Goal: Task Accomplishment & Management: Use online tool/utility

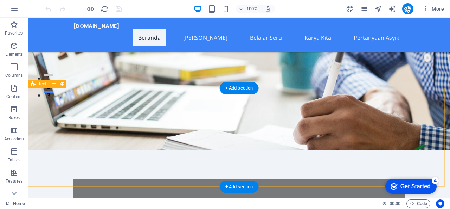
scroll to position [141, 0]
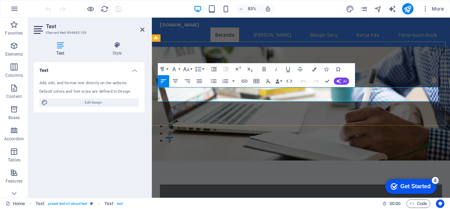
scroll to position [176, 0]
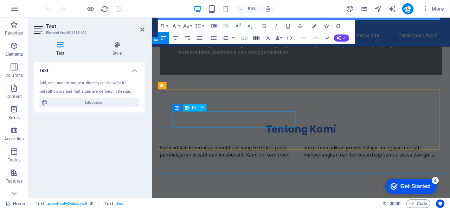
scroll to position [246, 0]
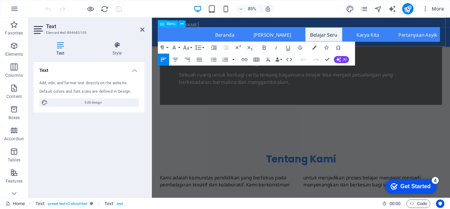
click at [404, 38] on nav "Beranda Siapa Saya Belajar Seru Karya Kita Pertanyaan Asyik" at bounding box center [328, 37] width 332 height 17
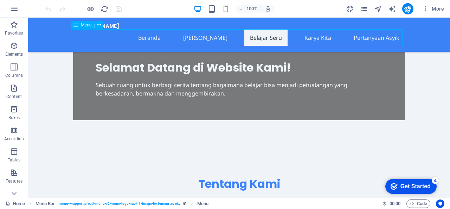
click at [367, 35] on nav "Beranda Siapa Saya Belajar Seru Karya Kita Pertanyaan Asyik" at bounding box center [239, 37] width 332 height 17
click at [366, 39] on nav "Beranda Siapa Saya Belajar Seru Karya Kita Pertanyaan Asyik" at bounding box center [239, 37] width 332 height 17
select select
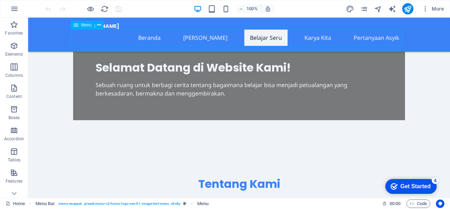
select select
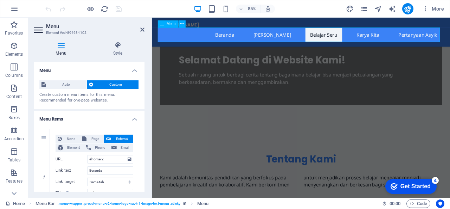
click at [443, 38] on nav "Beranda Siapa Saya Belajar Seru Karya Kita Pertanyaan Asyik" at bounding box center [328, 37] width 332 height 17
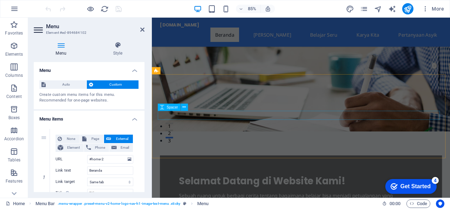
scroll to position [141, 0]
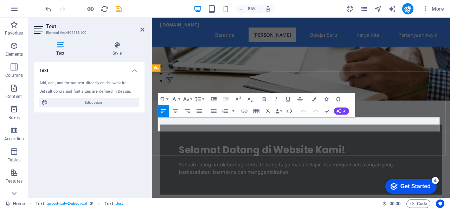
drag, startPoint x: 159, startPoint y: 140, endPoint x: 432, endPoint y: 146, distance: 272.8
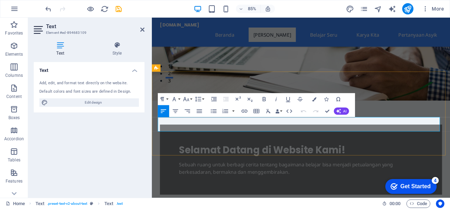
drag, startPoint x: 160, startPoint y: 141, endPoint x: 486, endPoint y: 150, distance: 326.0
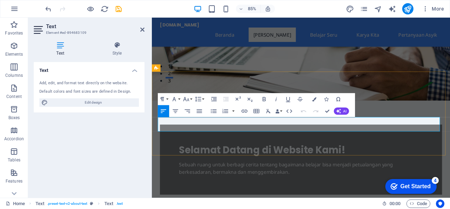
copy p "Kami adalah komunitas pendidikan yang berfokus pada pembelajaran kreatif dan ko…"
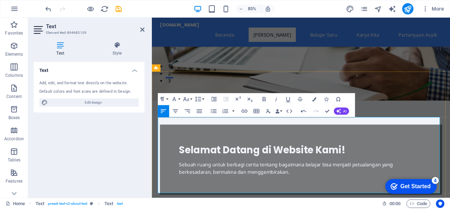
drag, startPoint x: 159, startPoint y: 141, endPoint x: 359, endPoint y: 213, distance: 211.8
click at [200, 113] on icon "button" at bounding box center [199, 110] width 7 height 7
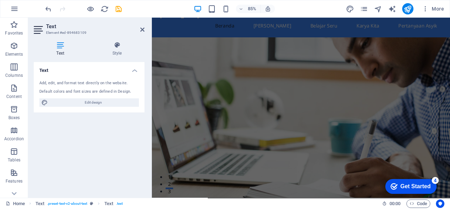
scroll to position [0, 0]
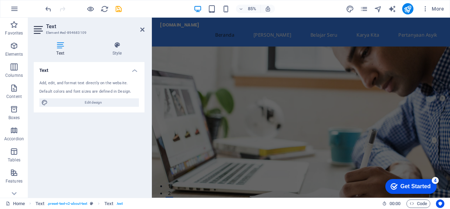
click at [372, 89] on figure at bounding box center [327, 154] width 351 height 204
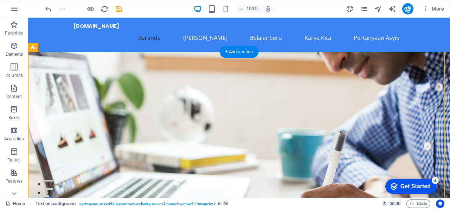
click at [295, 108] on figure at bounding box center [239, 137] width 422 height 170
click at [313, 87] on figure at bounding box center [239, 137] width 422 height 170
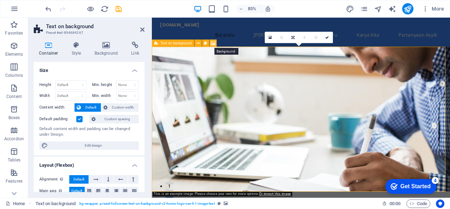
click at [213, 44] on icon at bounding box center [213, 43] width 5 height 6
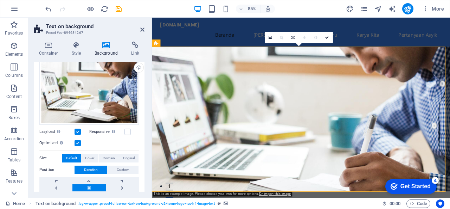
scroll to position [102, 0]
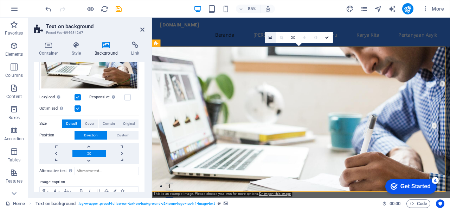
click at [272, 39] on link at bounding box center [270, 37] width 11 height 11
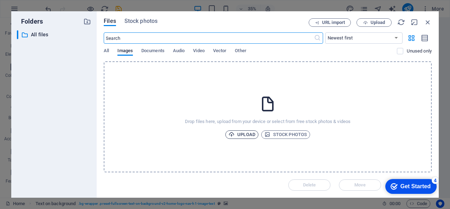
click at [251, 134] on span "Upload" at bounding box center [242, 134] width 27 height 8
click at [80, 93] on div "​ All files All files" at bounding box center [54, 111] width 74 height 162
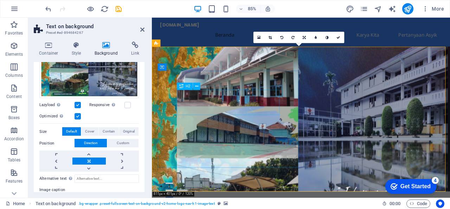
scroll to position [148, 0]
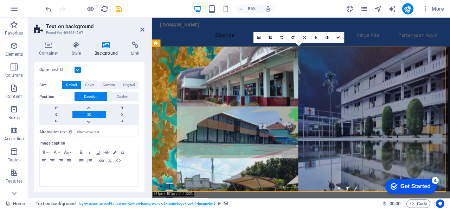
click at [383, 89] on figure at bounding box center [327, 137] width 351 height 170
click at [260, 38] on icon at bounding box center [259, 38] width 3 height 4
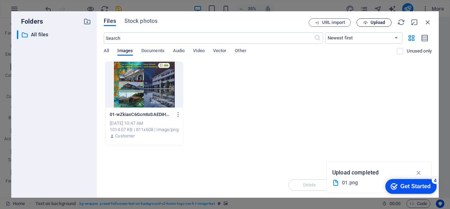
click at [383, 21] on span "Upload" at bounding box center [378, 22] width 14 height 4
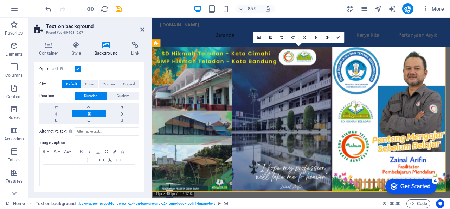
scroll to position [124, 0]
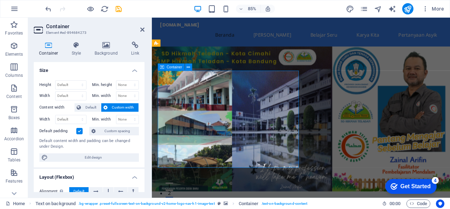
click at [189, 67] on icon at bounding box center [188, 67] width 3 height 6
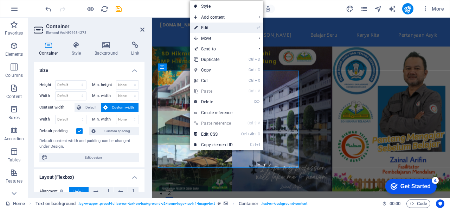
click at [216, 29] on link "⏎ Edit" at bounding box center [213, 28] width 47 height 11
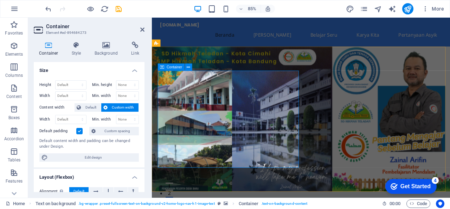
click at [123, 108] on span "Custom width" at bounding box center [123, 107] width 27 height 8
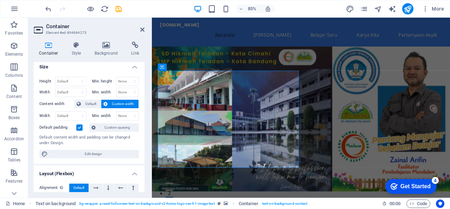
scroll to position [0, 0]
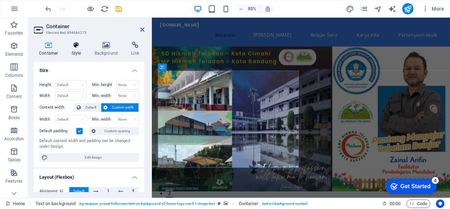
click at [73, 46] on icon at bounding box center [77, 45] width 20 height 7
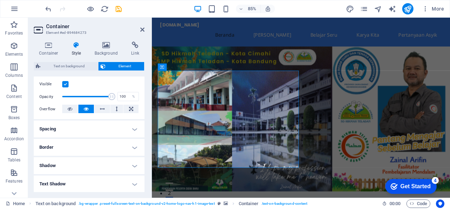
scroll to position [106, 0]
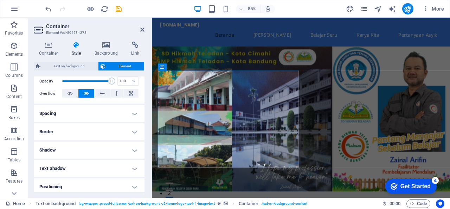
click at [129, 132] on h4 "Border" at bounding box center [89, 131] width 111 height 17
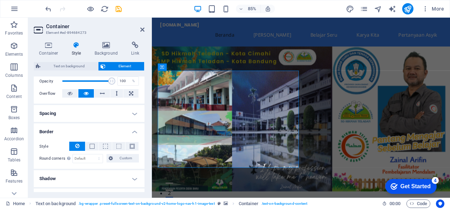
scroll to position [141, 0]
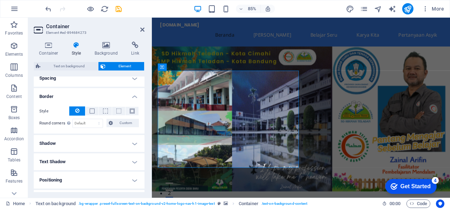
click at [129, 145] on h4 "Shadow" at bounding box center [89, 143] width 111 height 17
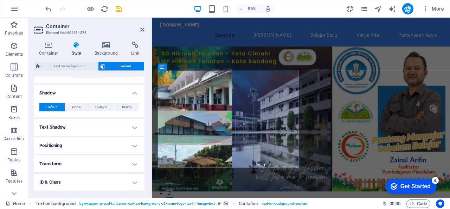
scroll to position [226, 0]
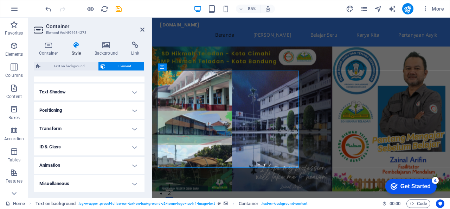
click at [341, 159] on figure at bounding box center [327, 137] width 351 height 170
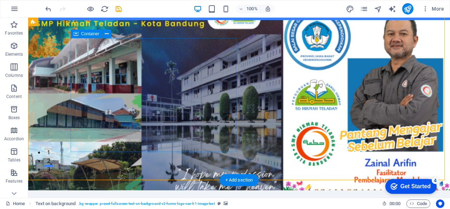
scroll to position [0, 0]
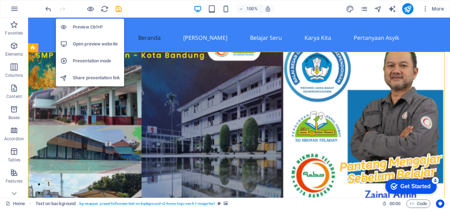
click at [85, 44] on h6 "Open preview website" at bounding box center [96, 44] width 47 height 8
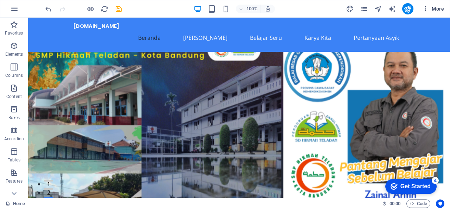
click at [426, 10] on icon "button" at bounding box center [425, 8] width 7 height 7
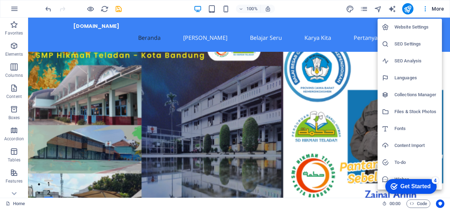
click at [319, 10] on div at bounding box center [225, 104] width 450 height 209
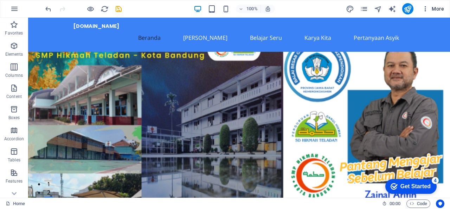
click at [443, 11] on span "More" at bounding box center [433, 8] width 22 height 7
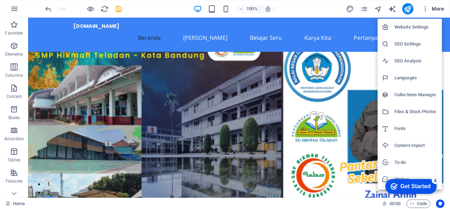
click at [304, 9] on div at bounding box center [225, 104] width 450 height 209
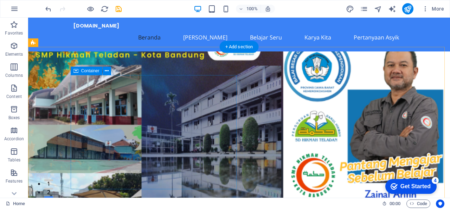
scroll to position [35, 0]
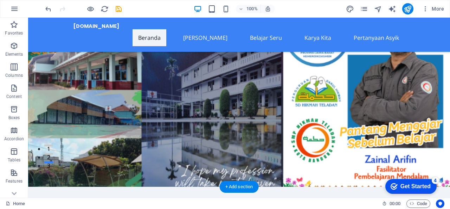
click at [55, 111] on figure at bounding box center [239, 102] width 422 height 170
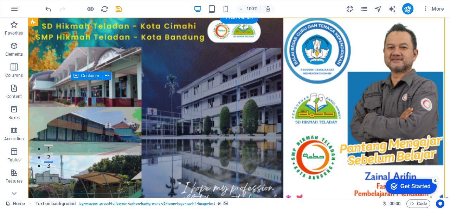
scroll to position [0, 0]
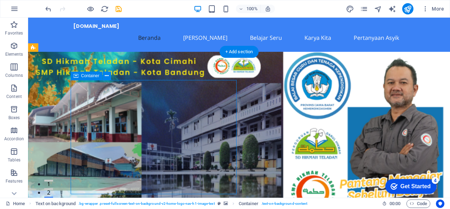
drag, startPoint x: 201, startPoint y: 96, endPoint x: 198, endPoint y: 80, distance: 16.4
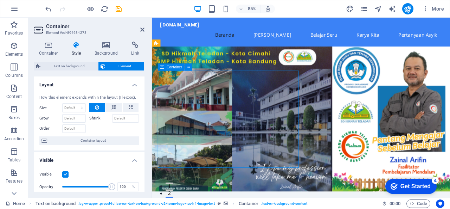
drag, startPoint x: 315, startPoint y: 100, endPoint x: 312, endPoint y: 87, distance: 13.9
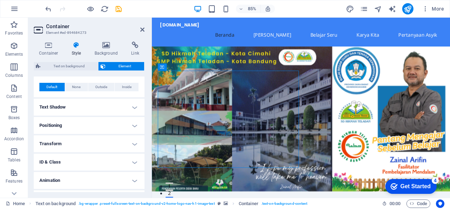
scroll to position [176, 0]
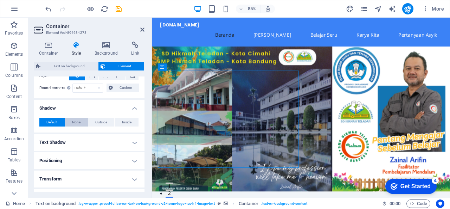
click at [79, 123] on span "None" at bounding box center [76, 122] width 8 height 8
click at [341, 129] on figure at bounding box center [327, 137] width 351 height 170
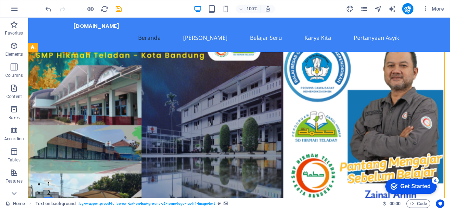
click at [254, 118] on figure at bounding box center [239, 137] width 422 height 170
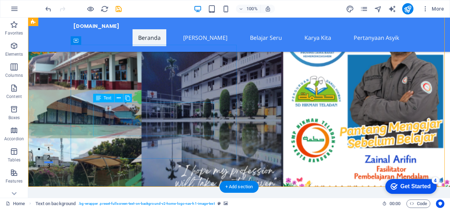
scroll to position [0, 0]
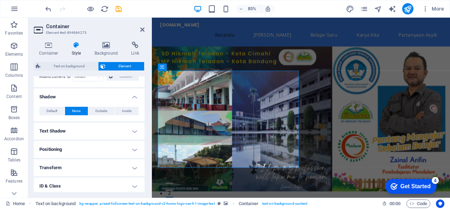
scroll to position [176, 0]
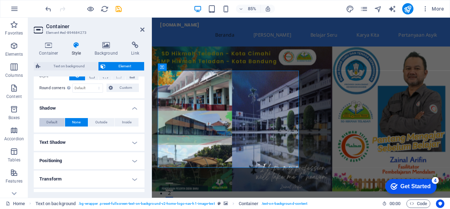
click at [45, 121] on button "Default" at bounding box center [51, 122] width 25 height 8
click at [131, 122] on button "Inside" at bounding box center [127, 122] width 24 height 8
type input "2"
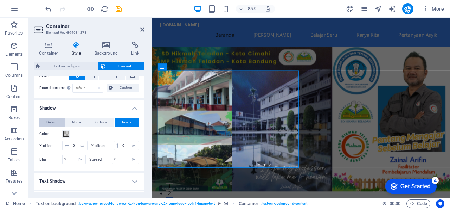
click at [55, 120] on span "Default" at bounding box center [51, 122] width 11 height 8
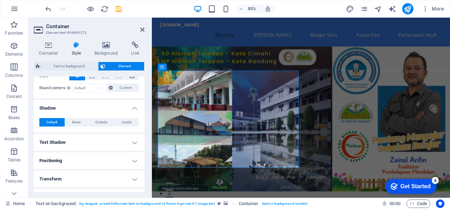
click at [344, 113] on figure at bounding box center [327, 137] width 351 height 170
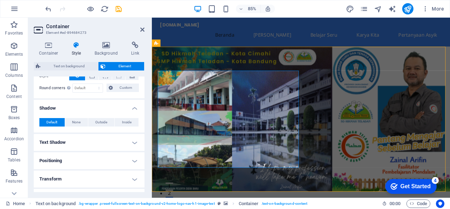
click at [344, 113] on figure at bounding box center [327, 137] width 351 height 170
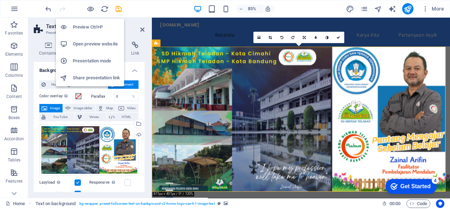
click at [86, 23] on h6 "Preview Ctrl+P" at bounding box center [96, 27] width 47 height 8
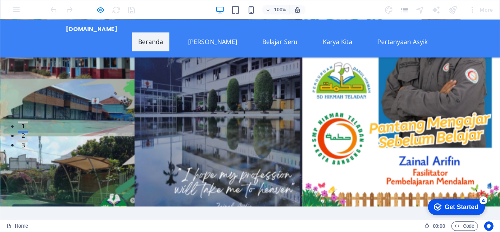
scroll to position [0, 0]
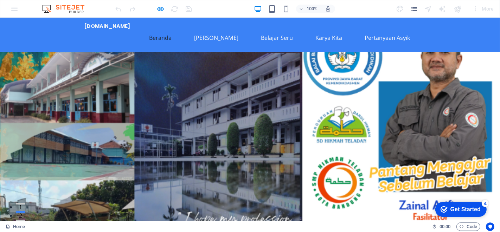
drag, startPoint x: 441, startPoint y: 18, endPoint x: 139, endPoint y: 46, distance: 303.5
click at [139, 46] on ul "Beranda Siapa Saya Belajar Seru Karya Kita Pertanyaan Asyik" at bounding box center [250, 37] width 332 height 17
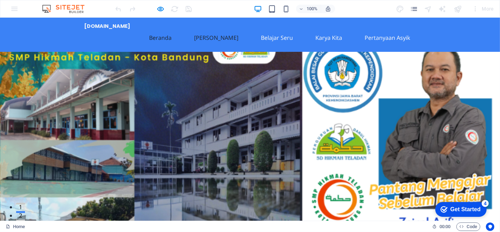
click at [219, 37] on link "[PERSON_NAME]" at bounding box center [217, 37] width 56 height 17
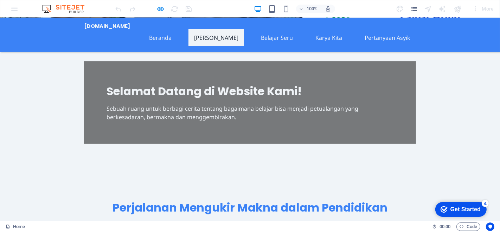
scroll to position [170, 0]
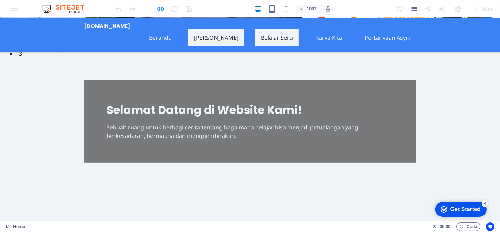
click at [277, 40] on link "Belajar Seru" at bounding box center [276, 37] width 43 height 17
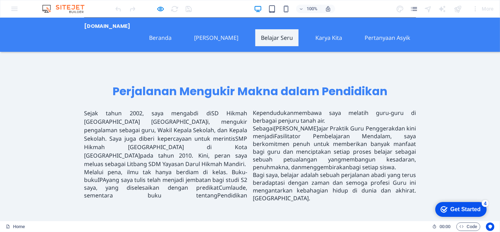
scroll to position [339, 0]
click at [337, 39] on link "Karya Kita" at bounding box center [329, 37] width 38 height 17
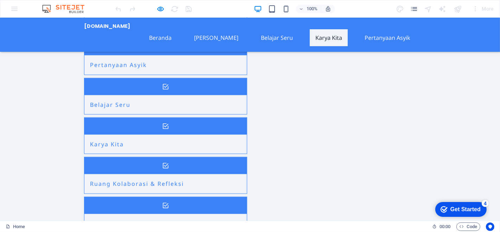
scroll to position [640, 0]
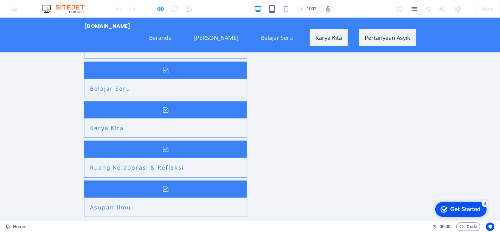
click at [386, 38] on link "Pertanyaan Asyik" at bounding box center [387, 37] width 57 height 17
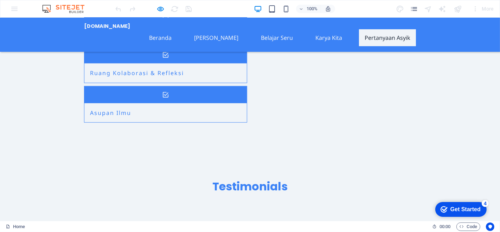
scroll to position [738, 0]
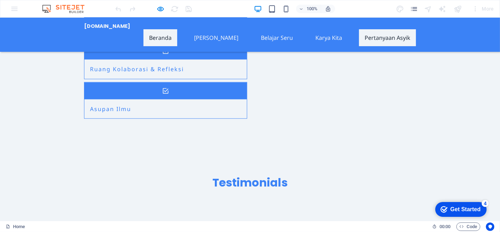
click at [175, 34] on link "Beranda" at bounding box center [161, 37] width 34 height 17
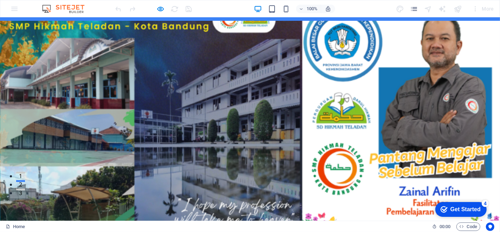
scroll to position [0, 0]
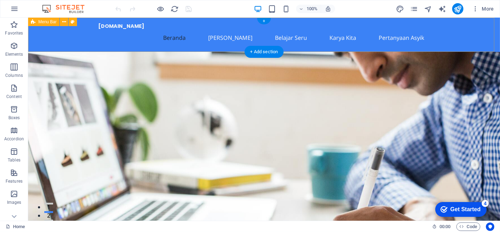
click at [368, 22] on div "[DOMAIN_NAME] Beranda Siapa Saya Belajar Seru Karya Kita Pertanyaan Asyik" at bounding box center [264, 35] width 472 height 34
select select "header"
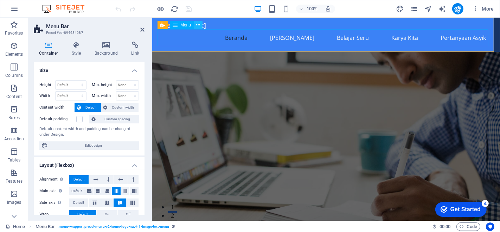
click at [198, 25] on icon at bounding box center [199, 24] width 4 height 7
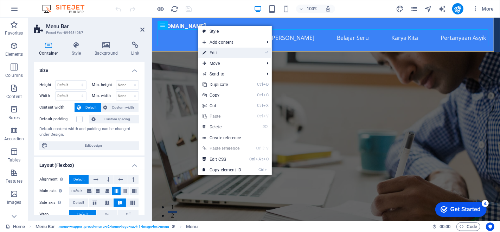
click at [254, 54] on li "⏎ Edit" at bounding box center [235, 53] width 74 height 11
click at [226, 53] on link "⏎ Edit" at bounding box center [221, 53] width 47 height 11
select select
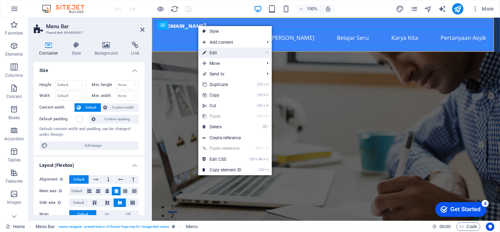
select select
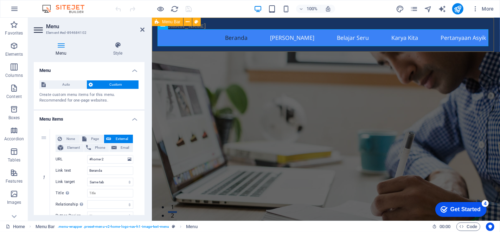
click at [251, 49] on div "[DOMAIN_NAME] Beranda Siapa Saya Belajar Seru Karya Kita Pertanyaan Asyik" at bounding box center [326, 35] width 348 height 34
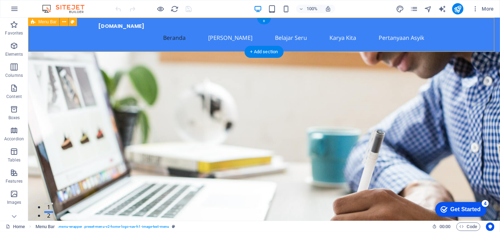
click at [76, 39] on div "[DOMAIN_NAME] Beranda Siapa Saya Belajar Seru Karya Kita Pertanyaan Asyik" at bounding box center [264, 35] width 472 height 34
select select "header"
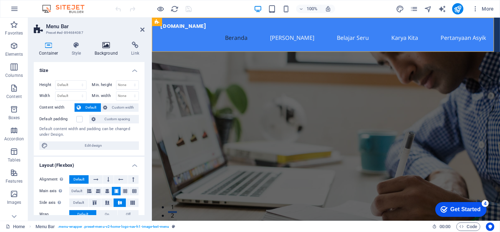
click at [106, 46] on icon at bounding box center [106, 45] width 34 height 7
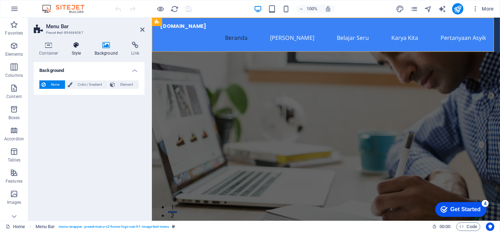
click at [72, 50] on h4 "Style" at bounding box center [78, 49] width 23 height 15
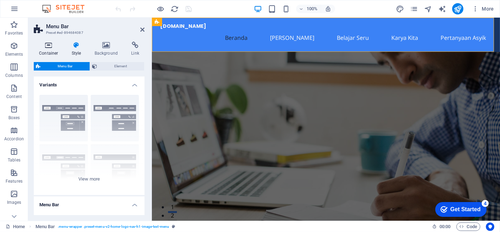
click at [53, 47] on icon at bounding box center [49, 45] width 30 height 7
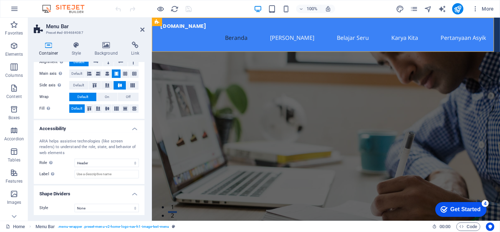
scroll to position [120, 0]
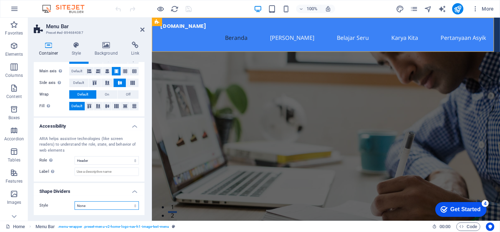
click at [128, 206] on select "None Triangle Square Diagonal Polygon 1 Polygon 2 Zigzag Multiple Zigzags Waves…" at bounding box center [107, 205] width 64 height 8
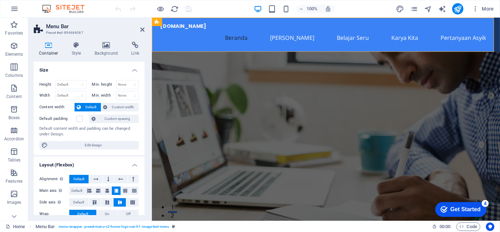
scroll to position [0, 0]
click at [77, 46] on icon at bounding box center [77, 45] width 20 height 7
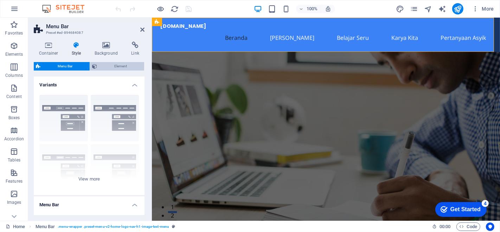
click at [115, 65] on span "Element" at bounding box center [120, 66] width 43 height 8
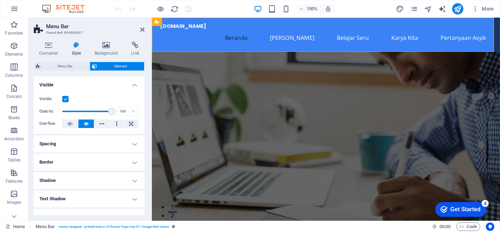
click at [102, 160] on h4 "Border" at bounding box center [89, 161] width 111 height 17
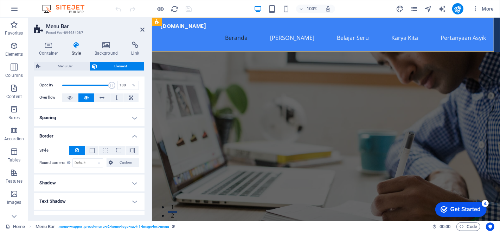
scroll to position [39, 0]
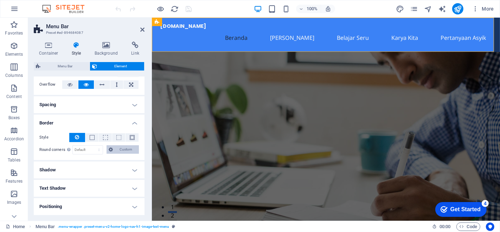
click at [118, 149] on span "Custom" at bounding box center [126, 149] width 22 height 8
click at [120, 170] on h4 "Shadow" at bounding box center [89, 169] width 111 height 17
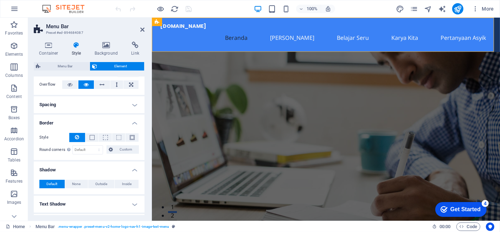
click at [120, 203] on h4 "Text Shadow" at bounding box center [89, 203] width 111 height 17
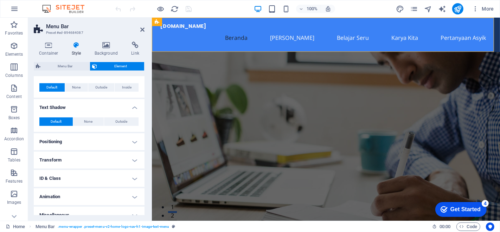
scroll to position [143, 0]
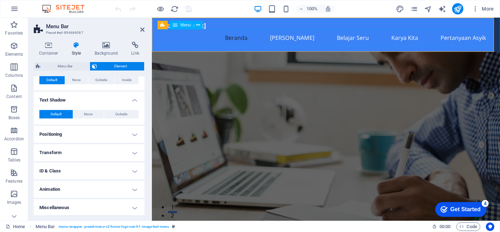
click at [195, 44] on nav "Beranda Siapa Saya Belajar Seru Karya Kita Pertanyaan Asyik" at bounding box center [326, 37] width 332 height 17
click at [61, 64] on span "Menu Bar" at bounding box center [65, 66] width 45 height 8
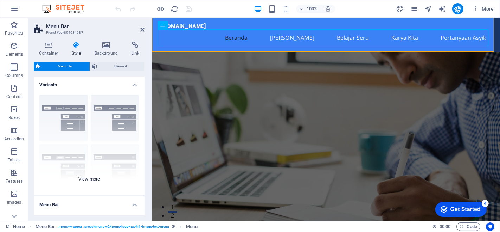
click at [119, 120] on div "Border Centered Default Fixed Loki Trigger Wide XXL" at bounding box center [89, 142] width 111 height 106
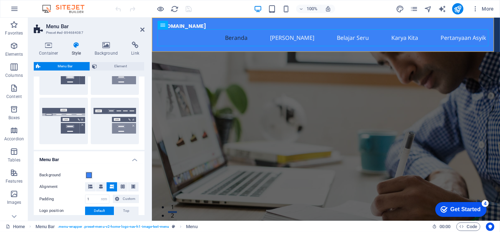
scroll to position [156, 0]
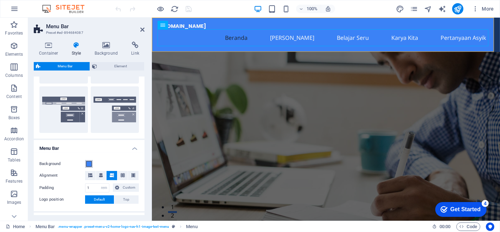
click at [90, 165] on span at bounding box center [89, 164] width 6 height 6
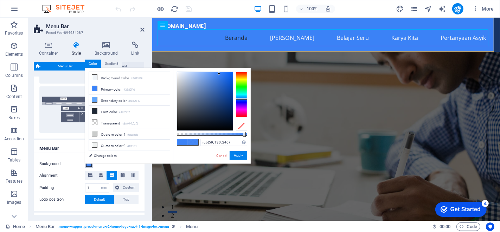
type input "#3b82f6"
click at [248, 136] on div at bounding box center [248, 134] width 3 height 5
click at [94, 90] on icon at bounding box center [94, 88] width 5 height 5
click at [109, 156] on link "Change colors" at bounding box center [126, 155] width 82 height 9
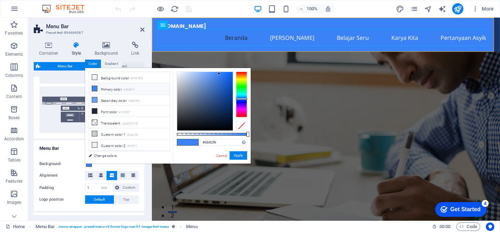
select select "px"
select select "200"
select select "px"
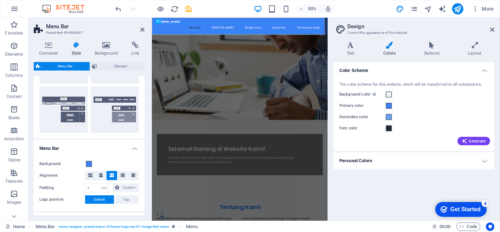
click at [481, 164] on h4 "Personal Colors" at bounding box center [414, 160] width 161 height 17
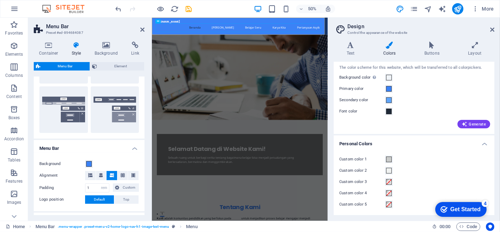
scroll to position [0, 0]
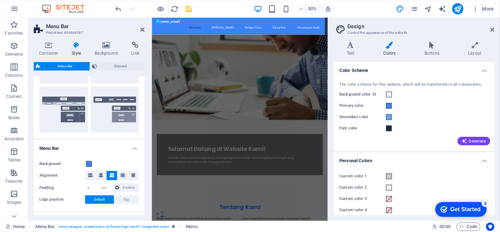
click at [489, 30] on header "Design Control the appearance of the website" at bounding box center [414, 27] width 159 height 18
click at [493, 31] on icon at bounding box center [492, 30] width 4 height 6
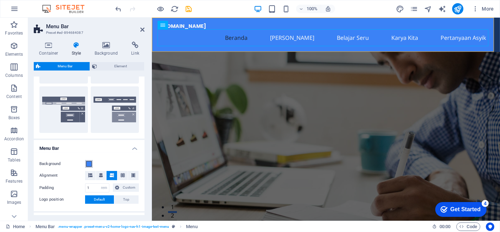
click at [89, 164] on span at bounding box center [89, 164] width 6 height 6
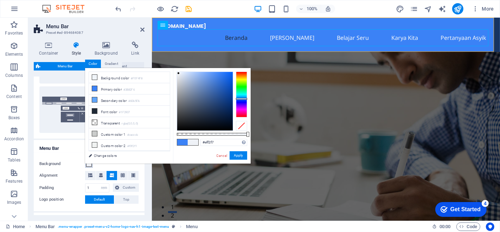
drag, startPoint x: 219, startPoint y: 73, endPoint x: 179, endPoint y: 73, distance: 39.8
click at [179, 73] on div at bounding box center [178, 73] width 2 height 2
click at [242, 97] on div at bounding box center [241, 94] width 11 height 46
type input "#f6f8fa"
click at [178, 72] on div at bounding box center [178, 72] width 2 height 2
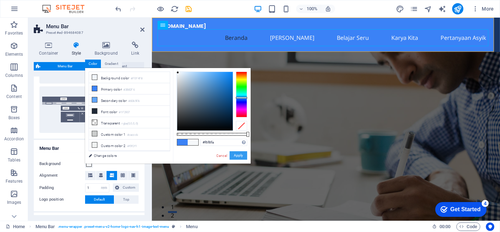
click at [240, 155] on button "Apply" at bounding box center [239, 155] width 18 height 8
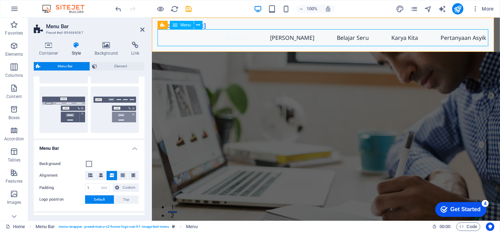
click at [191, 36] on nav "Beranda Siapa Saya Belajar Seru Karya Kita Pertanyaan Asyik" at bounding box center [326, 37] width 332 height 17
select select
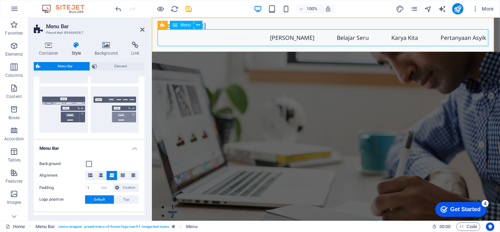
select select
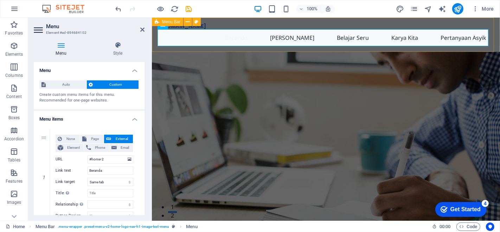
click at [216, 20] on div "[DOMAIN_NAME] Beranda Siapa Saya Belajar Seru Karya Kita Pertanyaan Asyik" at bounding box center [326, 35] width 348 height 34
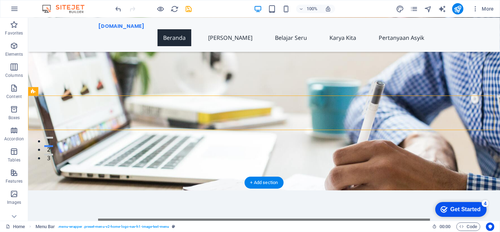
scroll to position [39, 0]
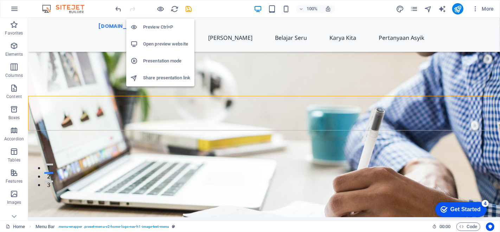
drag, startPoint x: 190, startPoint y: 44, endPoint x: 74, endPoint y: 30, distance: 116.6
click at [74, 30] on div "[DOMAIN_NAME] Beranda Siapa Saya Belajar Seru Karya Kita Pertanyaan Asyik" at bounding box center [264, 35] width 472 height 34
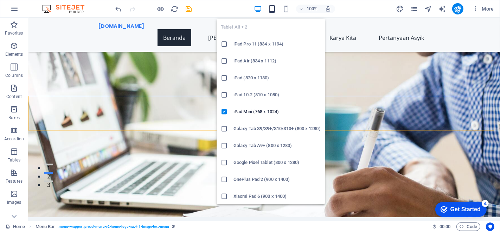
click at [271, 10] on icon "button" at bounding box center [272, 9] width 8 height 8
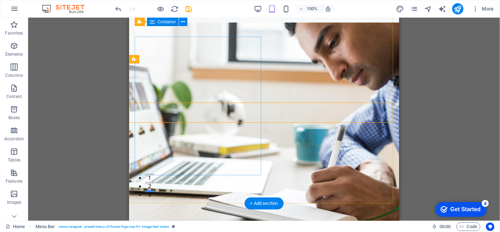
scroll to position [0, 0]
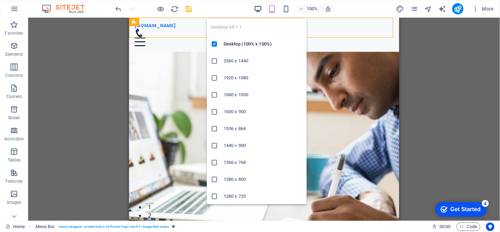
click at [259, 9] on icon "button" at bounding box center [258, 9] width 8 height 8
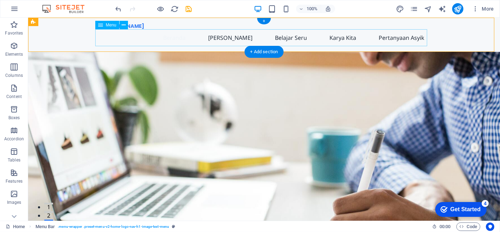
click at [164, 39] on nav "Beranda Siapa Saya Belajar Seru Karya Kita Pertanyaan Asyik" at bounding box center [264, 37] width 332 height 17
click at [75, 34] on div "[DOMAIN_NAME] Beranda Siapa Saya Belajar Seru Karya Kita Pertanyaan Asyik" at bounding box center [264, 35] width 472 height 34
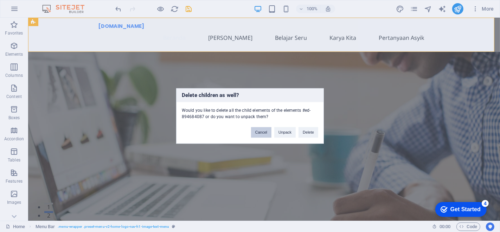
drag, startPoint x: 258, startPoint y: 136, endPoint x: 230, endPoint y: 118, distance: 33.4
click at [258, 136] on button "Cancel" at bounding box center [261, 132] width 20 height 11
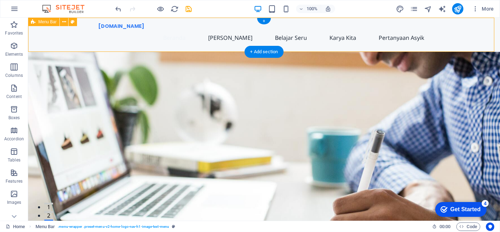
click at [71, 34] on div "[DOMAIN_NAME] Beranda Siapa Saya Belajar Seru Karya Kita Pertanyaan Asyik" at bounding box center [264, 35] width 472 height 34
select select "rem"
select select "preset-menu-v2-home-logo-nav-h1-image-text-menu"
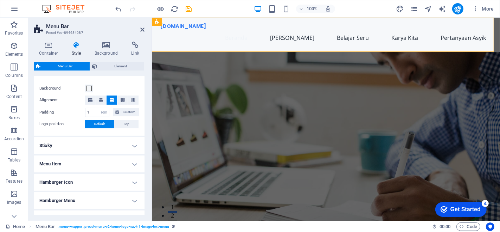
scroll to position [192, 0]
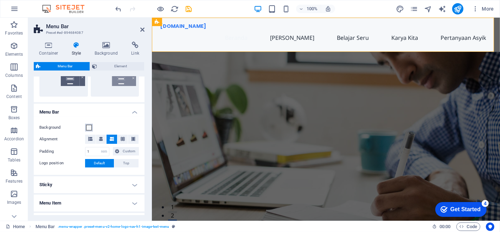
click at [89, 128] on span at bounding box center [89, 128] width 6 height 6
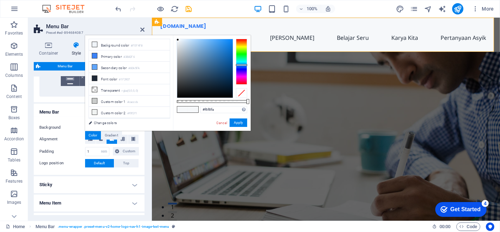
click at [243, 94] on div at bounding box center [241, 93] width 11 height 10
click at [240, 123] on button "Apply" at bounding box center [239, 122] width 18 height 8
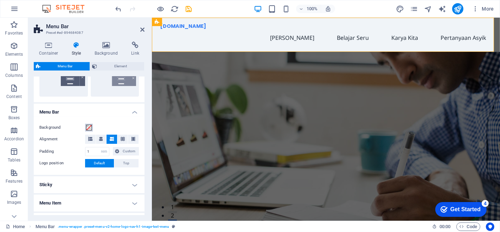
click at [89, 128] on span at bounding box center [89, 128] width 6 height 6
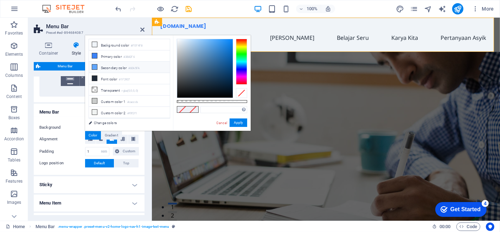
click at [98, 64] on li "Secondary color #60A5FA" at bounding box center [129, 67] width 81 height 11
type input "#60a5fa"
click at [243, 93] on div at bounding box center [241, 93] width 11 height 10
click at [95, 42] on icon at bounding box center [94, 44] width 5 height 5
type input "#f0f4f8"
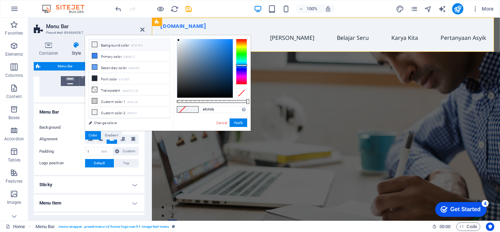
click at [241, 93] on div at bounding box center [241, 93] width 11 height 10
click at [112, 89] on li "Transparent rgba(0,0,0,.0)" at bounding box center [129, 89] width 81 height 11
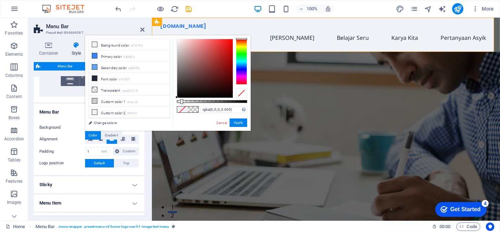
type input "rgba(0, 0, 0, 0)"
click at [175, 99] on div "rgba(0, 0, 0, 0) Supported formats #0852ed rgb(8, 82, 237) rgba(8, 82, 237, 90%…" at bounding box center [212, 133] width 78 height 197
click at [235, 124] on button "Apply" at bounding box center [239, 122] width 18 height 8
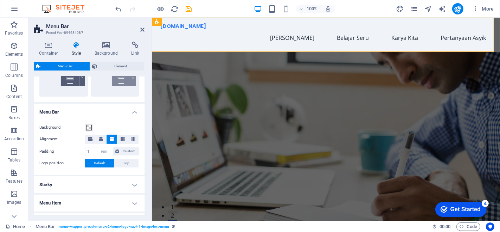
click at [361, 74] on figure at bounding box center [326, 137] width 348 height 170
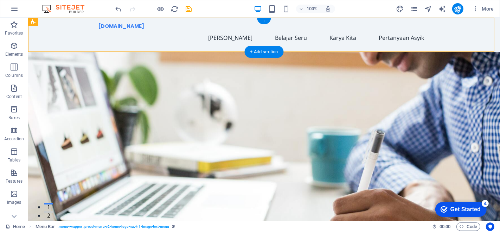
drag, startPoint x: 75, startPoint y: 39, endPoint x: 50, endPoint y: 33, distance: 26.3
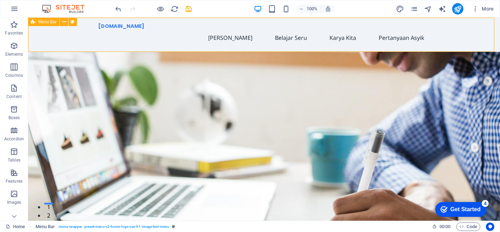
click at [29, 21] on div "Menu Bar" at bounding box center [43, 22] width 31 height 8
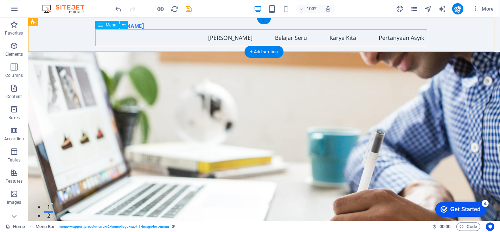
click at [143, 41] on nav "Beranda Siapa Saya Belajar Seru Karya Kita Pertanyaan Asyik" at bounding box center [264, 37] width 332 height 17
drag, startPoint x: 238, startPoint y: 49, endPoint x: 84, endPoint y: 39, distance: 154.0
click at [84, 39] on div "zainal.sdhikmahteladan.sch.id Beranda Siapa Saya Belajar Seru Karya Kita Pertan…" at bounding box center [264, 35] width 472 height 34
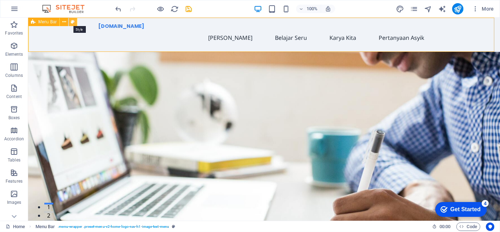
click at [74, 23] on icon at bounding box center [73, 21] width 4 height 7
select select "rem"
select select "preset-menu-v2-home-logo-nav-h1-image-text-menu"
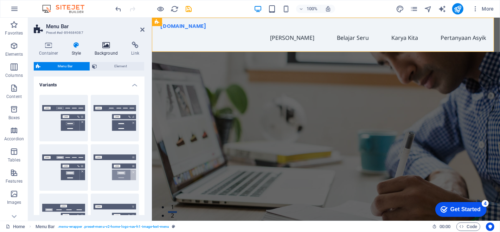
click at [108, 50] on h4 "Background" at bounding box center [107, 49] width 37 height 15
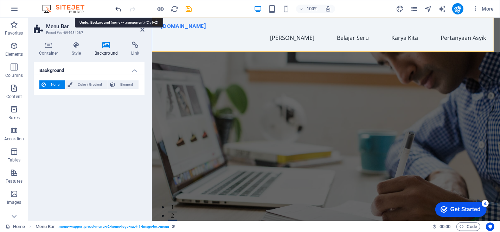
click at [120, 10] on icon "undo" at bounding box center [119, 9] width 8 height 8
click at [120, 11] on icon "undo" at bounding box center [119, 9] width 8 height 8
click at [120, 10] on icon "undo" at bounding box center [119, 9] width 8 height 8
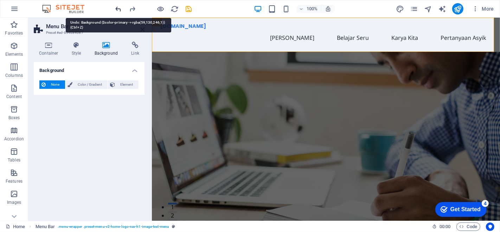
click at [120, 10] on icon "undo" at bounding box center [119, 9] width 8 height 8
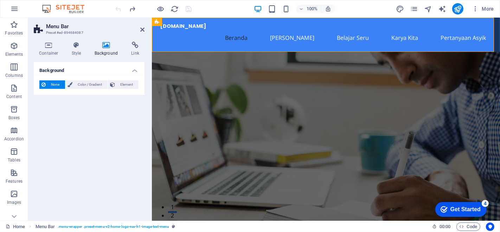
click at [353, 89] on figure at bounding box center [326, 137] width 348 height 170
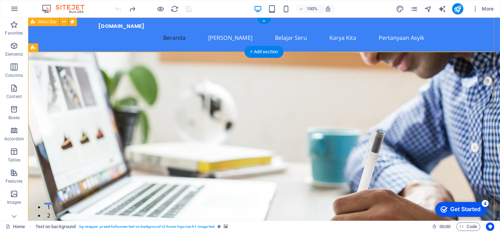
click at [70, 43] on div "zainal.sdhikmahteladan.sch.id Beranda Siapa Saya Belajar Seru Karya Kita Pertan…" at bounding box center [264, 35] width 472 height 34
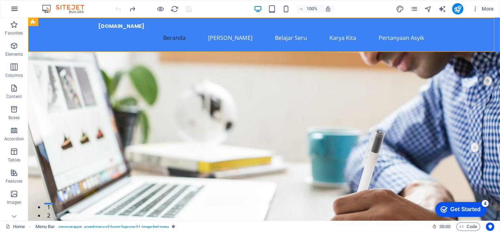
click at [12, 13] on button "button" at bounding box center [14, 8] width 17 height 17
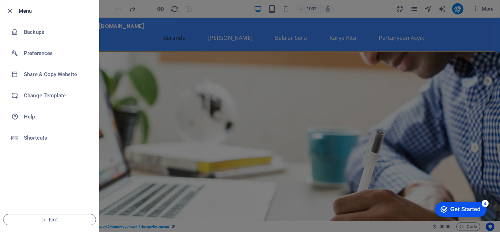
click at [143, 43] on div at bounding box center [250, 116] width 500 height 232
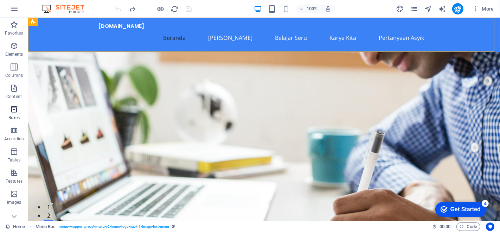
click at [15, 109] on icon "button" at bounding box center [14, 109] width 8 height 8
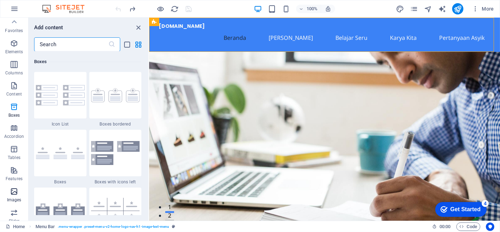
scroll to position [0, 0]
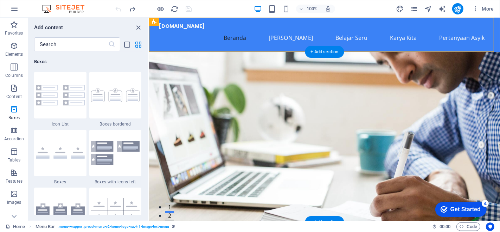
click at [187, 69] on figure at bounding box center [324, 137] width 351 height 170
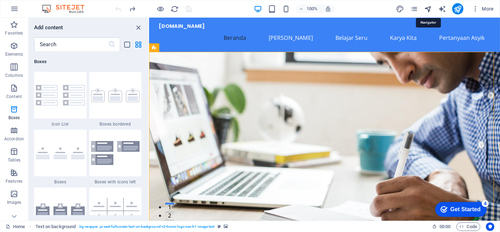
click at [429, 11] on icon "navigator" at bounding box center [428, 9] width 8 height 8
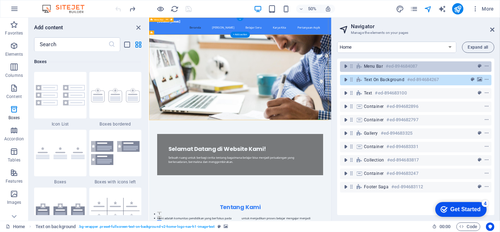
click at [396, 71] on div "Menu Bar #ed-894684087" at bounding box center [416, 66] width 152 height 11
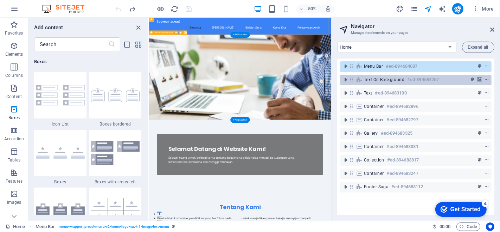
click at [429, 78] on h6 "#ed-894684267" at bounding box center [423, 79] width 32 height 8
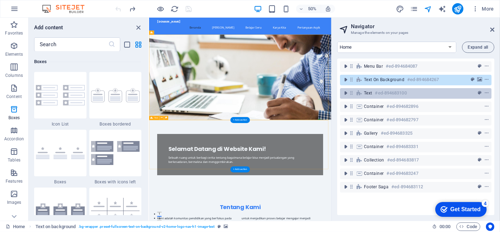
click at [388, 93] on h6 "#ed-894683100" at bounding box center [391, 93] width 32 height 8
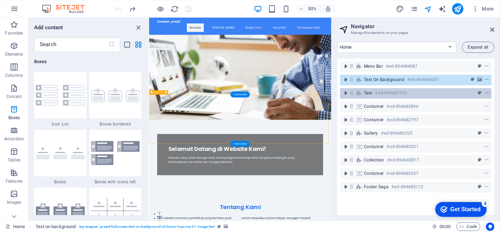
scroll to position [51, 0]
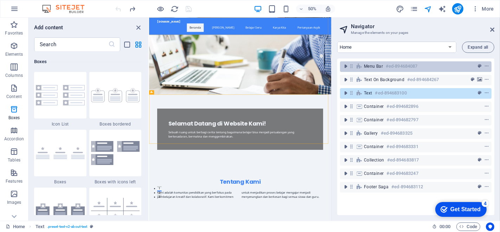
click at [405, 65] on h6 "#ed-894684087" at bounding box center [402, 66] width 32 height 8
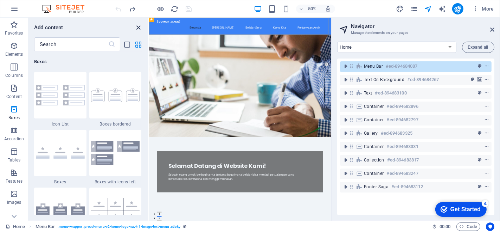
drag, startPoint x: 136, startPoint y: 29, endPoint x: 266, endPoint y: 50, distance: 131.8
click at [136, 29] on icon "close panel" at bounding box center [139, 28] width 8 height 8
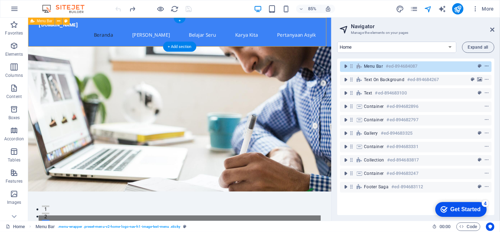
click at [486, 66] on icon "context-menu" at bounding box center [487, 66] width 5 height 5
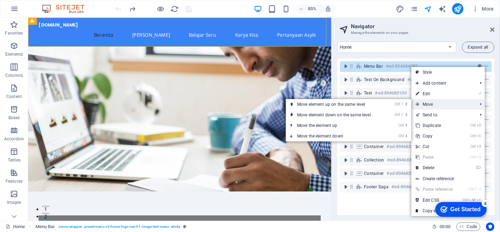
click at [444, 106] on span "Move" at bounding box center [443, 104] width 63 height 11
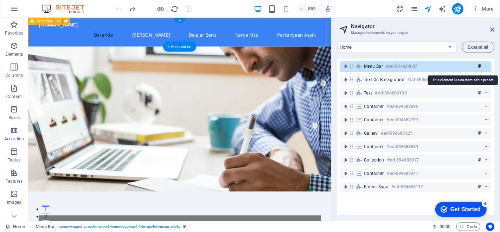
click at [478, 67] on icon "preset" at bounding box center [480, 66] width 4 height 5
select select "rem"
select select "preset-menu-v2-home-logo-nav-h1-image-text-menu"
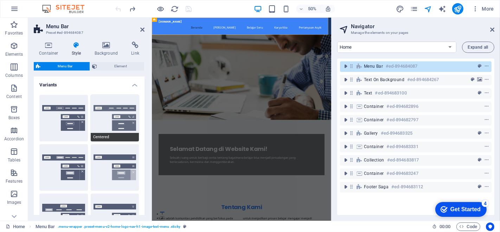
click at [127, 112] on button "Centered" at bounding box center [115, 118] width 49 height 46
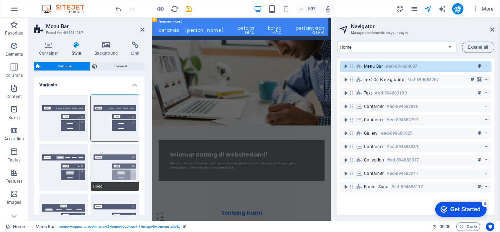
click at [121, 163] on button "Fixed" at bounding box center [115, 167] width 49 height 46
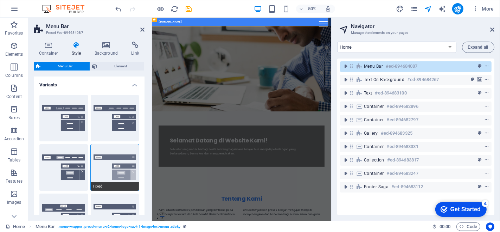
scroll to position [78, 0]
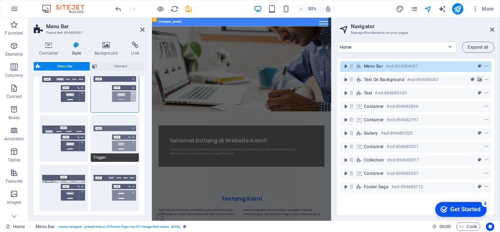
click at [117, 137] on button "Trigger" at bounding box center [115, 138] width 49 height 46
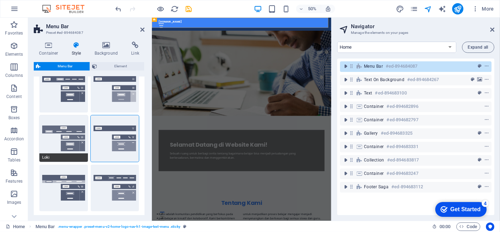
click at [55, 140] on button "Loki" at bounding box center [63, 138] width 49 height 46
type input "0"
select select "DISABLED_OPTION_VALUE"
type input "2"
type input "1"
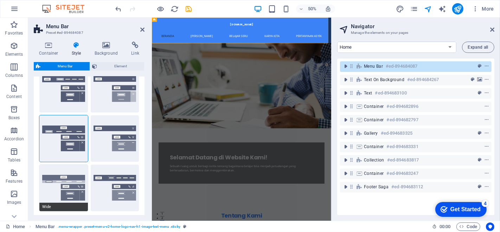
click at [75, 185] on button "Wide" at bounding box center [63, 187] width 49 height 46
type input "0"
type input "2"
select select "rem"
type input "2"
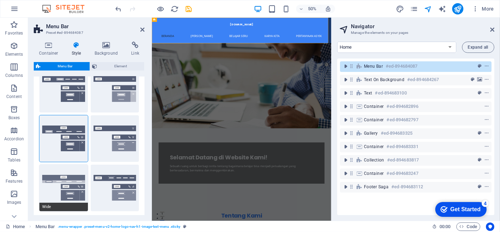
type input "2"
type input "0"
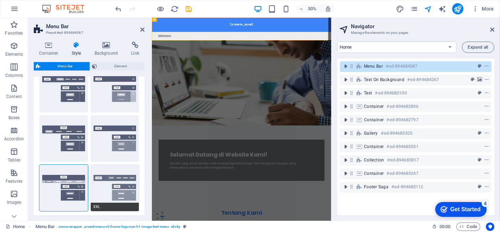
click at [111, 178] on button "XXL" at bounding box center [115, 187] width 49 height 46
type input "1"
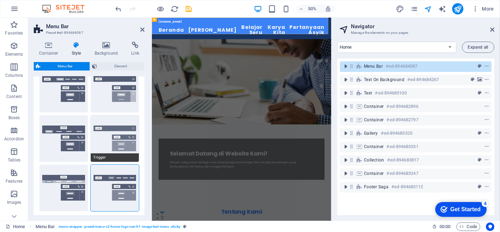
click at [122, 134] on button "Trigger" at bounding box center [115, 138] width 49 height 46
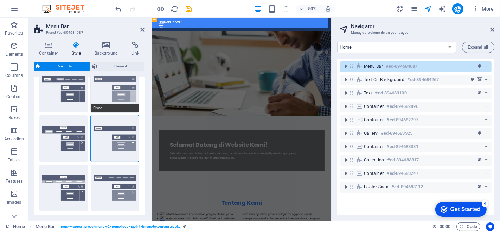
click at [125, 93] on button "Fixed" at bounding box center [115, 89] width 49 height 46
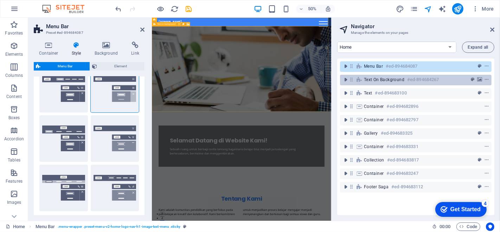
click at [431, 81] on h6 "#ed-894684267" at bounding box center [423, 79] width 32 height 8
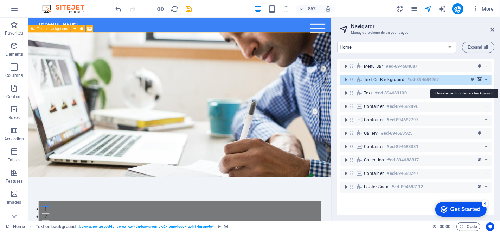
click at [479, 80] on icon "background" at bounding box center [479, 79] width 5 height 5
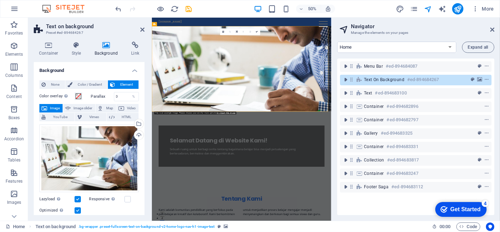
click at [52, 107] on span "Image" at bounding box center [54, 108] width 11 height 8
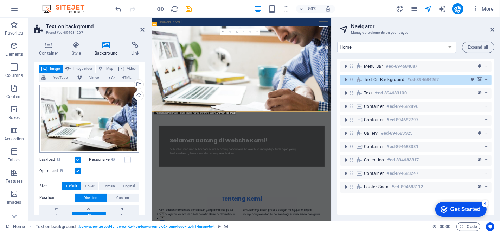
scroll to position [39, 0]
click at [136, 96] on div "Upload" at bounding box center [138, 96] width 11 height 11
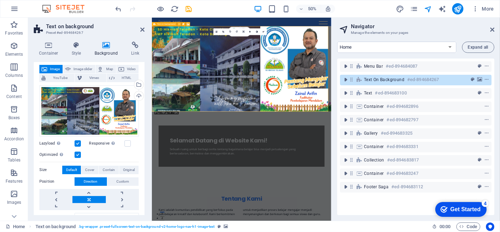
click at [392, 80] on span "Text on background" at bounding box center [384, 80] width 40 height 6
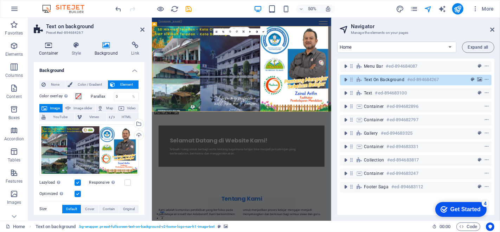
click at [48, 46] on icon at bounding box center [49, 45] width 30 height 7
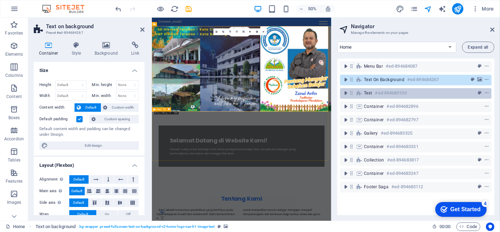
click at [393, 92] on h6 "#ed-894683100" at bounding box center [391, 93] width 32 height 8
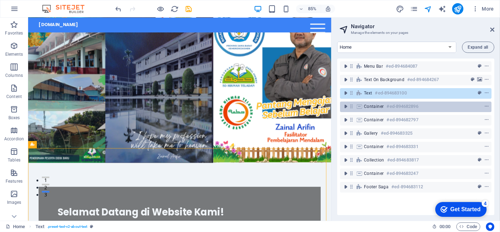
click at [388, 105] on h6 "#ed-894682896" at bounding box center [403, 106] width 32 height 8
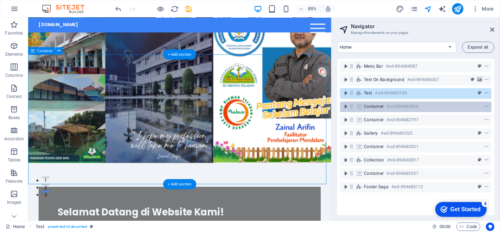
scroll to position [242, 0]
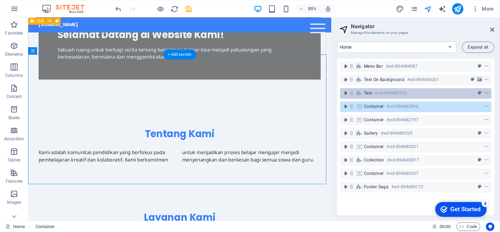
click at [384, 91] on h6 "#ed-894683100" at bounding box center [391, 93] width 32 height 8
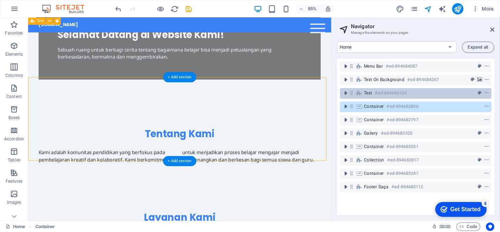
scroll to position [117, 0]
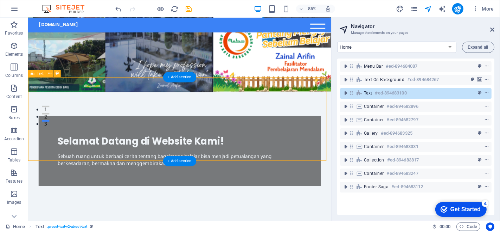
click at [384, 91] on h6 "#ed-894683100" at bounding box center [391, 93] width 32 height 8
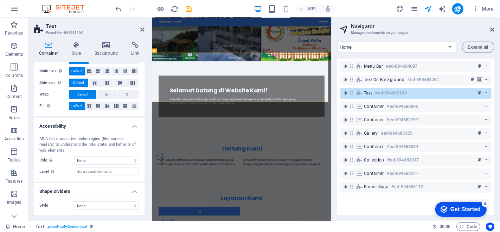
scroll to position [0, 0]
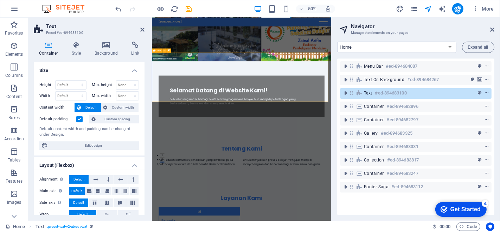
click at [486, 93] on icon "context-menu" at bounding box center [487, 92] width 5 height 5
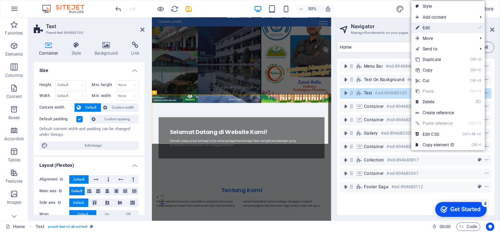
click at [436, 27] on link "⏎ Edit" at bounding box center [435, 28] width 47 height 11
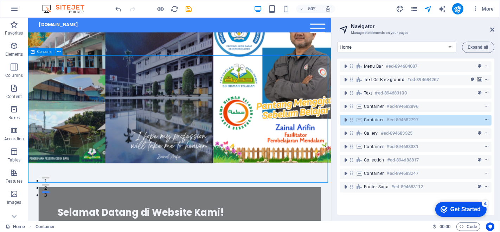
scroll to position [393, 0]
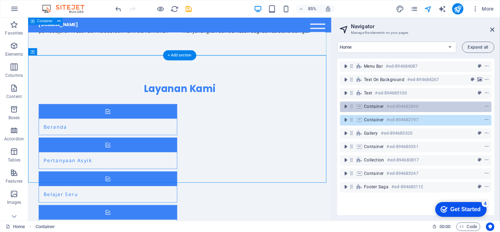
click at [414, 107] on h6 "#ed-894682896" at bounding box center [403, 106] width 32 height 8
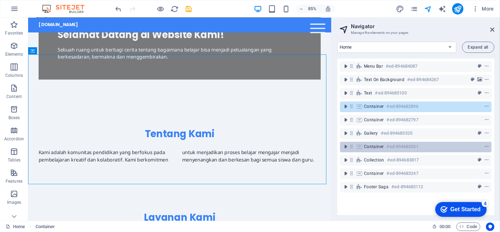
click at [413, 144] on h6 "#ed-894683331" at bounding box center [403, 146] width 32 height 8
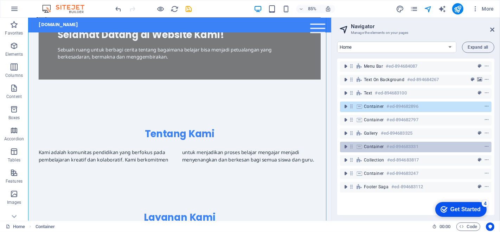
scroll to position [743, 0]
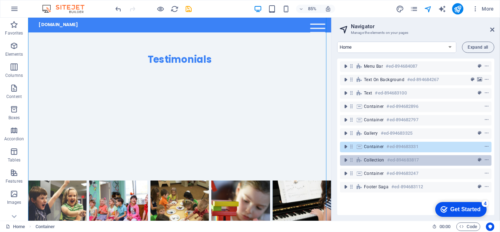
click at [416, 157] on h6 "#ed-894683817" at bounding box center [403, 160] width 32 height 8
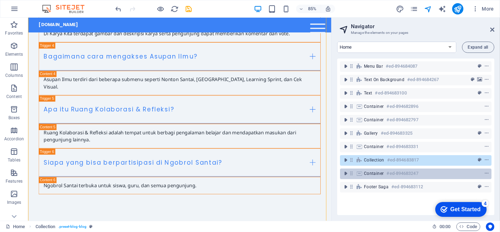
click at [417, 172] on h6 "#ed-894683247" at bounding box center [403, 173] width 32 height 8
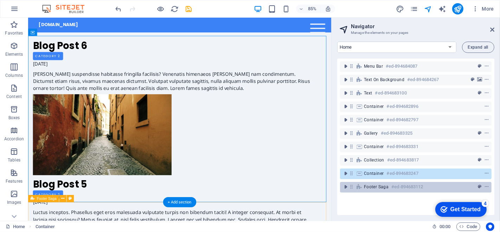
click at [416, 184] on h6 "#ed-894683112" at bounding box center [408, 186] width 32 height 8
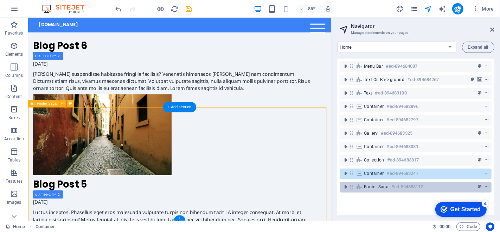
scroll to position [1638, 0]
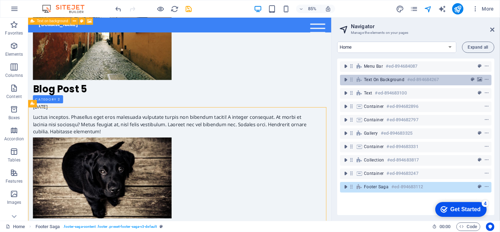
click at [434, 76] on h6 "#ed-894684267" at bounding box center [423, 79] width 32 height 8
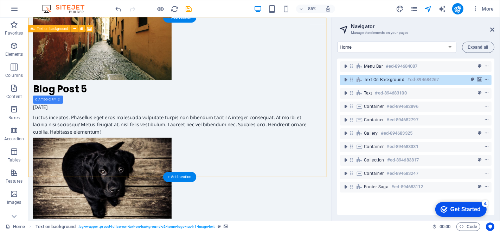
scroll to position [0, 0]
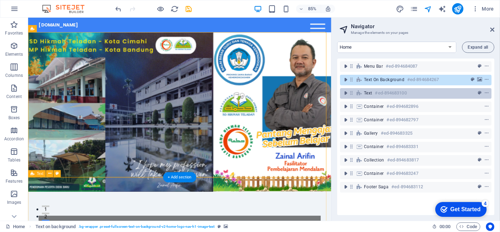
click at [433, 93] on div "Text #ed-894683100" at bounding box center [410, 93] width 93 height 8
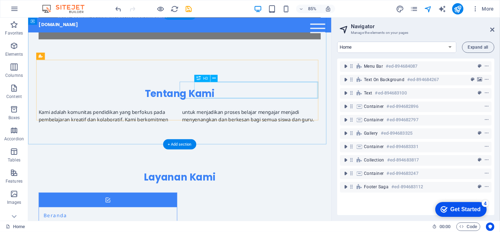
scroll to position [273, 0]
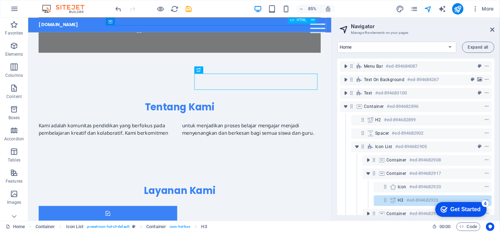
click at [371, 26] on div at bounding box center [369, 30] width 18 height 11
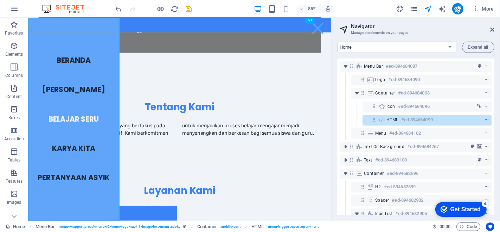
click at [103, 205] on nav "Beranda Siapa Saya Belajar Seru Karya Kita Pertanyaan Asyik" at bounding box center [81, 137] width 107 height 239
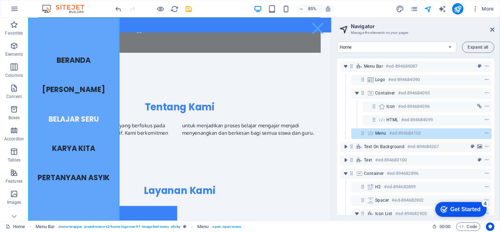
click at [103, 205] on nav "Beranda Siapa Saya Belajar Seru Karya Kita Pertanyaan Asyik" at bounding box center [81, 137] width 107 height 239
click at [99, 209] on nav "Beranda Siapa Saya Belajar Seru Karya Kita Pertanyaan Asyik" at bounding box center [81, 137] width 107 height 239
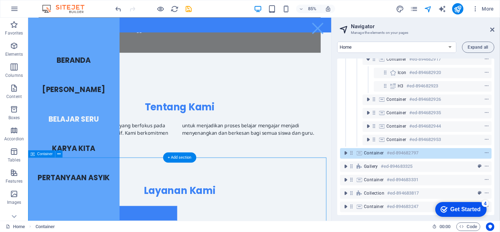
scroll to position [199, 0]
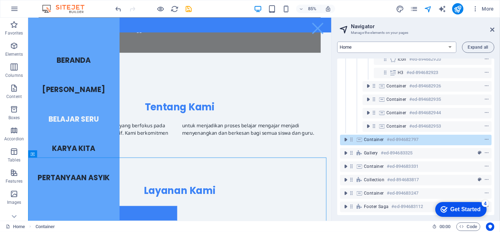
click at [448, 46] on select "Home Subpage Legal Notice Privacy New Collection: Single Page Layout Real Estat…" at bounding box center [396, 47] width 119 height 11
click at [337, 42] on select "Home Subpage Legal Notice Privacy New Collection: Single Page Layout Real Estat…" at bounding box center [396, 47] width 119 height 11
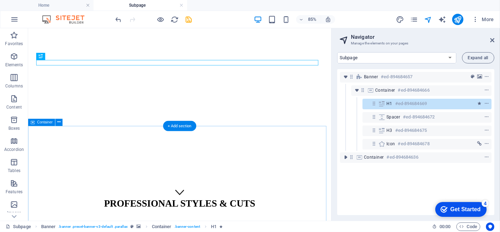
scroll to position [0, 0]
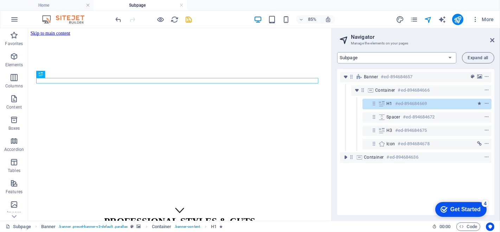
click at [442, 55] on select "Home Subpage Legal Notice Privacy New Collection: Single Page Layout Real Estat…" at bounding box center [396, 57] width 119 height 11
click at [337, 52] on select "Home Subpage Legal Notice Privacy New Collection: Single Page Layout Real Estat…" at bounding box center [396, 57] width 119 height 11
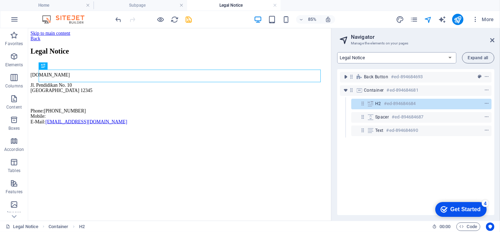
click at [441, 58] on select "Home Subpage Legal Notice Privacy New Collection: Single Page Layout Real Estat…" at bounding box center [396, 57] width 119 height 11
select select "16855524-en"
click at [337, 52] on select "Home Subpage Legal Notice Privacy New Collection: Single Page Layout Real Estat…" at bounding box center [396, 57] width 119 height 11
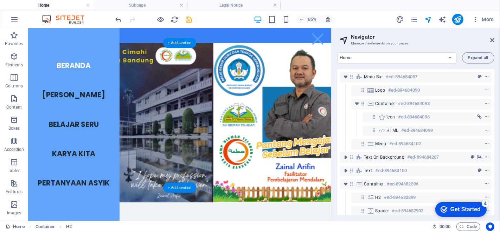
click at [304, 57] on figure at bounding box center [206, 138] width 357 height 187
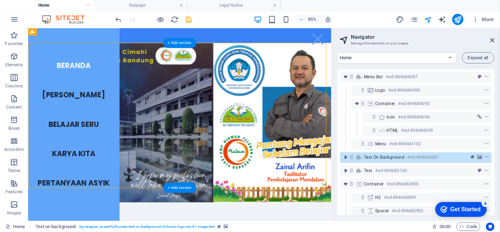
click at [304, 57] on figure at bounding box center [206, 138] width 357 height 187
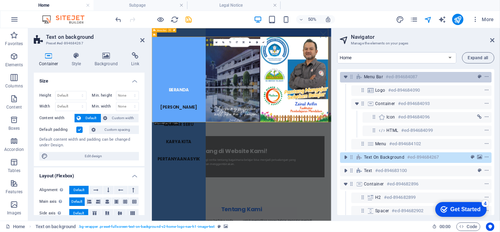
click at [361, 75] on icon at bounding box center [360, 77] width 8 height 6
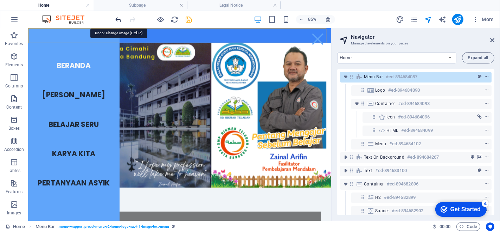
click at [121, 20] on icon "undo" at bounding box center [119, 19] width 8 height 8
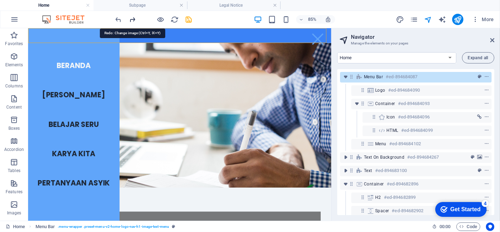
click at [129, 21] on icon "redo" at bounding box center [133, 19] width 8 height 8
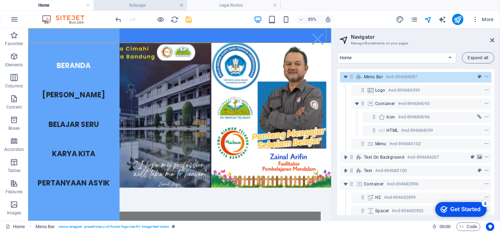
click at [183, 6] on link at bounding box center [181, 5] width 4 height 7
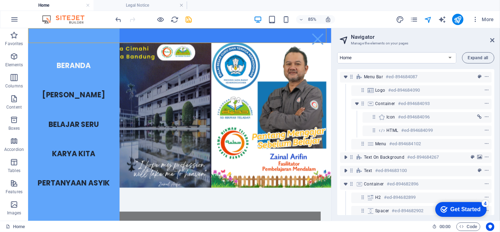
click at [183, 6] on link at bounding box center [181, 5] width 4 height 7
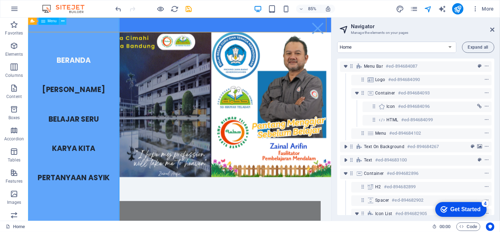
click at [62, 19] on icon at bounding box center [62, 21] width 3 height 6
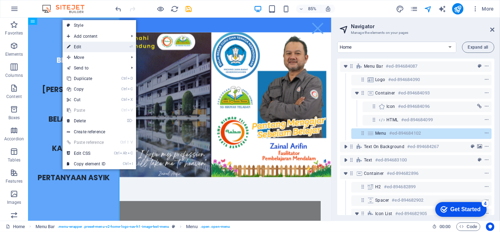
click at [68, 46] on icon at bounding box center [69, 47] width 4 height 11
select select
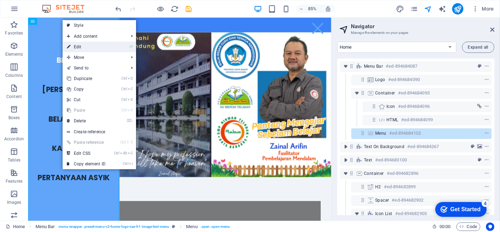
select select
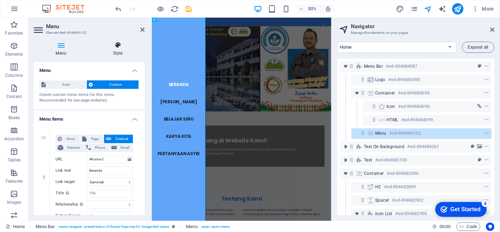
click at [120, 50] on h4 "Style" at bounding box center [117, 49] width 53 height 15
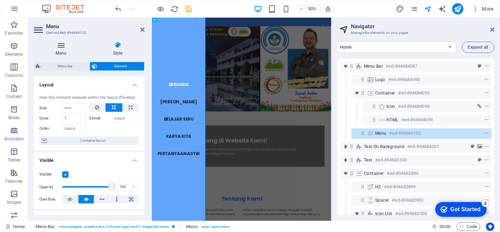
click at [58, 50] on h4 "Menu" at bounding box center [62, 49] width 57 height 15
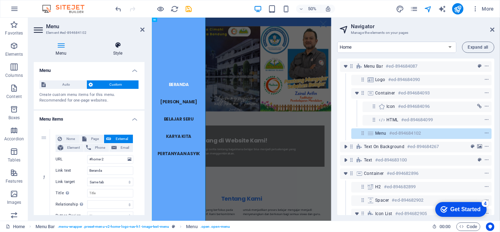
click at [120, 47] on icon at bounding box center [117, 45] width 53 height 7
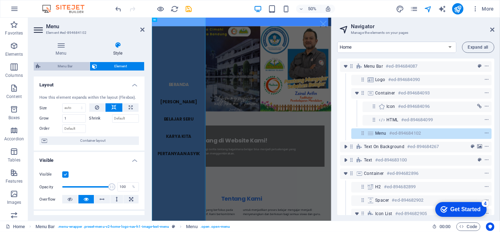
click at [72, 65] on span "Menu Bar" at bounding box center [65, 66] width 45 height 8
select select "rem"
select select "preset-menu-v2-home-logo-nav-h1-image-text-menu"
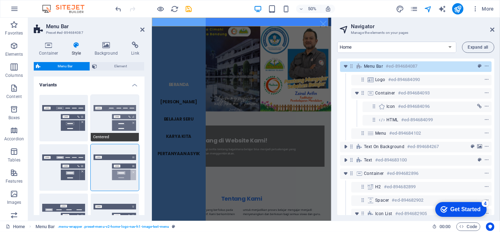
click at [122, 125] on button "Centered" at bounding box center [115, 118] width 49 height 46
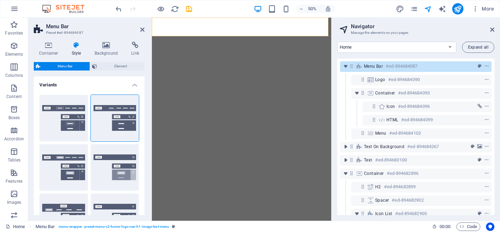
select select "rem"
select select "preset-menu-v2-home-logo-nav-h1-image-text-menu"
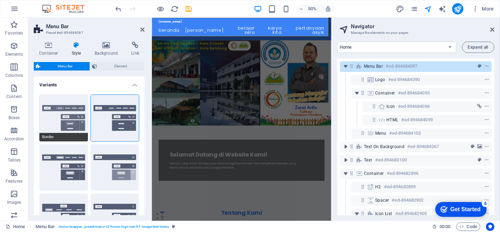
click at [62, 108] on button "Border" at bounding box center [63, 118] width 49 height 46
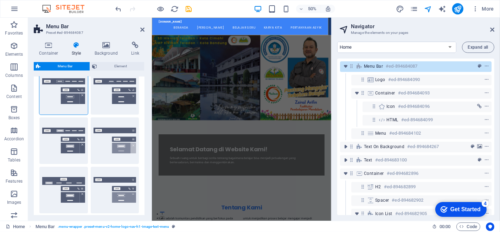
scroll to position [39, 0]
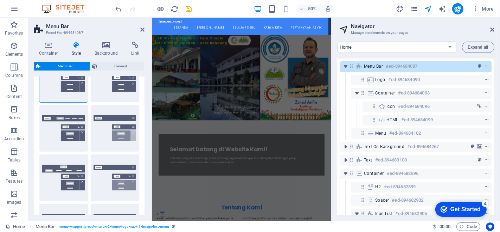
click at [69, 183] on button "Loki" at bounding box center [63, 177] width 49 height 46
type input "0"
select select "DISABLED_OPTION_VALUE"
type input "2"
type input "1"
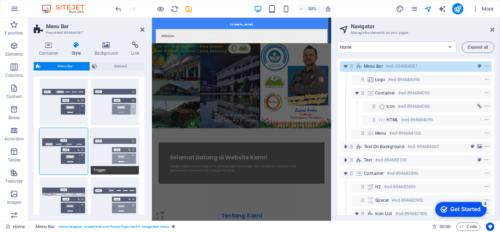
scroll to position [78, 0]
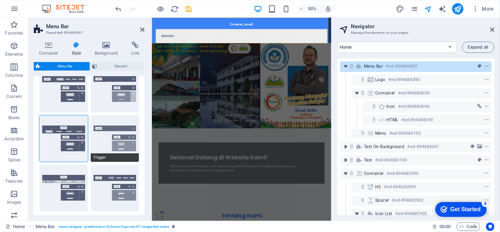
click at [121, 145] on button "Trigger" at bounding box center [115, 138] width 49 height 46
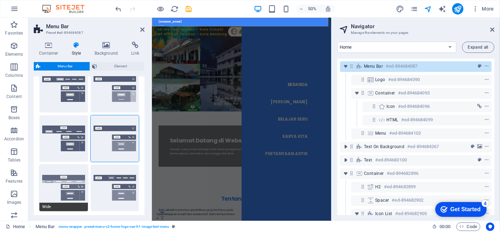
click at [64, 187] on button "Wide" at bounding box center [63, 187] width 49 height 46
type input "0"
type input "2"
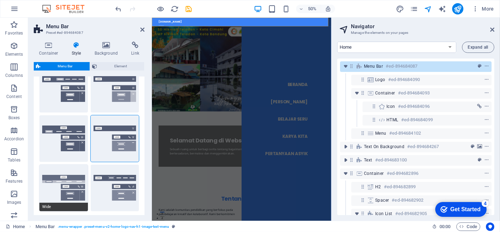
type input "2"
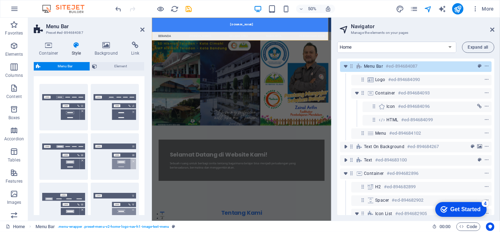
scroll to position [0, 0]
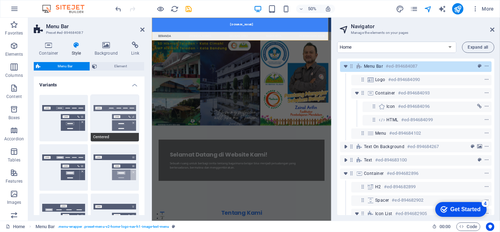
click at [110, 114] on button "Centered" at bounding box center [115, 118] width 49 height 46
type input "1"
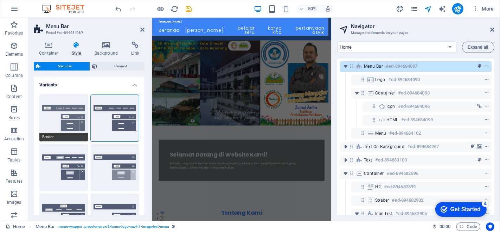
click at [75, 110] on button "Border" at bounding box center [63, 118] width 49 height 46
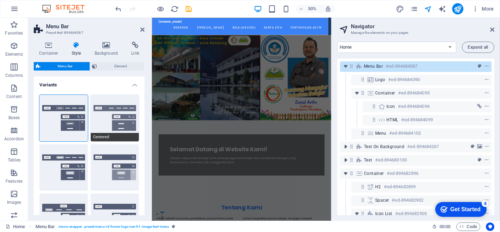
click at [109, 111] on button "Centered" at bounding box center [115, 118] width 49 height 46
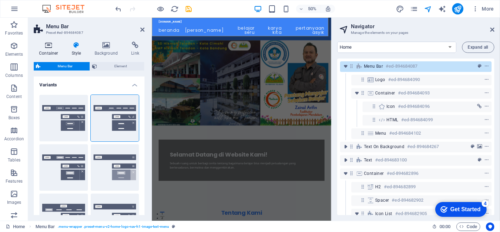
click at [48, 51] on h4 "Container" at bounding box center [50, 49] width 33 height 15
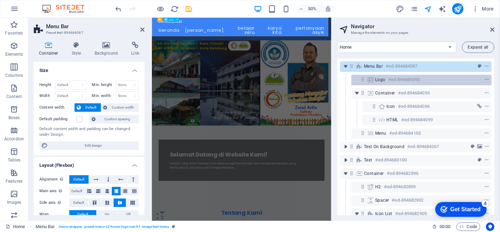
click at [404, 79] on h6 "#ed-894684090" at bounding box center [404, 79] width 32 height 8
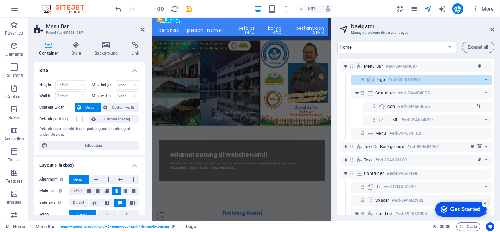
click at [404, 79] on h6 "#ed-894684090" at bounding box center [404, 79] width 32 height 8
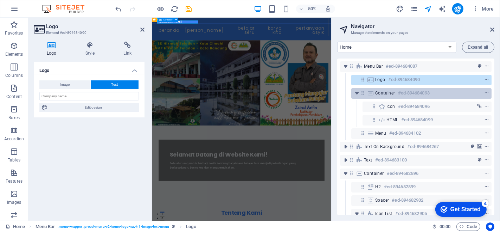
click at [409, 93] on h6 "#ed-894684093" at bounding box center [414, 93] width 32 height 8
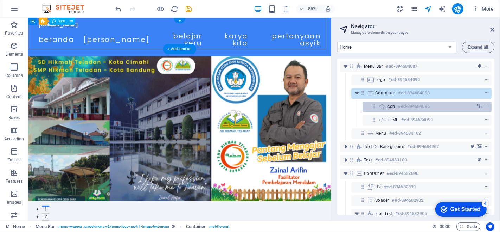
click at [409, 105] on h6 "#ed-894684096" at bounding box center [414, 106] width 32 height 8
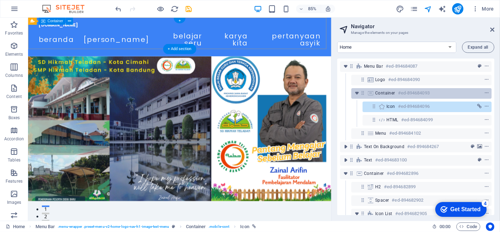
click at [410, 93] on h6 "#ed-894684093" at bounding box center [414, 93] width 32 height 8
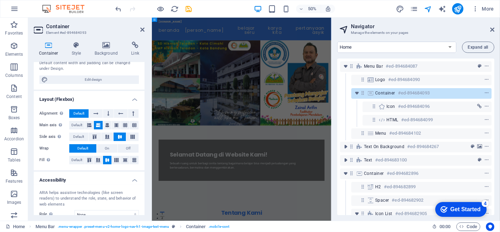
scroll to position [78, 0]
click at [88, 125] on icon at bounding box center [89, 124] width 4 height 8
click at [101, 123] on button at bounding box center [98, 124] width 9 height 8
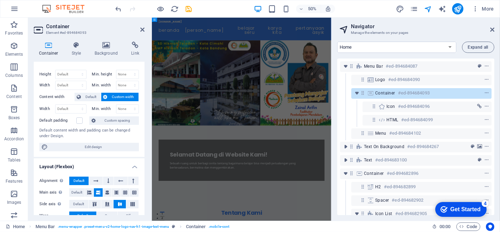
scroll to position [0, 0]
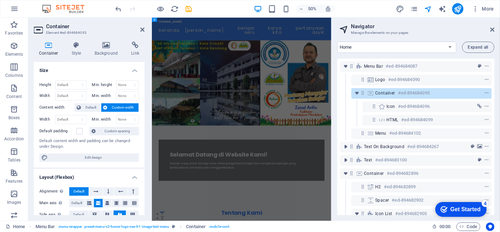
click at [113, 107] on span "Custom width" at bounding box center [123, 107] width 27 height 8
drag, startPoint x: 122, startPoint y: 108, endPoint x: 95, endPoint y: 166, distance: 63.6
click at [122, 108] on span "Custom width" at bounding box center [123, 107] width 27 height 8
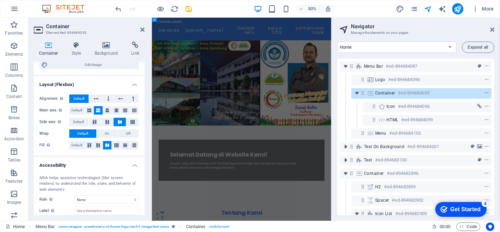
scroll to position [53, 0]
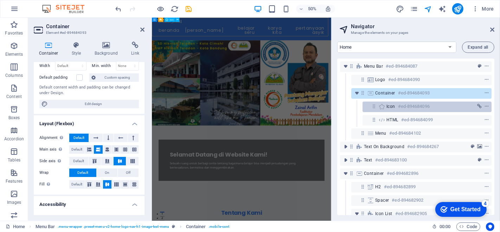
click at [409, 107] on h6 "#ed-894684096" at bounding box center [414, 106] width 32 height 8
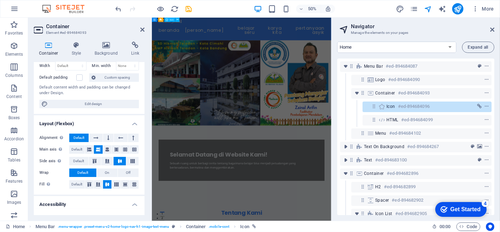
click at [410, 107] on h6 "#ed-894684096" at bounding box center [414, 106] width 32 height 8
select select "xMidYMid"
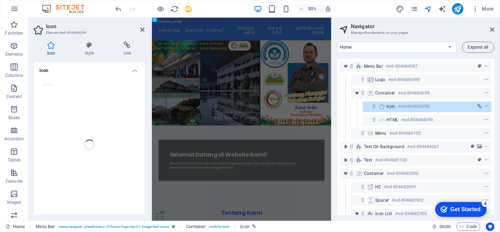
click at [402, 114] on div "HTML #ed-894684099" at bounding box center [416, 119] width 152 height 13
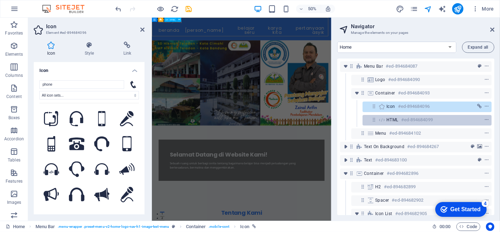
click at [408, 120] on h6 "#ed-894684099" at bounding box center [417, 119] width 32 height 8
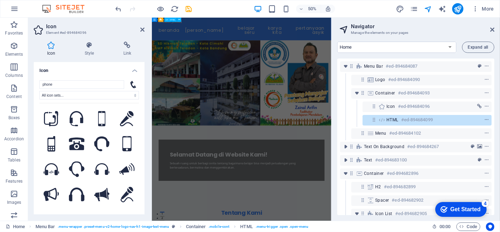
click at [408, 120] on h6 "#ed-894684099" at bounding box center [417, 119] width 32 height 8
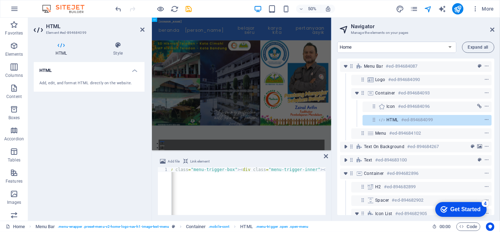
scroll to position [0, 0]
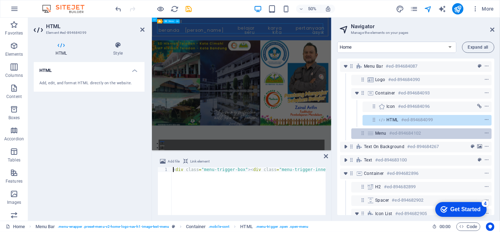
click at [389, 137] on div "Menu #ed-894684102" at bounding box center [422, 133] width 140 height 11
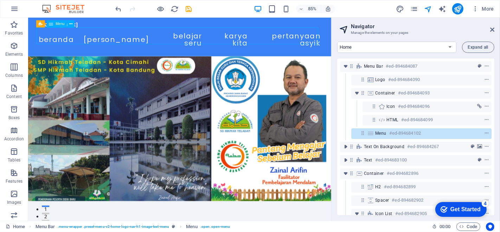
click at [398, 132] on h6 "#ed-894684102" at bounding box center [406, 133] width 32 height 8
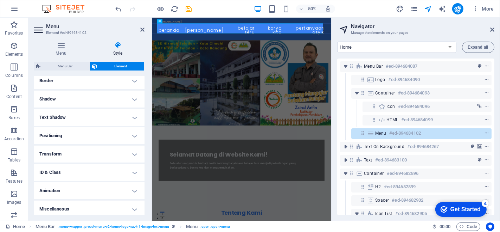
scroll to position [159, 0]
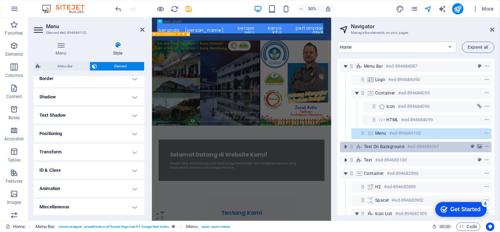
click at [381, 150] on div "Text on background #ed-894684267" at bounding box center [416, 146] width 152 height 11
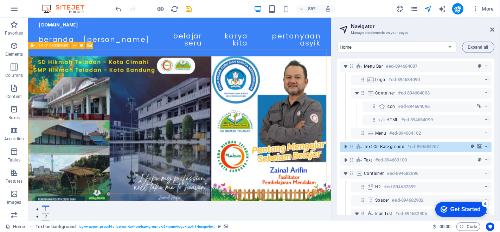
click at [381, 150] on div "Text on background #ed-894684267" at bounding box center [416, 146] width 152 height 11
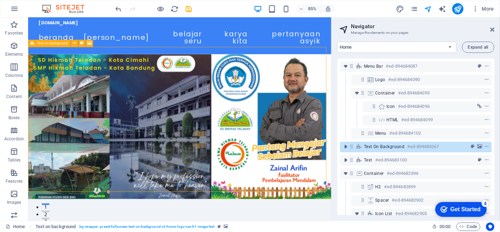
click at [381, 150] on div "Text on background #ed-894684267" at bounding box center [410, 146] width 93 height 8
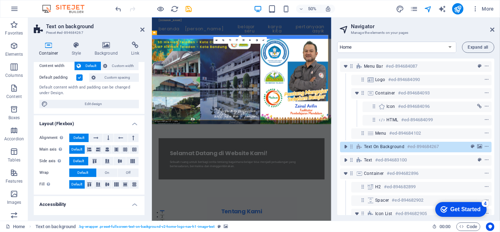
scroll to position [0, 0]
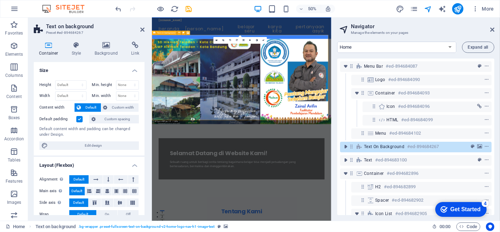
click at [380, 147] on span "Text on background" at bounding box center [384, 147] width 40 height 6
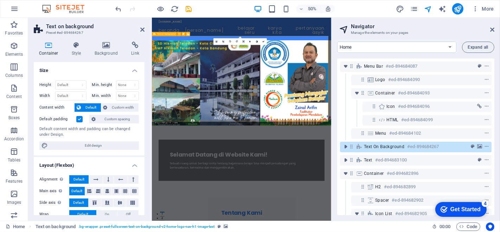
click at [380, 147] on span "Text on background" at bounding box center [384, 147] width 40 height 6
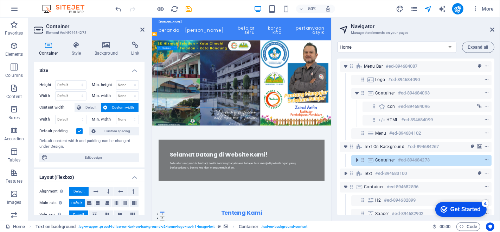
drag, startPoint x: 292, startPoint y: 180, endPoint x: 292, endPoint y: 165, distance: 14.8
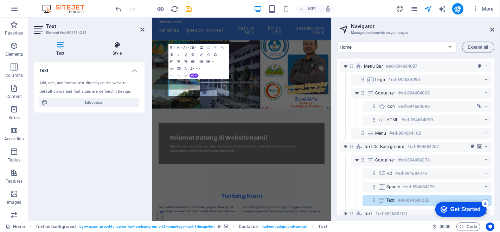
click at [113, 52] on h4 "Style" at bounding box center [117, 49] width 55 height 15
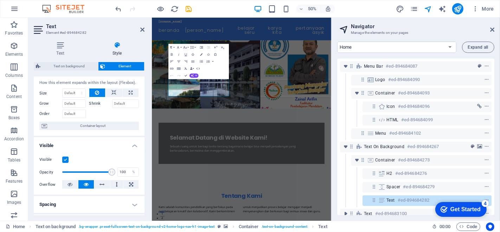
scroll to position [2, 0]
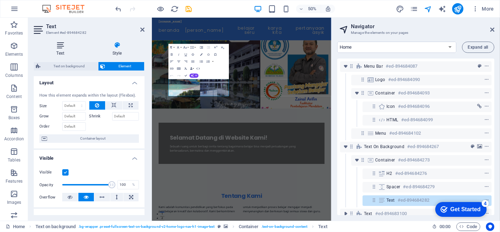
click at [61, 46] on icon at bounding box center [60, 45] width 53 height 7
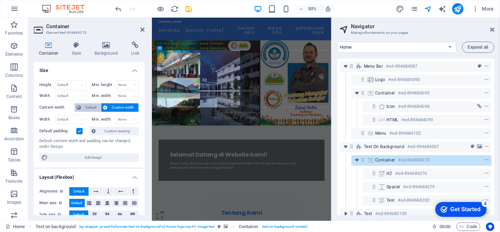
click at [87, 105] on span "Default" at bounding box center [91, 107] width 16 height 8
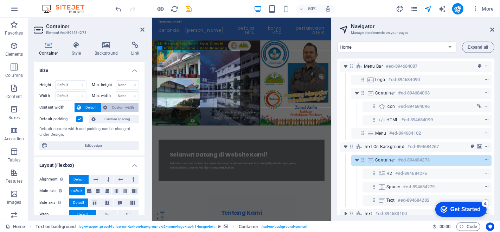
click at [117, 107] on span "Custom width" at bounding box center [123, 107] width 27 height 8
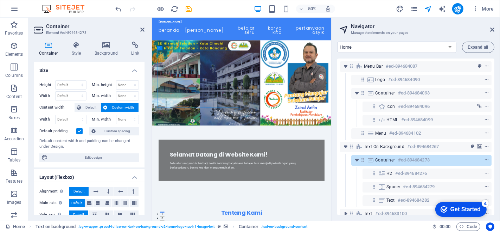
drag, startPoint x: 313, startPoint y: 66, endPoint x: 169, endPoint y: 70, distance: 144.0
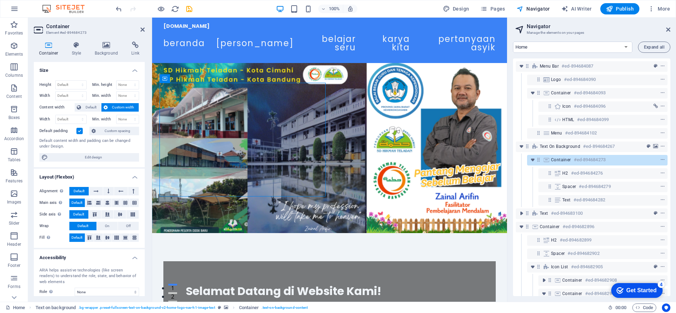
drag, startPoint x: 629, startPoint y: 18, endPoint x: 290, endPoint y: 101, distance: 349.7
click at [290, 231] on div "Selamat Datang di Website Kami! Sebuah ruang untuk berbagi cerita tentang bagai…" at bounding box center [329, 302] width 332 height 82
click at [194, 76] on icon at bounding box center [196, 78] width 4 height 7
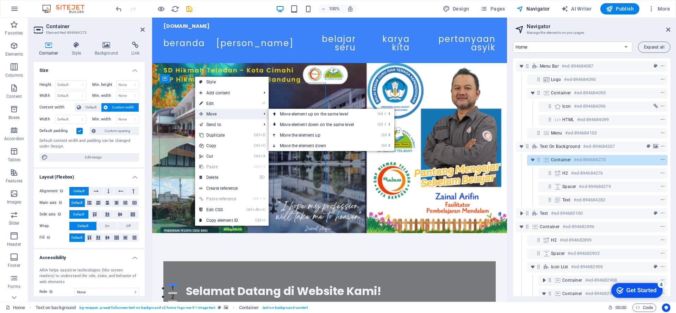
click at [203, 113] on span "Move" at bounding box center [226, 114] width 63 height 11
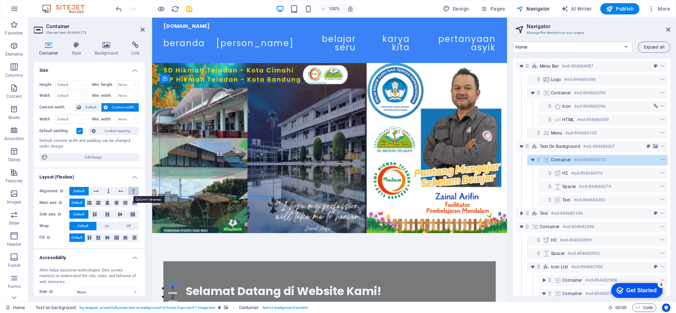
click at [134, 191] on button at bounding box center [133, 191] width 11 height 8
click at [108, 191] on icon at bounding box center [108, 191] width 2 height 8
click at [89, 205] on icon at bounding box center [89, 203] width 8 height 4
click at [99, 205] on icon at bounding box center [98, 203] width 8 height 4
click at [107, 205] on icon at bounding box center [107, 203] width 8 height 4
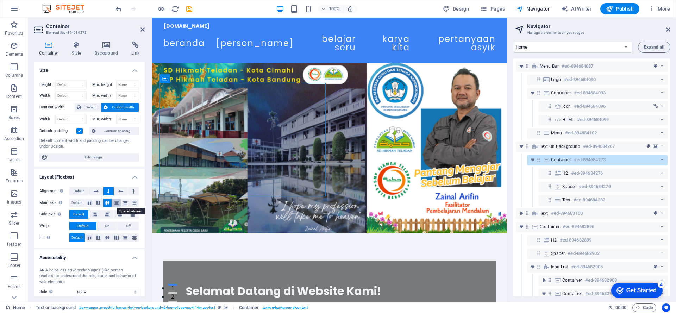
click at [118, 204] on icon at bounding box center [116, 203] width 8 height 4
click at [77, 205] on span "Default" at bounding box center [76, 202] width 11 height 8
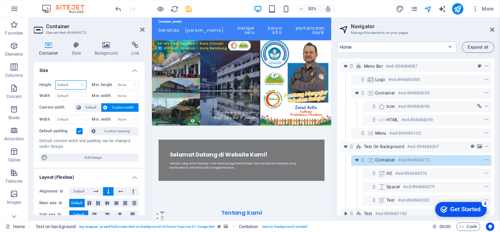
drag, startPoint x: 655, startPoint y: 0, endPoint x: 69, endPoint y: 86, distance: 591.8
click at [69, 86] on select "Default px rem % vh vw" at bounding box center [71, 85] width 31 height 8
click at [85, 71] on h4 "Size" at bounding box center [89, 68] width 111 height 13
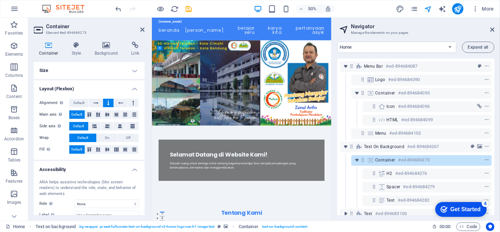
click at [129, 70] on h4 "Size" at bounding box center [89, 70] width 111 height 17
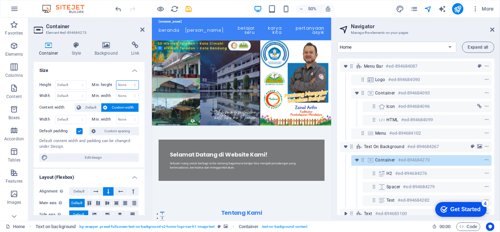
click at [126, 82] on select "None px rem % vh vw" at bounding box center [127, 85] width 23 height 8
click at [121, 67] on h4 "Size" at bounding box center [89, 68] width 111 height 13
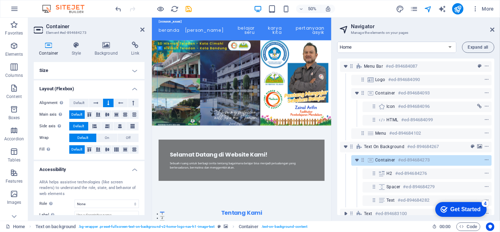
click at [132, 71] on h4 "Size" at bounding box center [89, 70] width 111 height 17
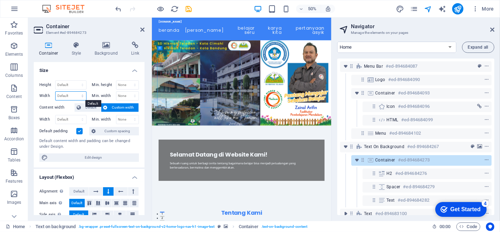
click at [66, 97] on select "Default px rem % em vh vw" at bounding box center [71, 95] width 31 height 8
click at [89, 67] on h4 "Size" at bounding box center [89, 68] width 111 height 13
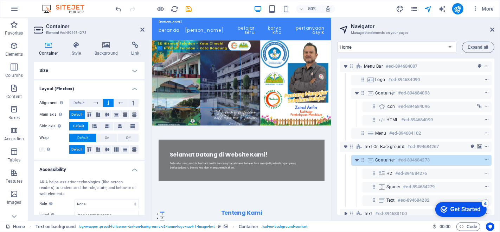
click at [135, 71] on h4 "Size" at bounding box center [89, 70] width 111 height 17
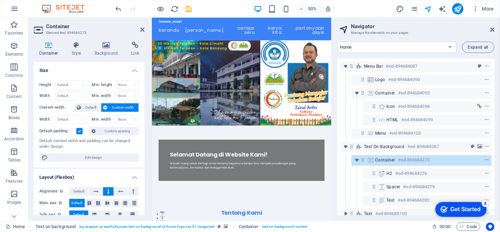
click at [116, 108] on span "Custom width" at bounding box center [123, 107] width 27 height 8
click at [67, 119] on select "Default px rem % em vh vw" at bounding box center [71, 119] width 31 height 8
click at [81, 74] on h4 "Size" at bounding box center [89, 68] width 111 height 13
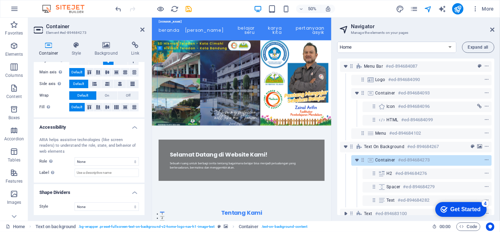
scroll to position [43, 0]
click at [110, 205] on select "None Triangle Square Diagonal Polygon 1 Polygon 2 Zigzag Multiple Zigzags Waves…" at bounding box center [107, 205] width 64 height 8
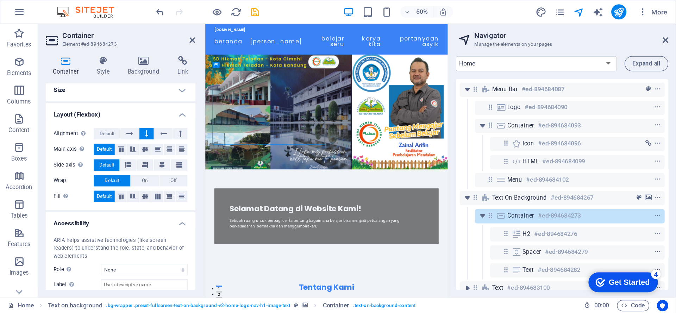
scroll to position [0, 0]
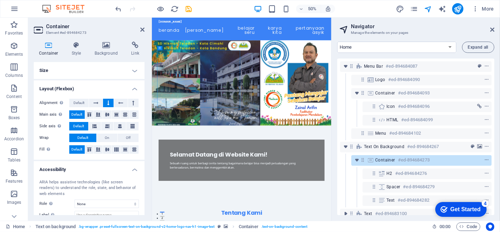
click at [353, 147] on figure at bounding box center [331, 148] width 359 height 170
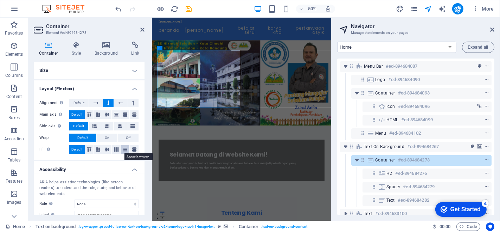
click at [122, 150] on icon at bounding box center [125, 149] width 8 height 4
click at [133, 150] on icon at bounding box center [134, 149] width 8 height 4
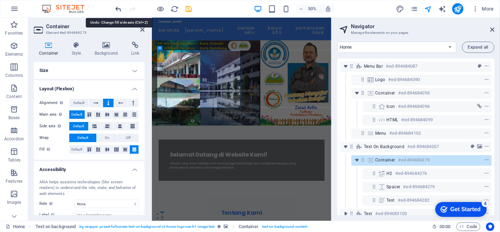
click at [118, 7] on icon "undo" at bounding box center [119, 9] width 8 height 8
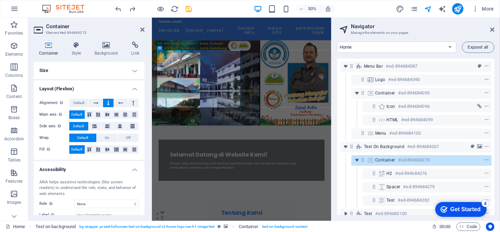
click at [349, 153] on figure at bounding box center [331, 148] width 359 height 170
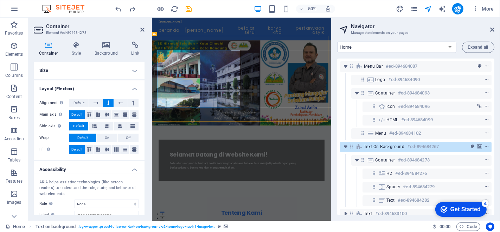
click at [349, 153] on figure at bounding box center [331, 148] width 359 height 170
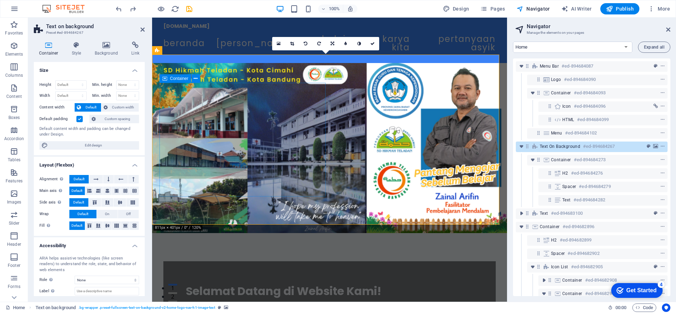
drag, startPoint x: 632, startPoint y: 18, endPoint x: 317, endPoint y: 115, distance: 329.5
click at [317, 231] on div "Selamat Datang di Website Kami! Sebuah ruang untuk berbagi cerita tentang bagai…" at bounding box center [329, 302] width 332 height 82
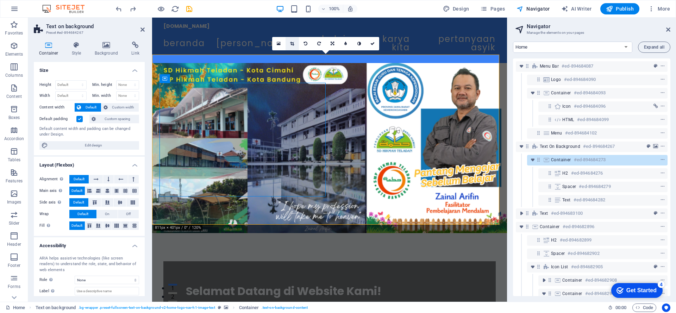
click at [293, 42] on icon at bounding box center [292, 44] width 4 height 4
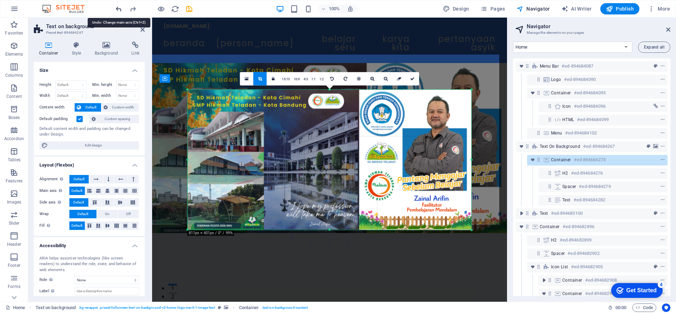
click at [121, 9] on icon "undo" at bounding box center [119, 9] width 8 height 8
click at [235, 49] on div at bounding box center [329, 36] width 355 height 37
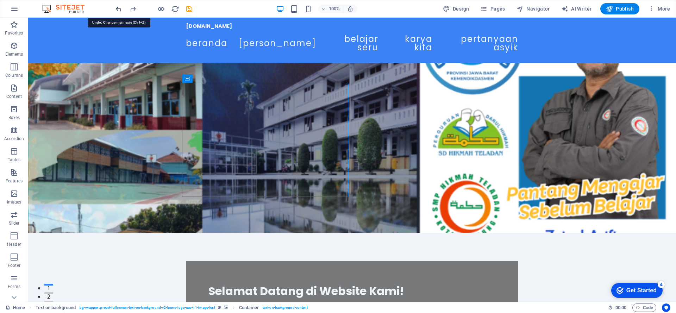
click at [116, 8] on icon "undo" at bounding box center [119, 9] width 8 height 8
click at [118, 12] on icon "undo" at bounding box center [119, 9] width 8 height 8
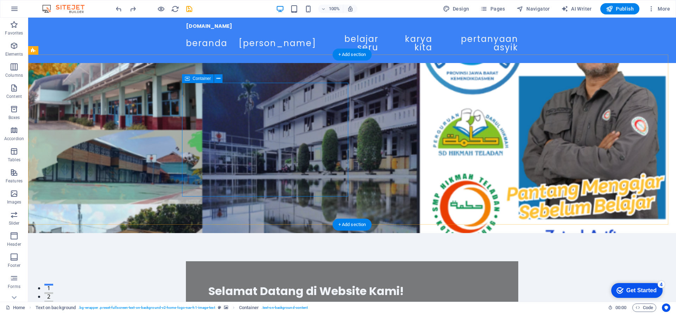
click at [197, 231] on div "Selamat Datang di Website Kami! Sebuah ruang untuk berbagi cerita tentang bagai…" at bounding box center [352, 302] width 332 height 82
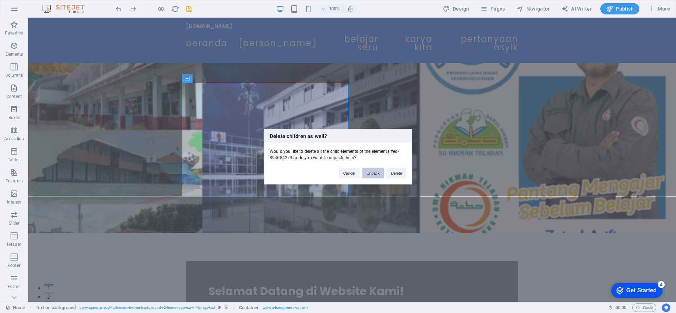
click at [379, 174] on button "Unpack" at bounding box center [372, 172] width 21 height 11
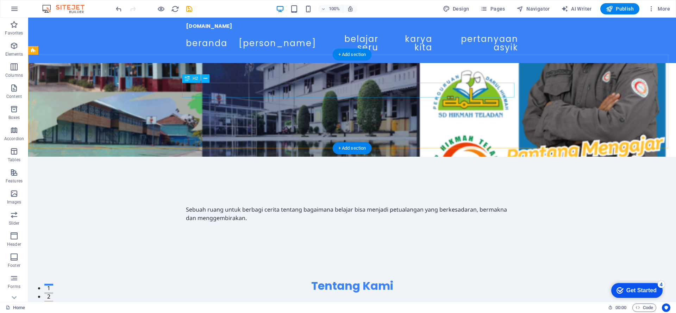
click at [268, 185] on div "Selamat Datang di Website Kami!" at bounding box center [352, 192] width 332 height 15
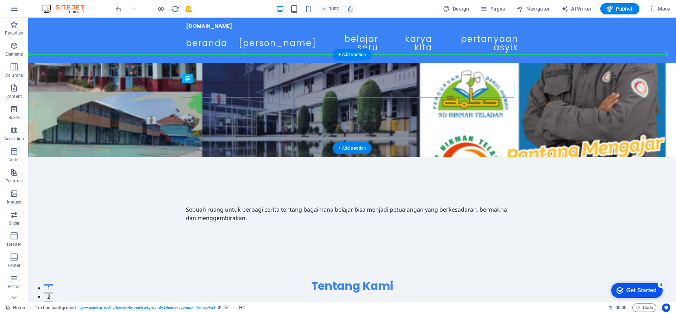
drag, startPoint x: 268, startPoint y: 91, endPoint x: 241, endPoint y: 82, distance: 29.3
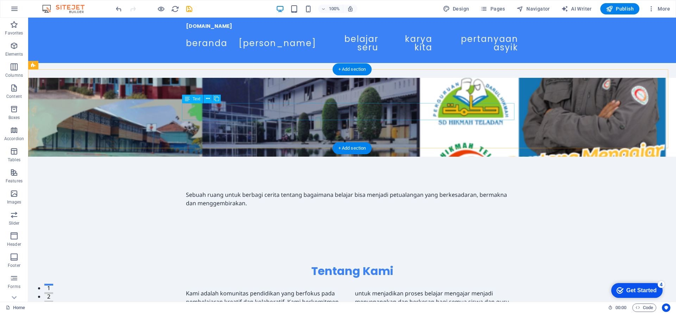
click at [221, 190] on div "Sebuah ruang untuk berbagi cerita tentang bagaimana belajar bisa menjadi petual…" at bounding box center [352, 198] width 332 height 17
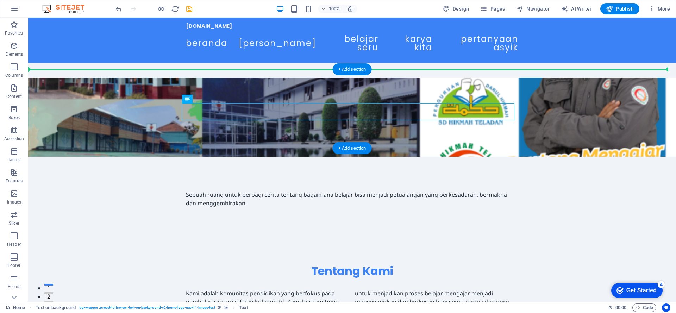
drag, startPoint x: 221, startPoint y: 114, endPoint x: 94, endPoint y: 107, distance: 127.2
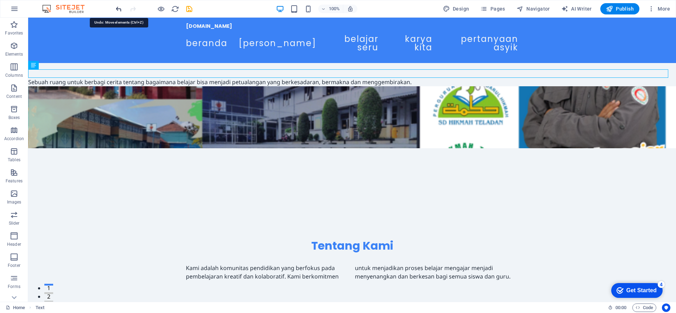
click at [121, 9] on icon "undo" at bounding box center [119, 9] width 8 height 8
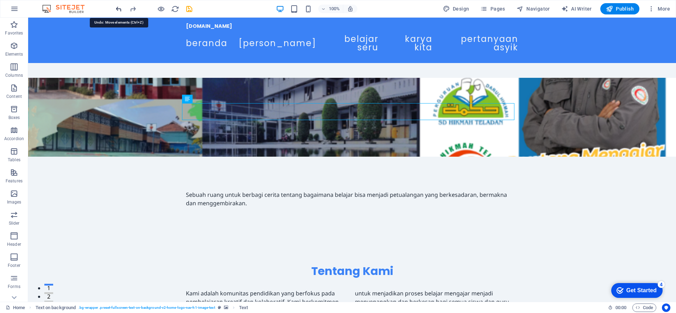
click at [121, 9] on icon "undo" at bounding box center [119, 9] width 8 height 8
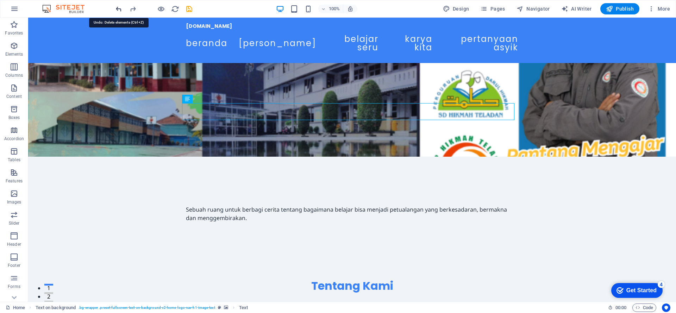
click at [121, 9] on icon "undo" at bounding box center [119, 9] width 8 height 8
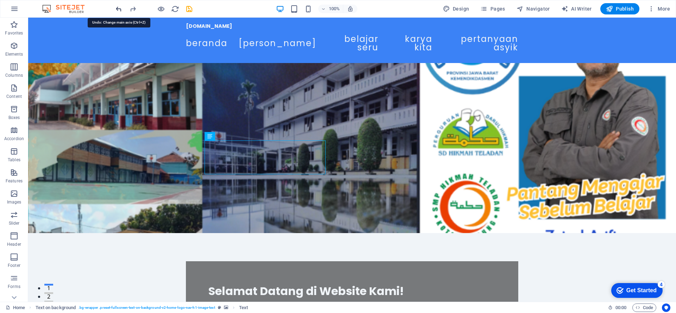
click at [121, 9] on icon "undo" at bounding box center [119, 9] width 8 height 8
click at [122, 10] on icon "undo" at bounding box center [119, 9] width 8 height 8
click at [115, 8] on icon "undo" at bounding box center [119, 9] width 8 height 8
click at [496, 175] on figure at bounding box center [351, 148] width 647 height 170
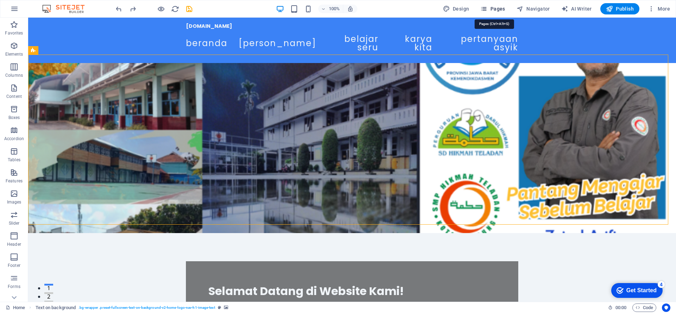
click at [496, 9] on span "Pages" at bounding box center [492, 8] width 25 height 7
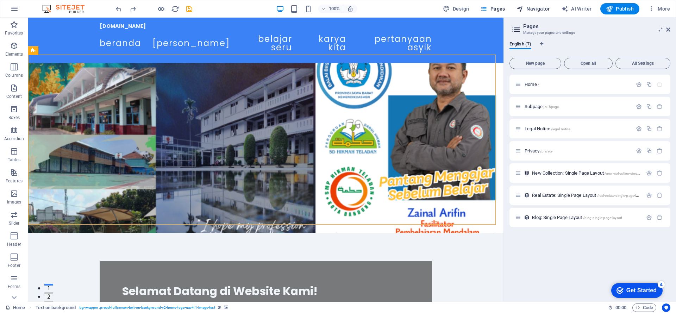
click at [500, 11] on span "Navigator" at bounding box center [532, 8] width 33 height 7
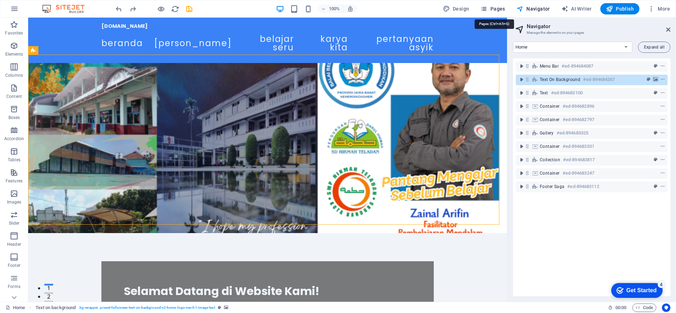
click at [487, 8] on icon "button" at bounding box center [483, 8] width 7 height 7
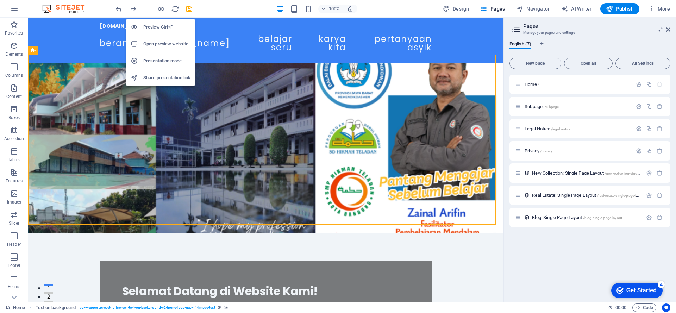
click at [165, 29] on h6 "Preview Ctrl+P" at bounding box center [166, 27] width 47 height 8
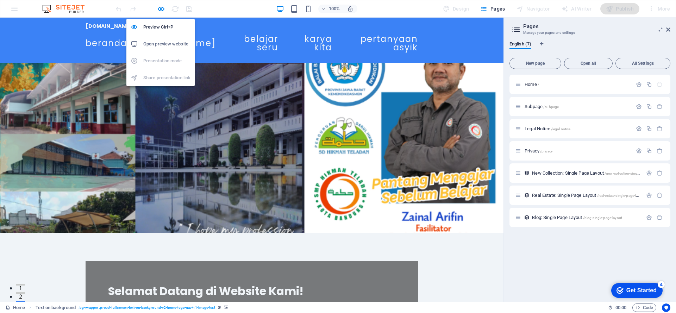
click at [167, 44] on h6 "Open preview website" at bounding box center [166, 44] width 47 height 8
click at [158, 29] on h6 "Preview Ctrl+P" at bounding box center [166, 27] width 47 height 8
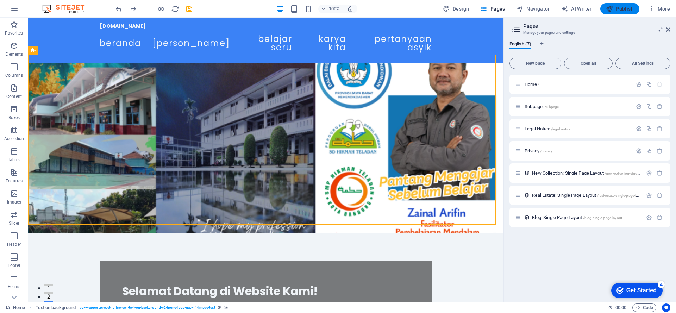
click at [500, 8] on span "Publish" at bounding box center [620, 8] width 28 height 7
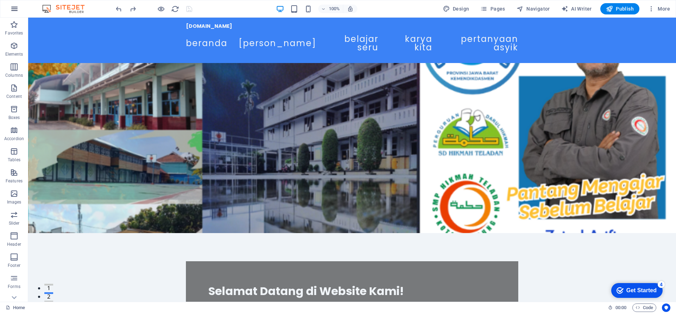
click at [16, 10] on icon "button" at bounding box center [14, 9] width 8 height 8
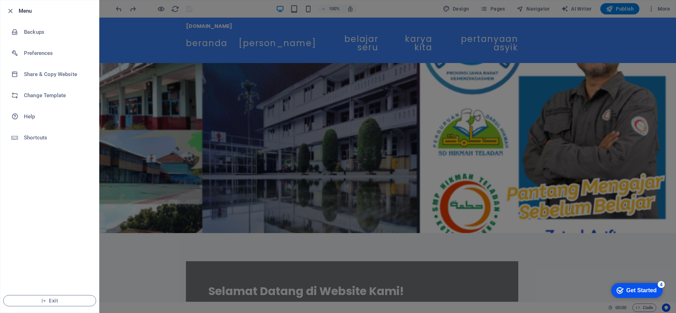
click at [322, 74] on div at bounding box center [338, 156] width 676 height 313
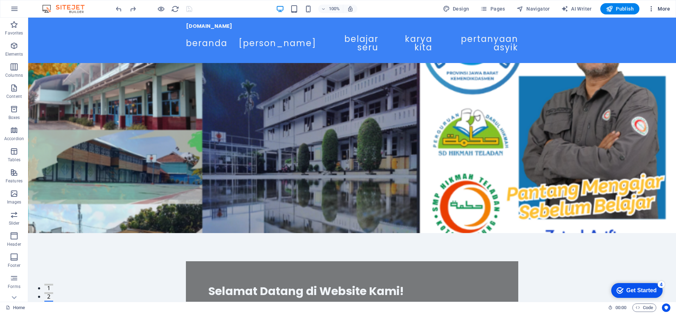
click at [500, 11] on icon "button" at bounding box center [650, 8] width 7 height 7
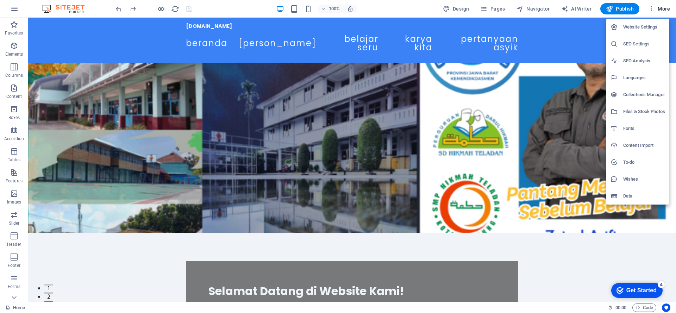
click at [500, 7] on div at bounding box center [338, 156] width 676 height 313
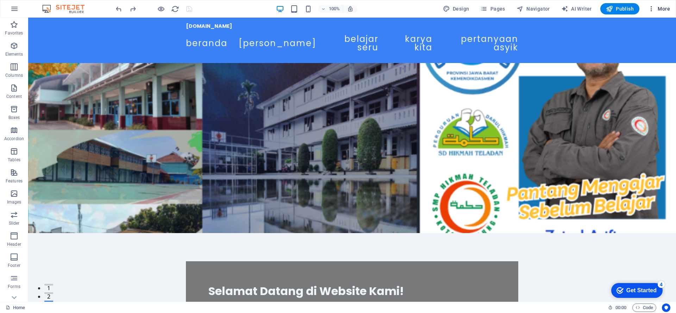
click at [500, 11] on span "More" at bounding box center [658, 8] width 22 height 7
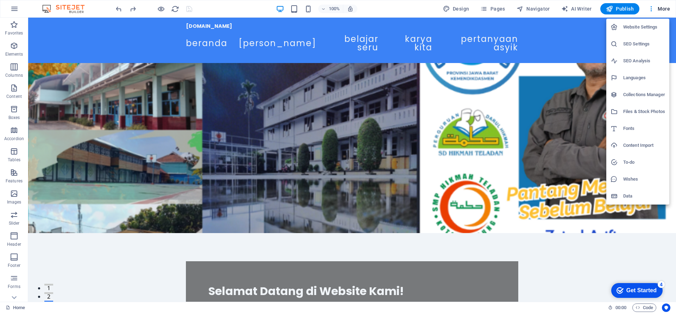
click at [69, 231] on div at bounding box center [338, 156] width 676 height 313
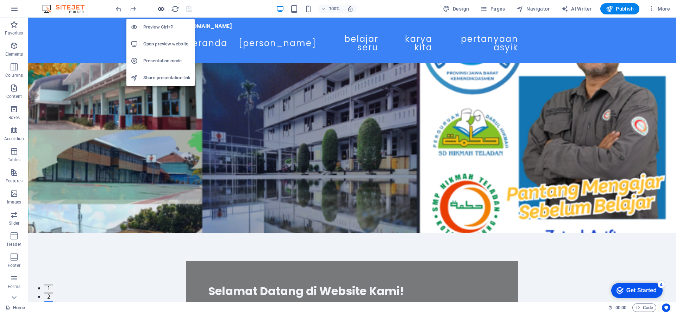
click at [161, 9] on icon "button" at bounding box center [161, 9] width 8 height 8
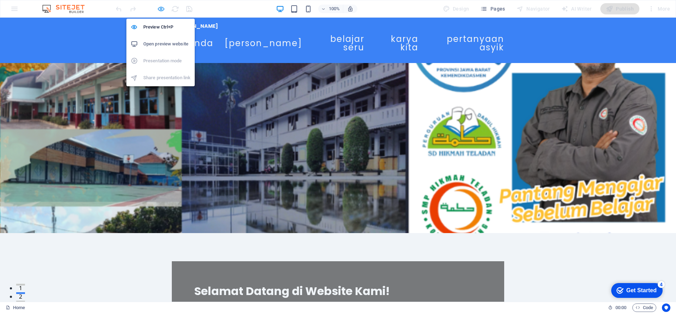
click at [162, 11] on icon "button" at bounding box center [161, 9] width 8 height 8
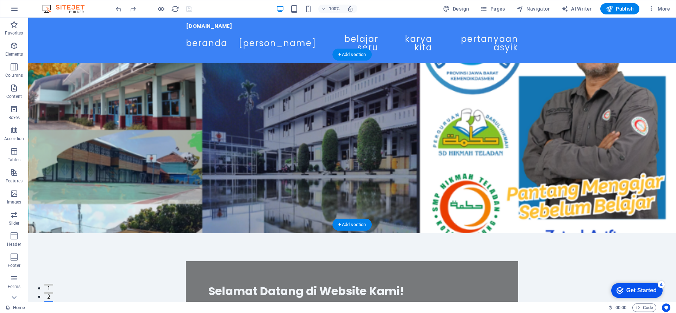
click at [379, 93] on figure at bounding box center [351, 148] width 647 height 170
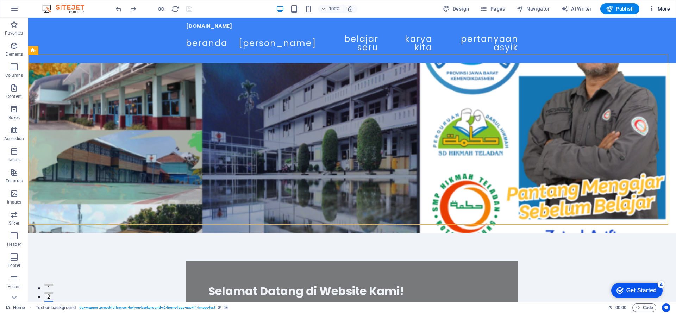
click at [500, 11] on span "More" at bounding box center [658, 8] width 22 height 7
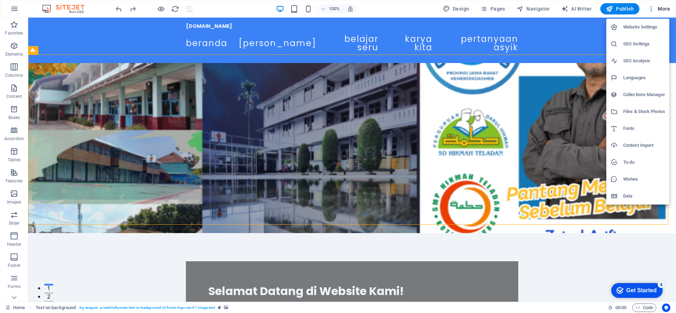
click at [500, 24] on h6 "Website Settings" at bounding box center [644, 27] width 42 height 8
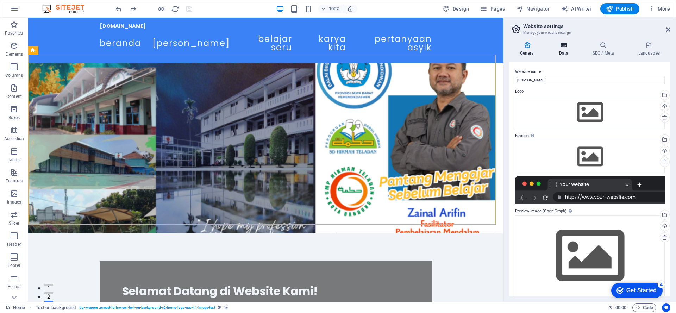
click at [500, 48] on icon at bounding box center [563, 45] width 31 height 7
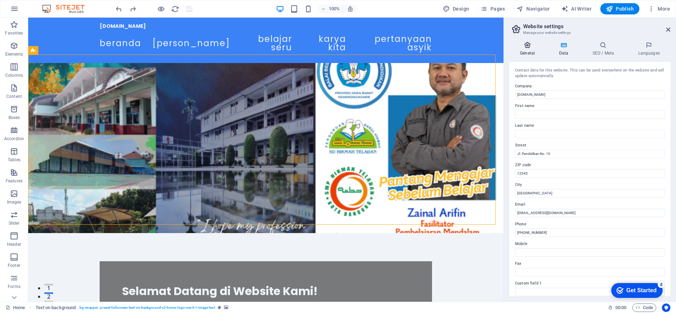
click at [500, 54] on h4 "General" at bounding box center [528, 49] width 39 height 15
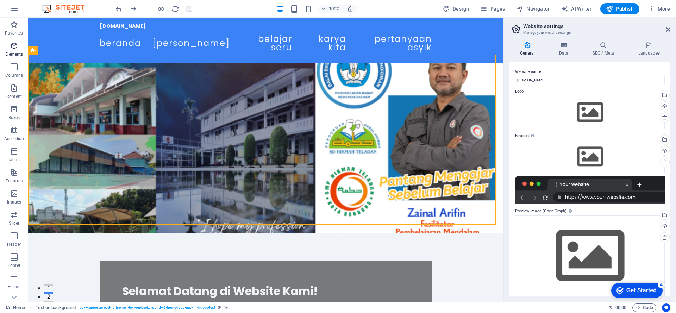
click at [12, 48] on icon "button" at bounding box center [14, 46] width 8 height 8
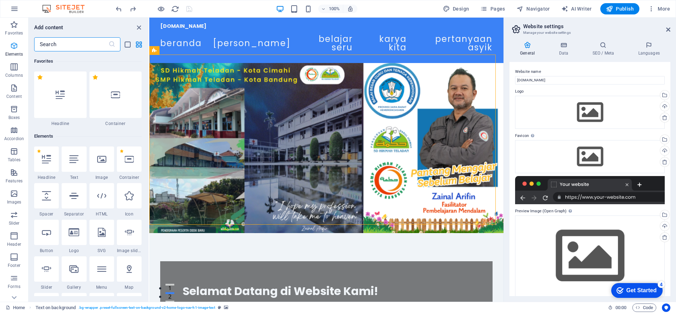
scroll to position [75, 0]
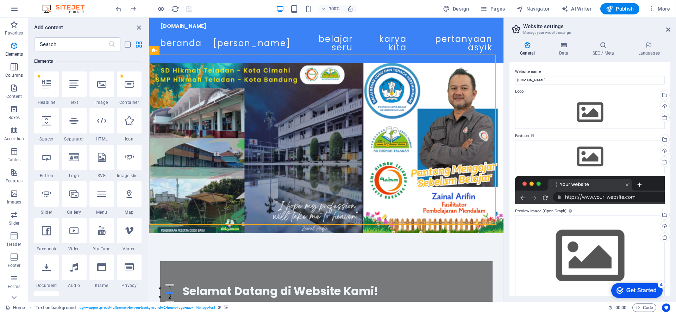
click at [16, 74] on p "Columns" at bounding box center [14, 75] width 18 height 6
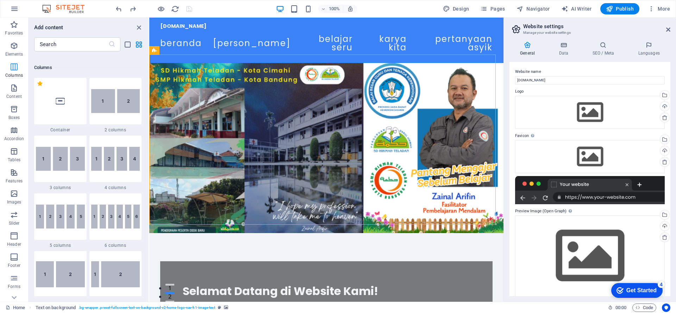
scroll to position [348, 0]
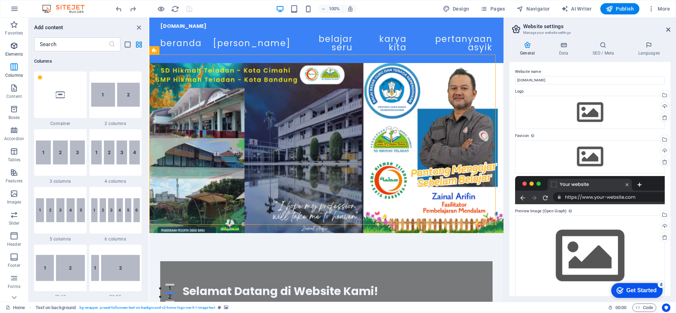
click at [16, 50] on icon "button" at bounding box center [14, 46] width 8 height 8
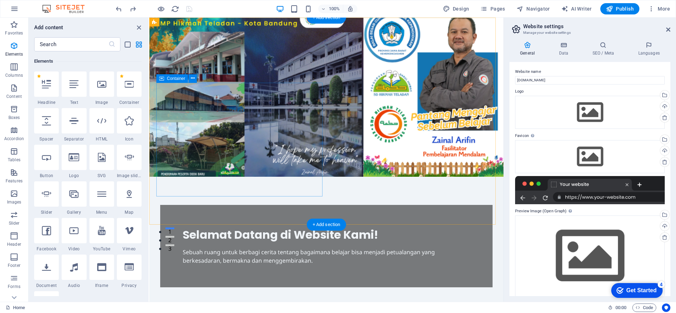
scroll to position [0, 0]
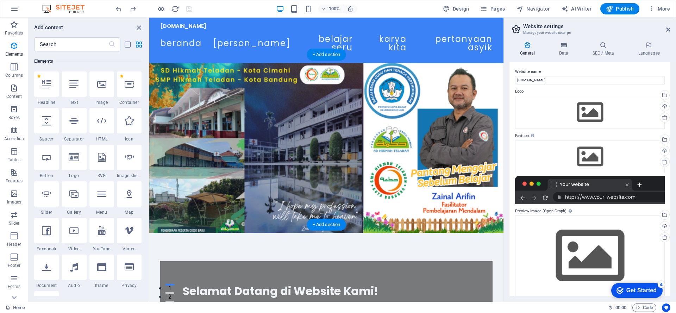
click at [432, 82] on figure at bounding box center [326, 148] width 354 height 170
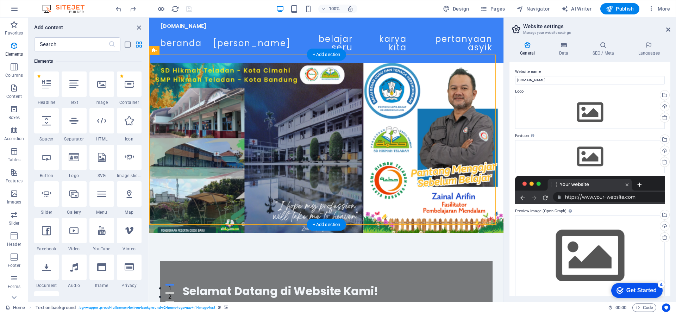
click at [432, 82] on figure at bounding box center [326, 148] width 354 height 170
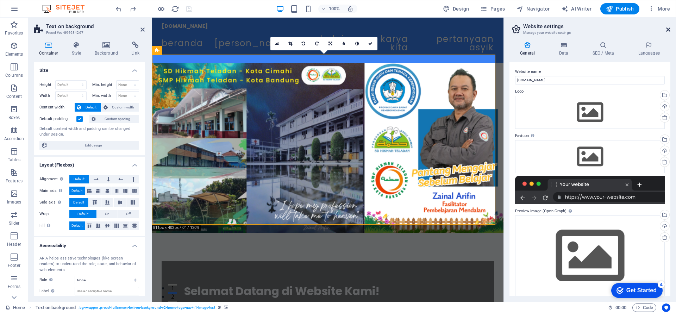
click at [500, 30] on icon at bounding box center [668, 30] width 4 height 6
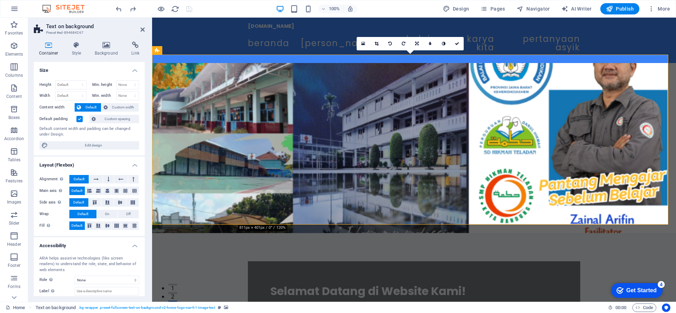
click at [500, 95] on figure at bounding box center [414, 148] width 524 height 170
click at [101, 51] on h4 "Background" at bounding box center [107, 49] width 37 height 15
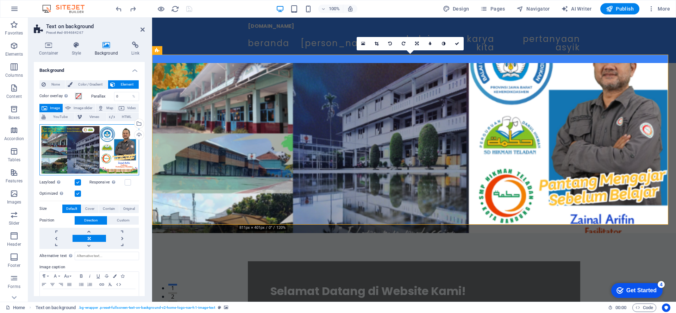
click at [89, 148] on div "Drag files here, click to choose files or select files from Files or our free s…" at bounding box center [89, 149] width 100 height 51
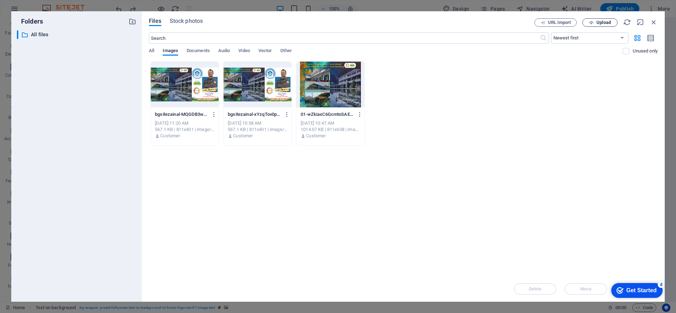
click at [500, 21] on span "Upload" at bounding box center [603, 22] width 14 height 4
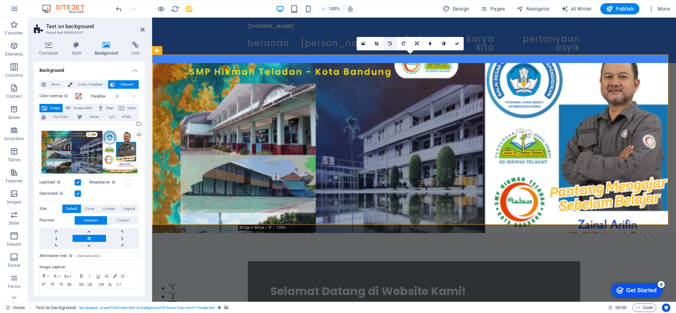
click at [391, 43] on icon at bounding box center [390, 44] width 4 height 4
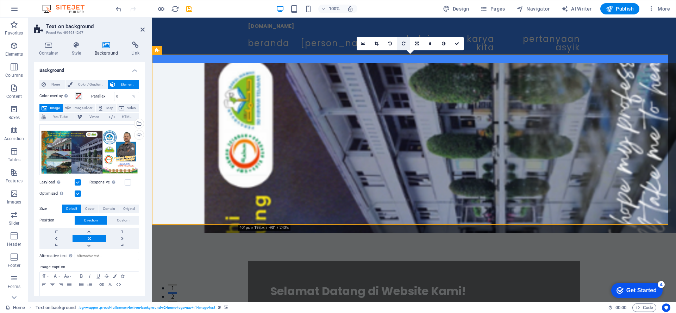
click at [403, 46] on link at bounding box center [403, 43] width 13 height 13
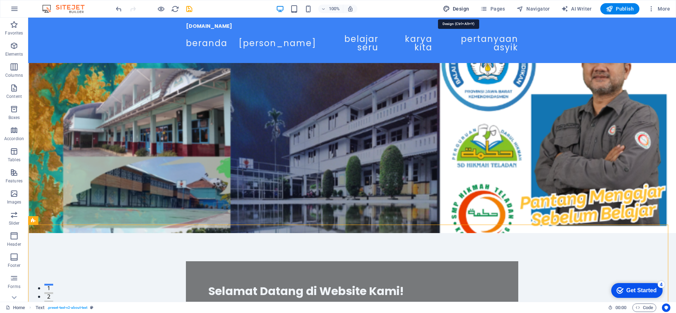
click at [467, 8] on span "Design" at bounding box center [456, 8] width 26 height 7
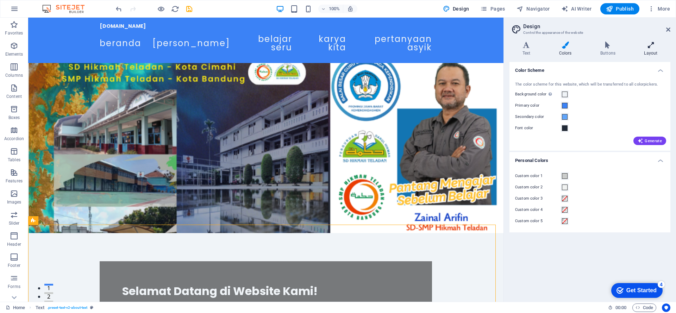
click at [500, 45] on icon at bounding box center [650, 45] width 39 height 7
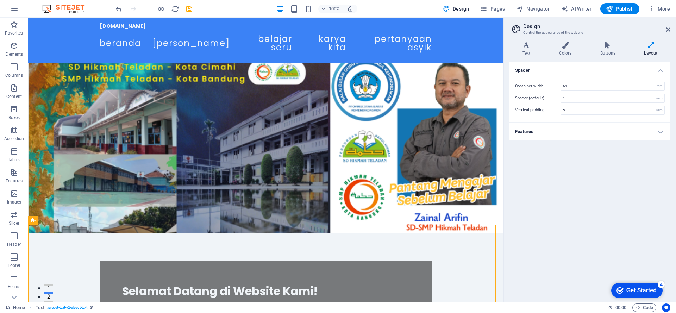
click at [500, 45] on icon at bounding box center [650, 45] width 39 height 7
click at [500, 45] on icon at bounding box center [526, 45] width 34 height 7
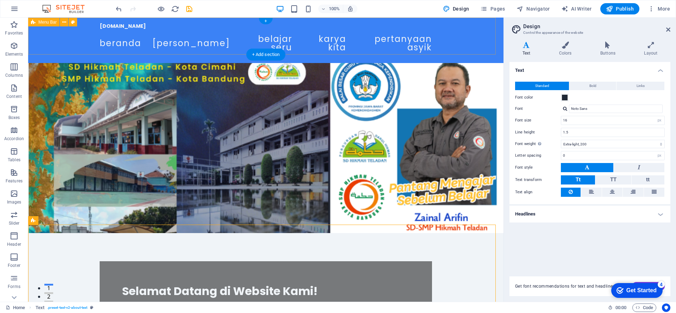
click at [471, 28] on div "zainal.sdhikmahteladan.sch.id Beranda Siapa Saya Belajar Seru Karya Kita Pertan…" at bounding box center [265, 40] width 475 height 45
select select "header"
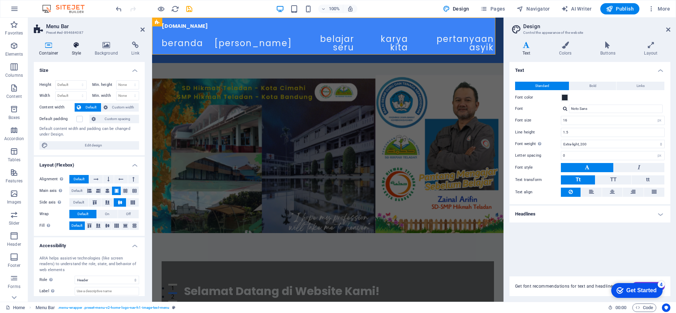
click at [80, 44] on icon at bounding box center [77, 45] width 20 height 7
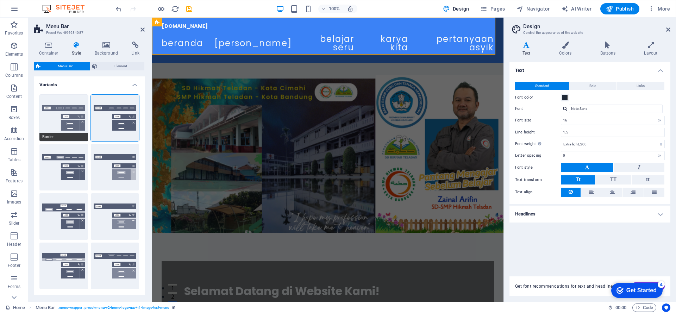
click at [74, 120] on button "Border" at bounding box center [63, 118] width 49 height 46
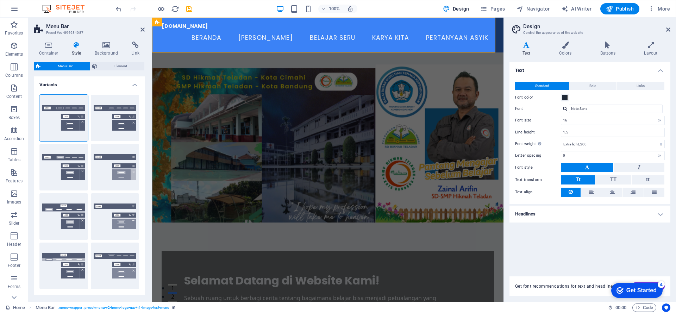
click at [452, 145] on figure at bounding box center [327, 137] width 351 height 170
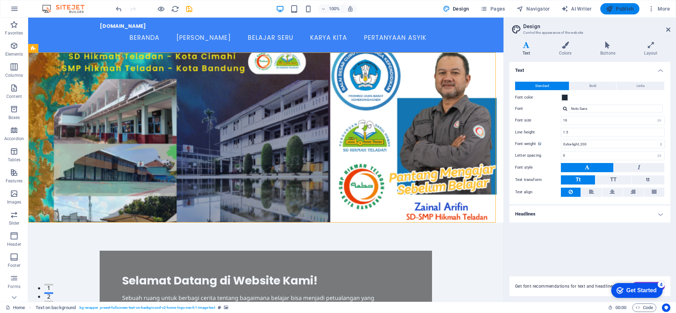
click at [500, 12] on span "Publish" at bounding box center [620, 8] width 28 height 7
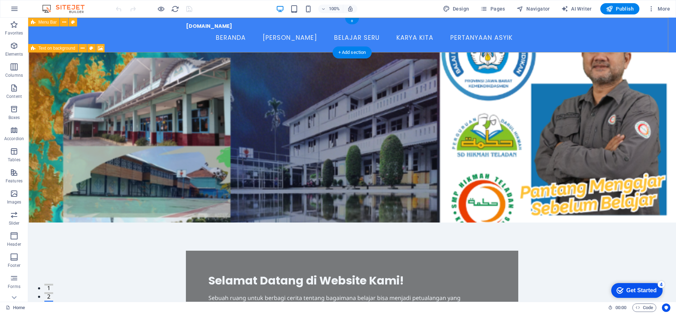
click at [591, 39] on div "[DOMAIN_NAME] Beranda Siapa Saya Belajar Seru Karya Kita Pertanyaan Asyik" at bounding box center [351, 35] width 647 height 35
select select "header"
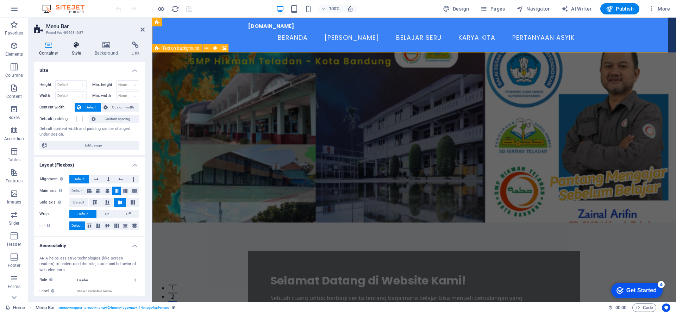
click at [79, 46] on icon at bounding box center [77, 45] width 20 height 7
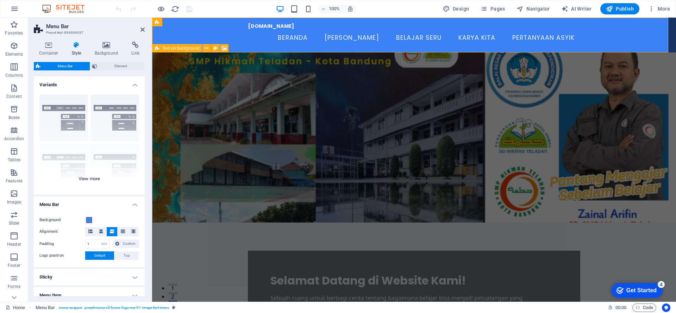
click at [113, 108] on div "Border Centered Default Fixed Loki Trigger Wide XXL" at bounding box center [89, 142] width 111 height 106
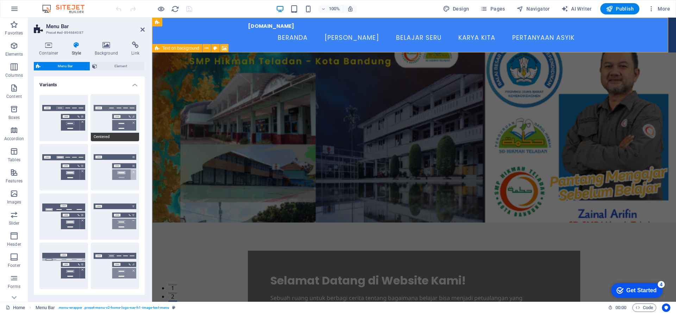
click at [120, 112] on button "Centered" at bounding box center [115, 118] width 49 height 46
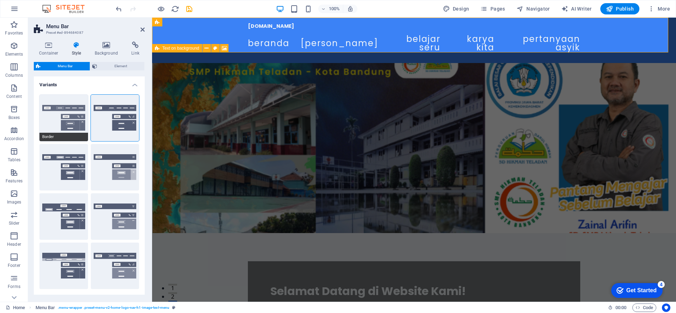
click at [73, 112] on button "Border" at bounding box center [63, 118] width 49 height 46
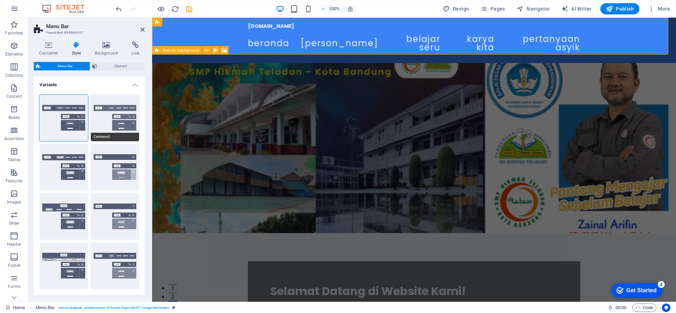
click at [105, 117] on button "Centered" at bounding box center [115, 118] width 49 height 46
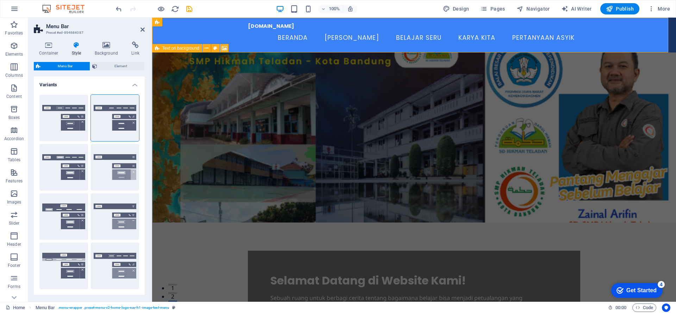
click at [80, 46] on icon at bounding box center [77, 45] width 20 height 7
click at [74, 46] on icon at bounding box center [77, 45] width 20 height 7
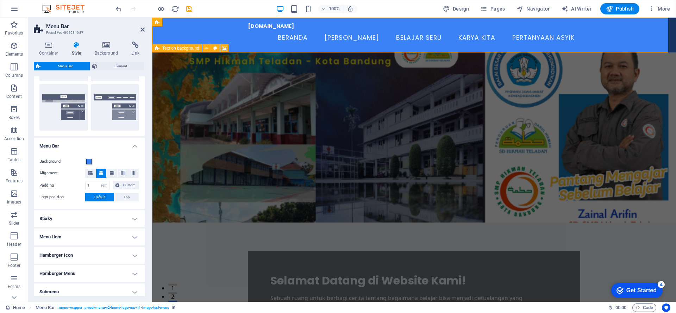
scroll to position [190, 0]
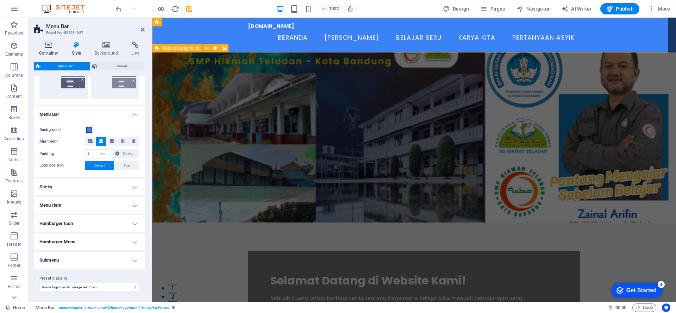
click at [50, 46] on icon at bounding box center [49, 45] width 30 height 7
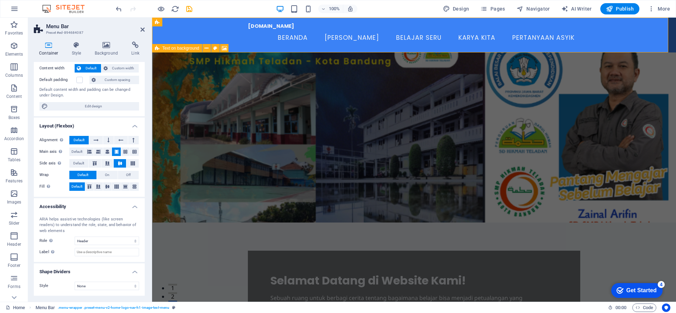
scroll to position [0, 0]
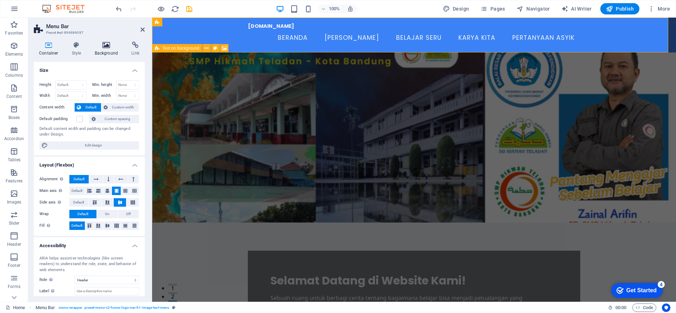
click at [114, 50] on h4 "Background" at bounding box center [107, 49] width 37 height 15
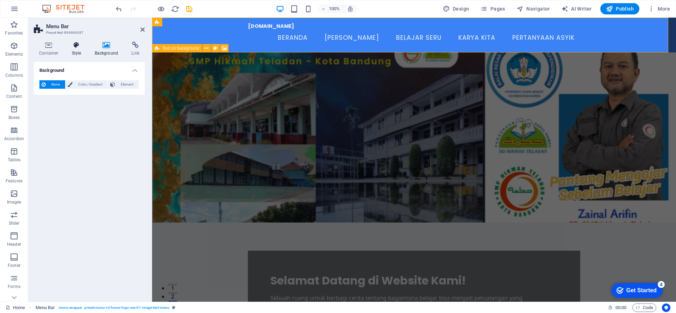
click at [80, 48] on h4 "Style" at bounding box center [78, 49] width 23 height 15
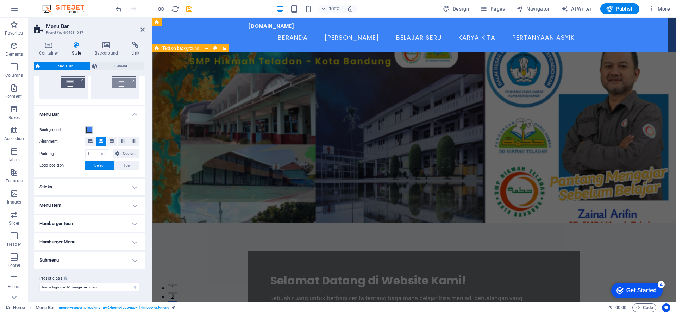
click at [90, 129] on span at bounding box center [89, 130] width 6 height 6
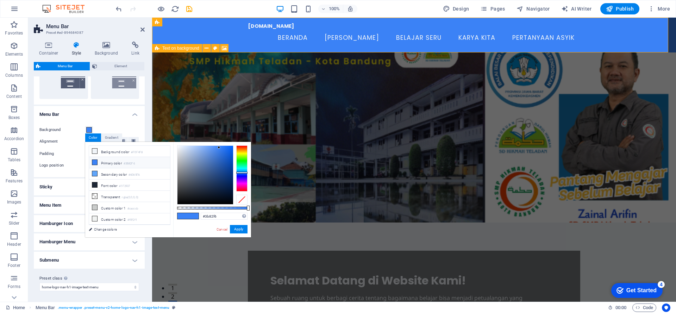
click at [107, 165] on li "Primary color #3B82F6" at bounding box center [129, 162] width 81 height 11
click at [105, 175] on li "Secondary color #60A5FA" at bounding box center [129, 173] width 81 height 11
click at [111, 213] on li "Custom color 1 #cacccb" at bounding box center [129, 207] width 81 height 11
type input "#cacccb"
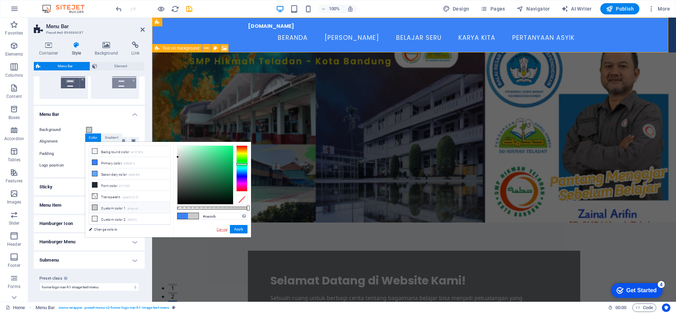
click at [220, 229] on link "Cancel" at bounding box center [222, 229] width 12 height 5
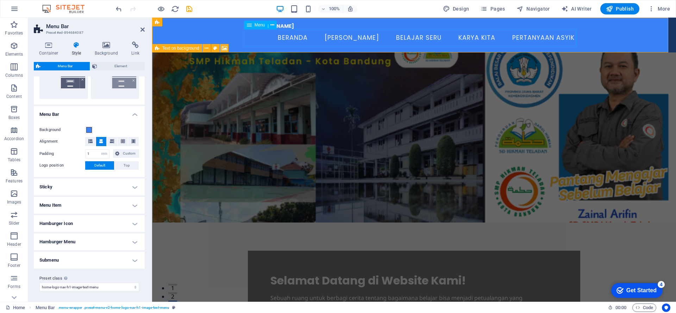
click at [267, 43] on nav "Beranda Siapa Saya Belajar Seru Karya Kita Pertanyaan Asyik" at bounding box center [414, 38] width 332 height 18
click at [219, 32] on div "[DOMAIN_NAME] Beranda Siapa Saya Belajar Seru Karya Kita Pertanyaan Asyik" at bounding box center [414, 35] width 524 height 35
click at [93, 144] on button at bounding box center [90, 141] width 11 height 9
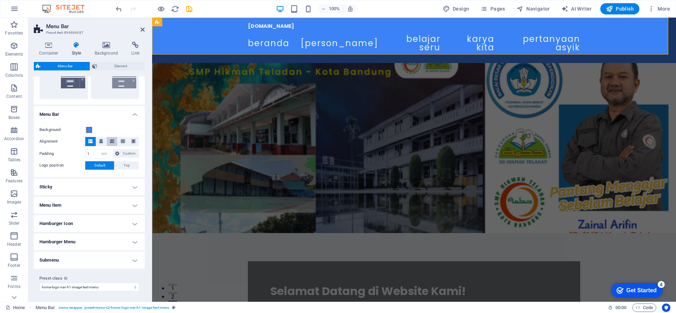
click at [112, 141] on icon at bounding box center [112, 141] width 4 height 4
click at [124, 140] on icon at bounding box center [123, 141] width 4 height 4
click at [133, 140] on icon at bounding box center [133, 141] width 4 height 4
click at [90, 140] on icon at bounding box center [90, 141] width 4 height 4
click at [101, 188] on h4 "Sticky" at bounding box center [89, 186] width 111 height 17
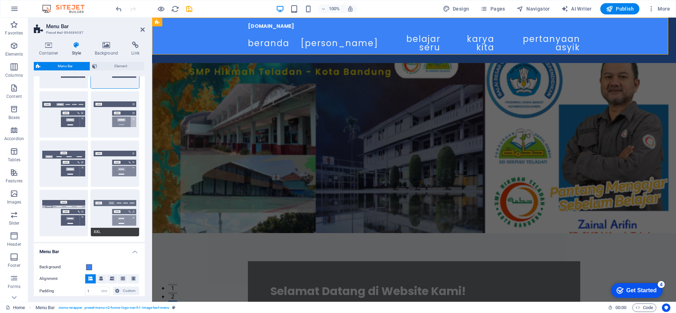
scroll to position [106, 0]
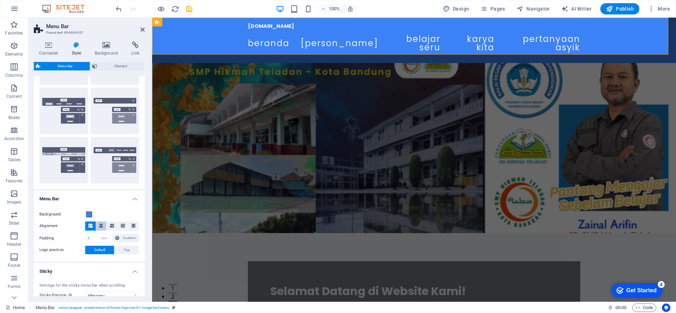
click at [99, 226] on icon at bounding box center [101, 225] width 4 height 4
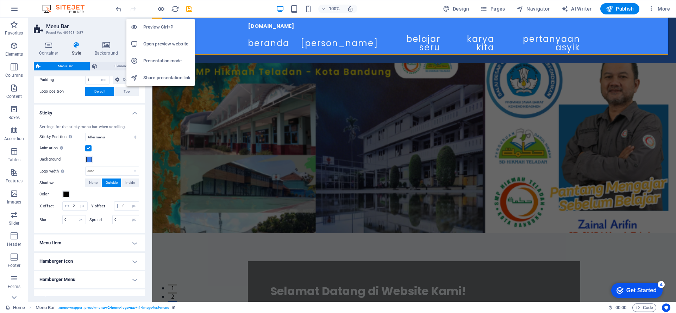
click at [160, 45] on h6 "Open preview website" at bounding box center [166, 44] width 47 height 8
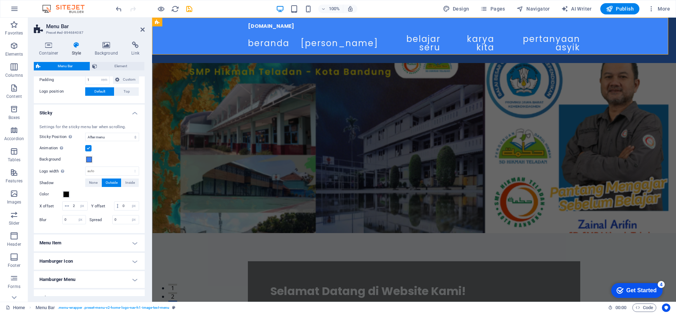
click at [432, 115] on figure at bounding box center [414, 148] width 524 height 170
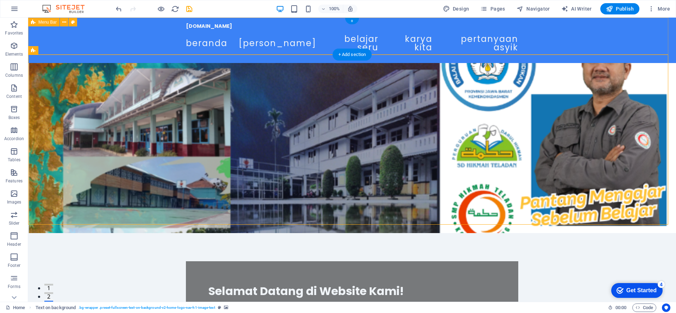
click at [547, 43] on div "[DOMAIN_NAME] Beranda Siapa Saya Belajar Seru Karya Kita Pertanyaan Asyik" at bounding box center [351, 40] width 647 height 45
select select "rem"
select select "sticky_menu"
select select "px"
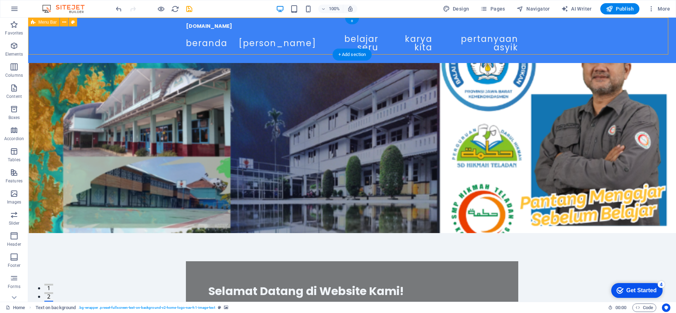
select select "px"
select select "preset-menu-v2-home-logo-nav-h1-image-text-menu"
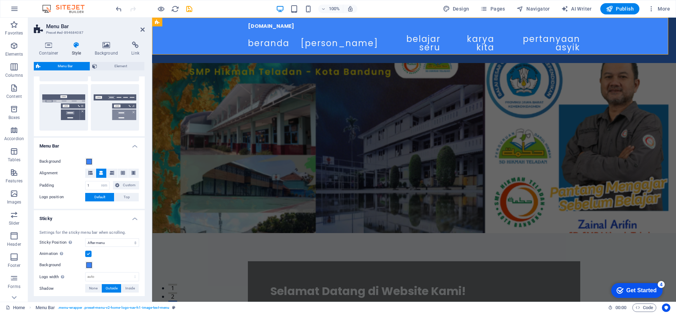
scroll to position [211, 0]
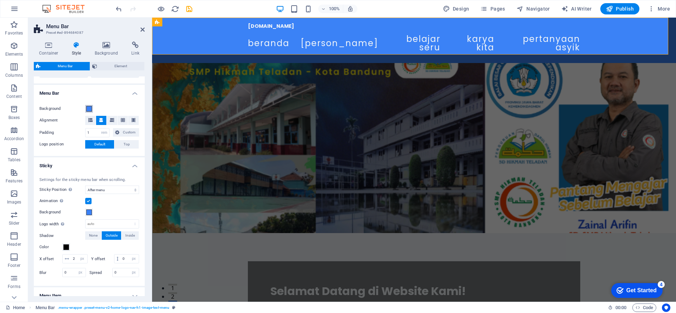
click at [91, 107] on span at bounding box center [89, 109] width 6 height 6
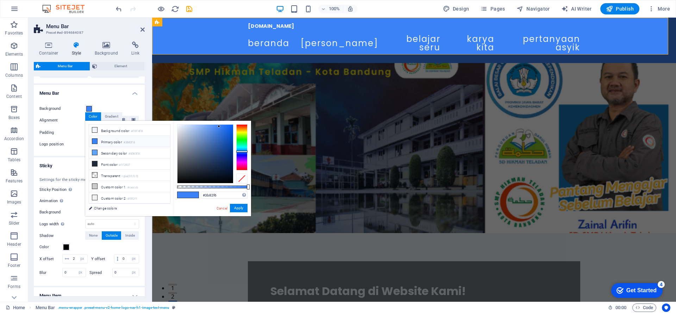
click at [97, 144] on icon at bounding box center [94, 141] width 5 height 5
click at [111, 143] on li "Primary color #3B82F6" at bounding box center [129, 141] width 81 height 11
click at [94, 143] on icon at bounding box center [94, 141] width 5 height 5
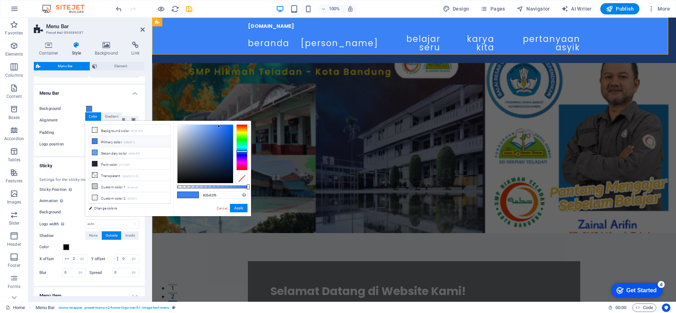
click at [241, 179] on div at bounding box center [241, 178] width 11 height 10
click at [243, 210] on button "Apply" at bounding box center [239, 208] width 18 height 8
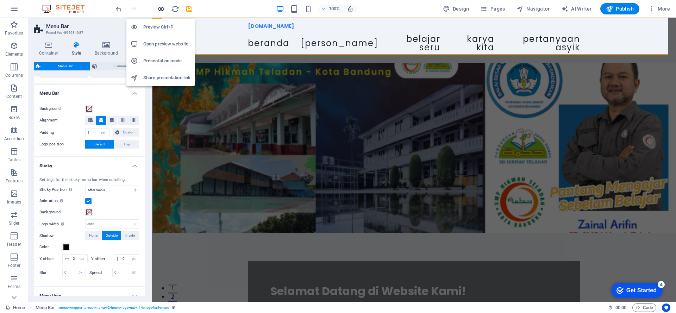
click at [159, 9] on icon "button" at bounding box center [161, 9] width 8 height 8
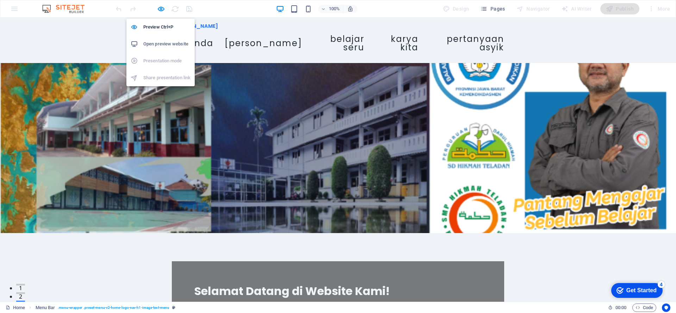
click at [157, 43] on h6 "Open preview website" at bounding box center [166, 44] width 47 height 8
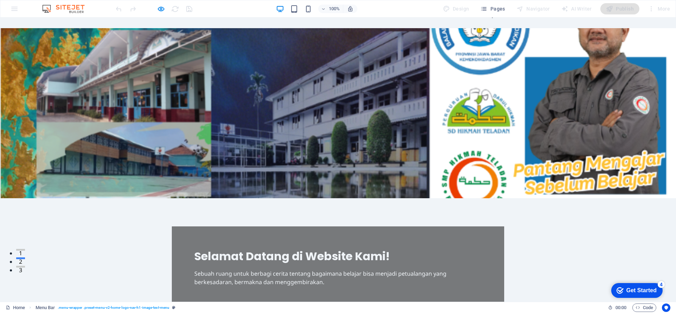
scroll to position [0, 0]
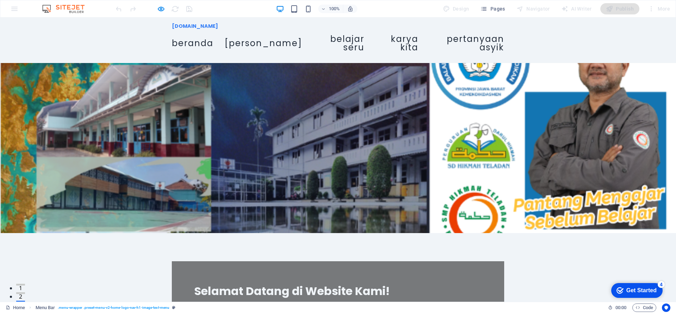
click at [290, 283] on span "Selamat Datang di Website Kami!" at bounding box center [291, 291] width 195 height 16
click at [520, 30] on div "zainal.sdhikmahteladan.sch.id Beranda Siapa Saya Belajar Seru Karya Kita Pertan…" at bounding box center [338, 40] width 676 height 45
click at [519, 33] on div "zainal.sdhikmahteladan.sch.id Beranda Siapa Saya Belajar Seru Karya Kita Pertan…" at bounding box center [338, 40] width 676 height 45
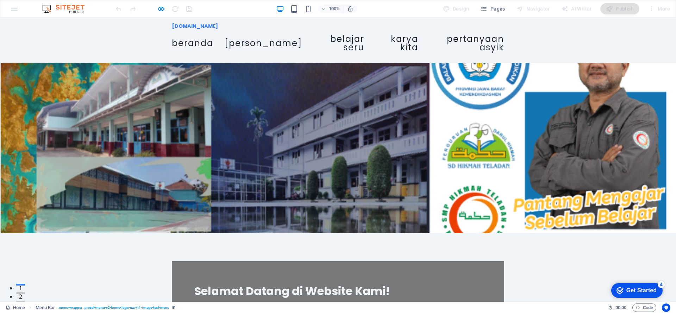
click at [519, 33] on div "zainal.sdhikmahteladan.sch.id Beranda Siapa Saya Belajar Seru Karya Kita Pertan…" at bounding box center [338, 40] width 676 height 45
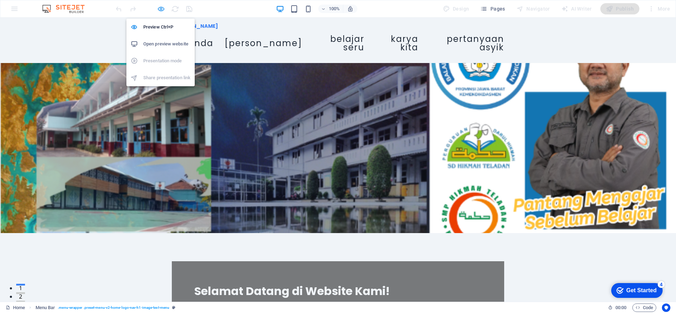
click at [160, 10] on icon "button" at bounding box center [161, 9] width 8 height 8
select select "rem"
select select "sticky_menu"
select select "px"
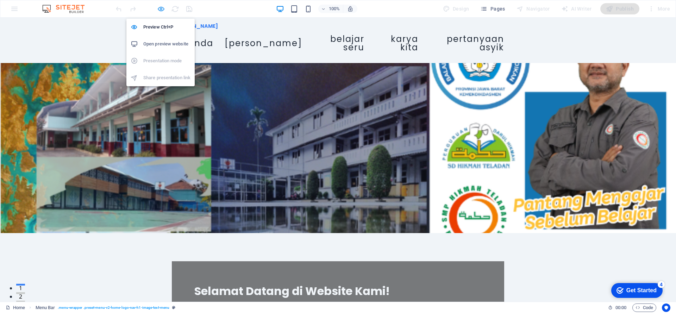
select select "px"
select select "preset-menu-v2-home-logo-nav-h1-image-text-menu"
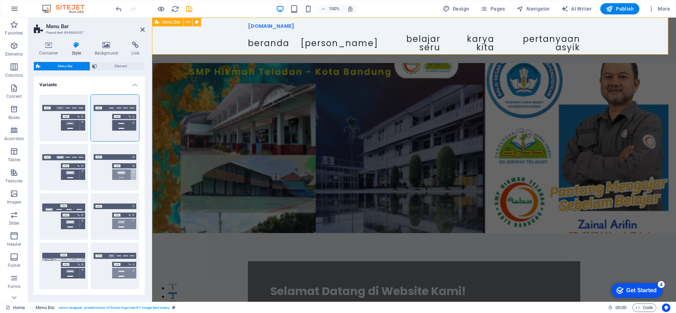
click at [205, 38] on div "zainal.sdhikmahteladan.sch.id Beranda Siapa Saya Belajar Seru Karya Kita Pertan…" at bounding box center [414, 40] width 524 height 45
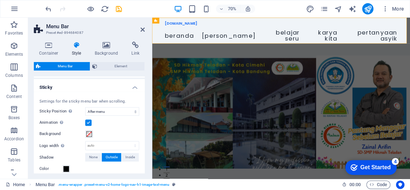
scroll to position [296, 0]
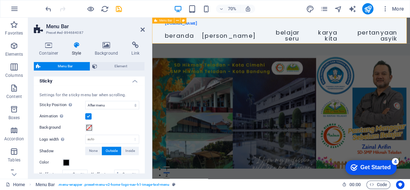
click at [159, 42] on div "zainal.sdhikmahteladan.sch.id Beranda Siapa Saya Belajar Seru Karya Kita Pertan…" at bounding box center [336, 40] width 368 height 45
click at [89, 129] on span at bounding box center [89, 128] width 6 height 6
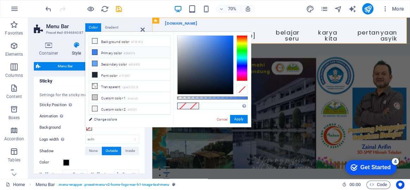
click at [125, 52] on li "Primary color #3B82F6" at bounding box center [129, 52] width 81 height 11
drag, startPoint x: 248, startPoint y: 97, endPoint x: 169, endPoint y: 97, distance: 79.2
click at [169, 97] on div "less Background color #F0F4F8 Primary color #3B82F6 Secondary color #60A5FA Fon…" at bounding box center [168, 79] width 166 height 95
click at [119, 52] on li "Primary color #3B82F6" at bounding box center [129, 52] width 81 height 11
click at [122, 65] on li "Secondary color #60A5FA" at bounding box center [129, 63] width 81 height 11
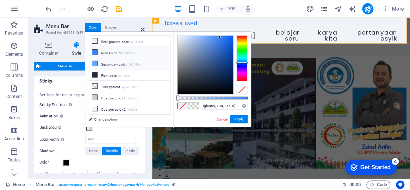
type input "rgba(96, 165, 250, 0)"
click at [237, 120] on button "Apply" at bounding box center [239, 119] width 18 height 8
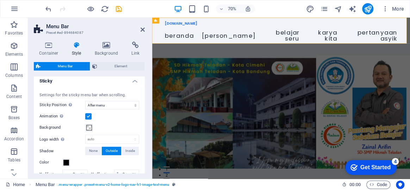
click at [450, 63] on figure at bounding box center [336, 148] width 368 height 170
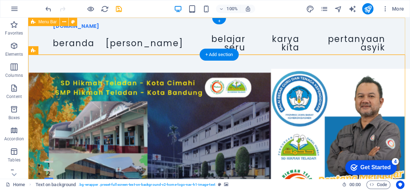
click at [393, 29] on div "zainal.sdhikmahteladan.sch.id Beranda Siapa Saya Belajar Seru Karya Kita Pertan…" at bounding box center [218, 40] width 381 height 45
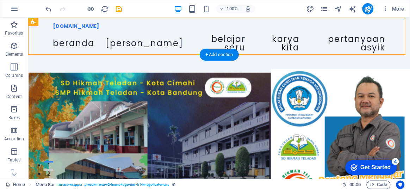
click at [392, 68] on figure at bounding box center [218, 148] width 381 height 170
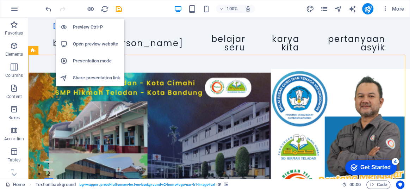
click at [96, 63] on h6 "Presentation mode" at bounding box center [96, 61] width 47 height 8
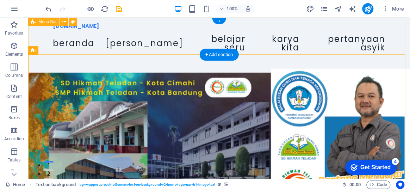
click at [40, 38] on div "zainal.sdhikmahteladan.sch.id Beranda Siapa Saya Belajar Seru Karya Kita Pertan…" at bounding box center [218, 40] width 381 height 45
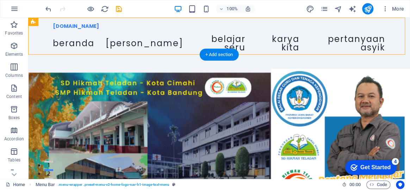
click at [43, 63] on figure at bounding box center [218, 148] width 381 height 170
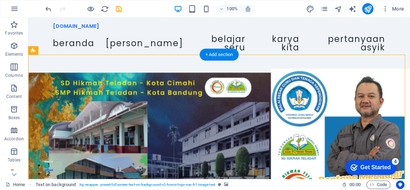
click at [43, 63] on figure at bounding box center [218, 148] width 381 height 170
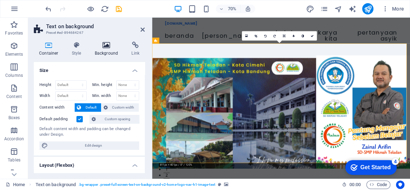
click at [104, 50] on h4 "Background" at bounding box center [107, 49] width 37 height 15
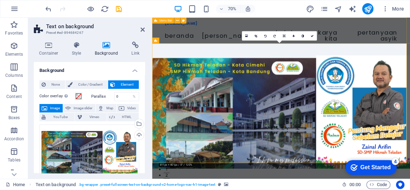
click at [234, 52] on div "zainal.sdhikmahteladan.sch.id Beranda Siapa Saya Belajar Seru Karya Kita Pertan…" at bounding box center [336, 40] width 368 height 45
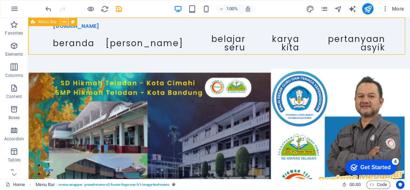
click at [65, 23] on icon at bounding box center [64, 21] width 4 height 7
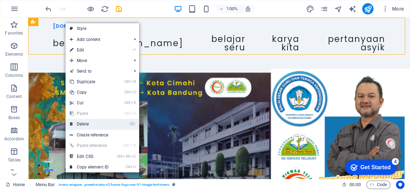
click at [83, 124] on link "⌦ Delete" at bounding box center [88, 124] width 47 height 11
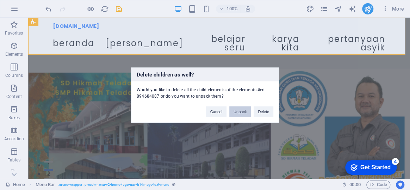
click at [242, 113] on button "Unpack" at bounding box center [239, 111] width 21 height 11
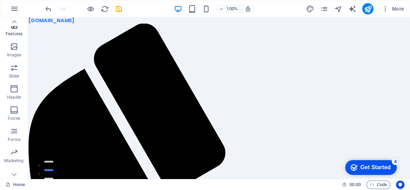
scroll to position [156, 0]
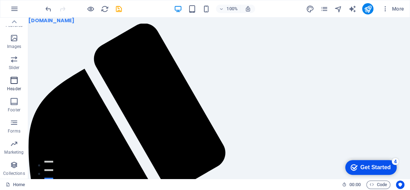
click at [14, 82] on icon "button" at bounding box center [14, 80] width 8 height 8
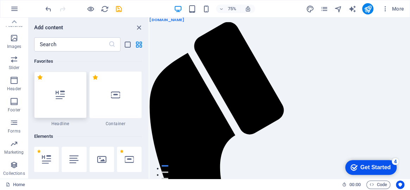
scroll to position [4236, 0]
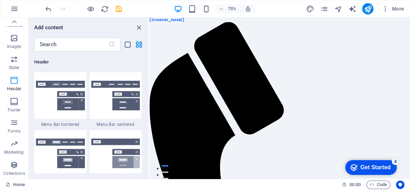
click at [17, 84] on icon "button" at bounding box center [14, 80] width 8 height 8
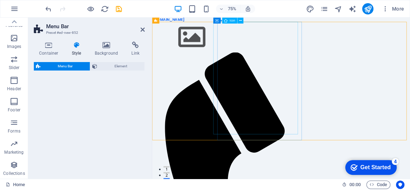
select select "rem"
select select "preset-menu-v2-centered"
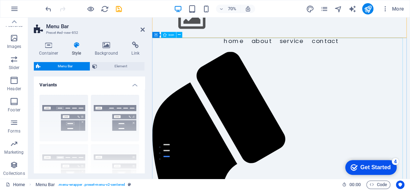
scroll to position [0, 0]
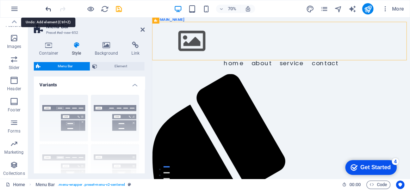
click at [50, 9] on icon "undo" at bounding box center [48, 9] width 8 height 8
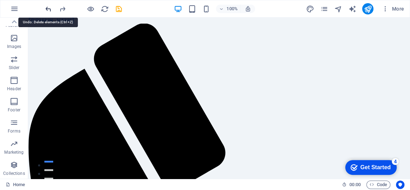
click at [50, 9] on icon "undo" at bounding box center [48, 9] width 8 height 8
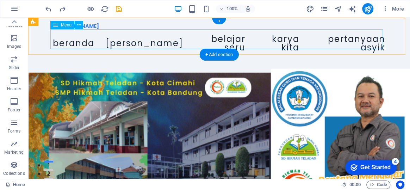
click at [151, 34] on nav "Beranda Siapa Saya Belajar Seru Karya Kita Pertanyaan Asyik" at bounding box center [219, 43] width 332 height 28
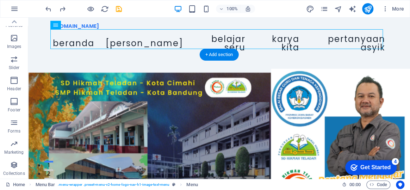
click at [69, 63] on figure at bounding box center [218, 148] width 381 height 170
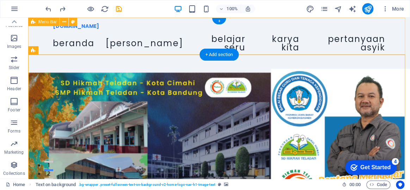
click at [401, 28] on div "zainal.sdhikmahteladan.sch.id Beranda Siapa Saya Belajar Seru Karya Kita Pertan…" at bounding box center [218, 40] width 381 height 45
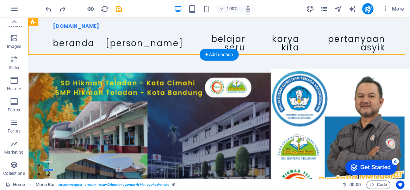
click at [400, 63] on figure at bounding box center [218, 148] width 381 height 170
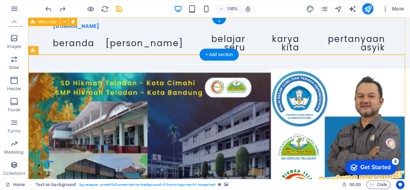
click at [397, 46] on div "zainal.sdhikmahteladan.sch.id Beranda Siapa Saya Belajar Seru Karya Kita Pertan…" at bounding box center [218, 40] width 381 height 45
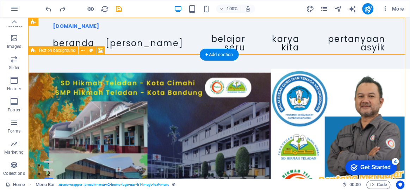
scroll to position [32, 0]
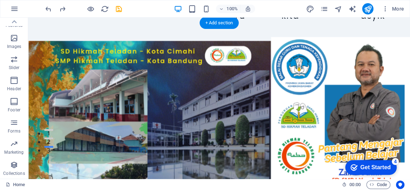
click at [235, 96] on figure at bounding box center [218, 116] width 381 height 170
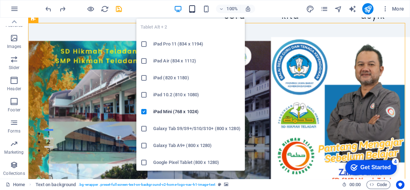
click at [192, 10] on icon "button" at bounding box center [192, 9] width 8 height 8
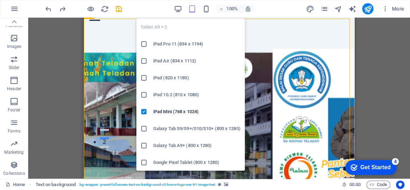
click at [187, 130] on h6 "Galaxy Tab S9/S9+/S10/S10+ (800 x 1280)" at bounding box center [196, 128] width 87 height 8
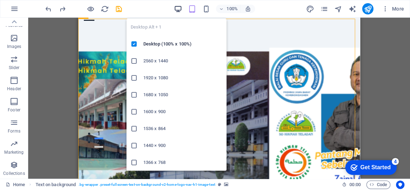
click at [179, 10] on icon "button" at bounding box center [177, 9] width 8 height 8
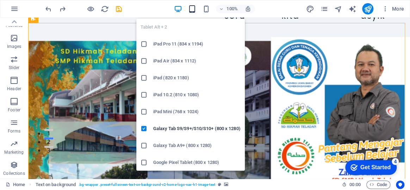
click at [194, 7] on icon "button" at bounding box center [192, 9] width 8 height 8
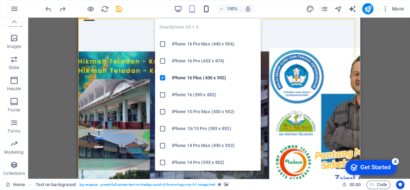
click at [208, 9] on icon "button" at bounding box center [206, 9] width 8 height 8
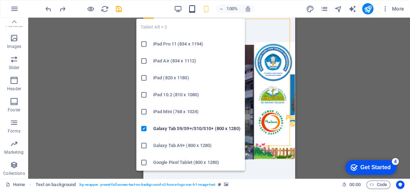
click at [190, 10] on icon "button" at bounding box center [192, 9] width 8 height 8
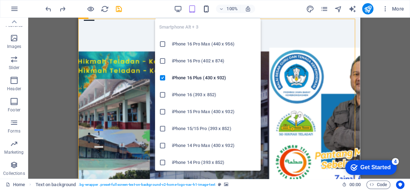
click at [208, 10] on icon "button" at bounding box center [206, 9] width 8 height 8
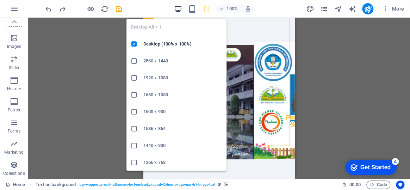
click at [176, 11] on icon "button" at bounding box center [177, 9] width 8 height 8
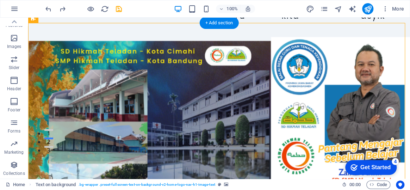
click at [89, 33] on figure at bounding box center [218, 116] width 381 height 170
click at [317, 31] on figure at bounding box center [218, 116] width 381 height 170
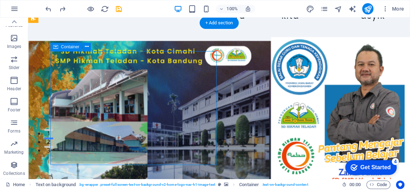
drag, startPoint x: 204, startPoint y: 84, endPoint x: 203, endPoint y: 98, distance: 13.7
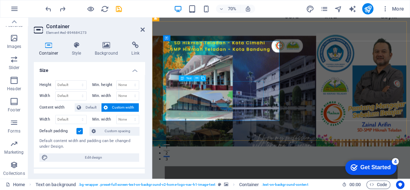
click at [197, 79] on icon at bounding box center [196, 78] width 3 height 5
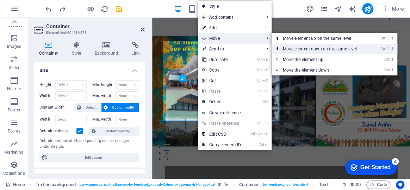
click at [299, 49] on link "Ctrl ⇧ ⬇ Move element down on the same level" at bounding box center [320, 49] width 99 height 11
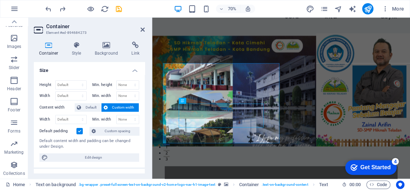
scroll to position [0, 0]
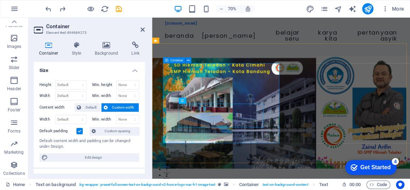
click at [116, 106] on span "Custom width" at bounding box center [123, 107] width 27 height 8
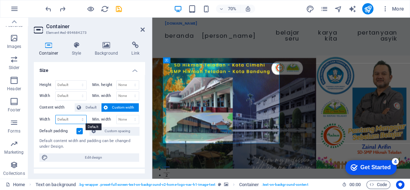
click at [69, 120] on select "Default px rem % em vh vw" at bounding box center [71, 119] width 31 height 8
select select "px"
click at [75, 115] on select "Default px rem % em vh vw" at bounding box center [71, 119] width 31 height 8
type input "472"
click at [121, 120] on select "None px rem % vh vw" at bounding box center [127, 119] width 23 height 8
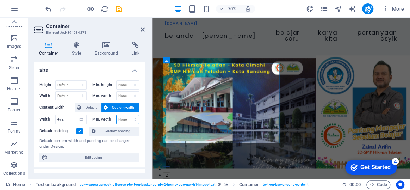
select select "px"
click at [127, 115] on select "None px rem % vh vw" at bounding box center [127, 119] width 23 height 8
type input "0"
click at [126, 118] on input "0" at bounding box center [127, 119] width 23 height 8
click at [70, 120] on input "472" at bounding box center [71, 119] width 31 height 8
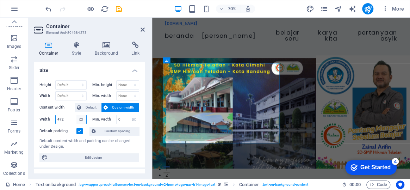
click at [82, 119] on select "Default px rem % em vh vw" at bounding box center [81, 119] width 10 height 8
select select "essfcf0lc0c"
click at [76, 115] on select "Default px rem % em vh vw" at bounding box center [81, 119] width 10 height 8
select select "DISABLED_OPTION_VALUE"
click at [132, 120] on select "None px rem % vh vw" at bounding box center [134, 119] width 10 height 8
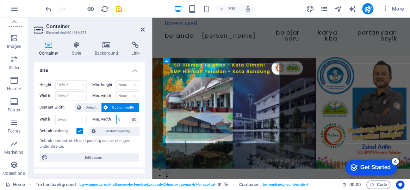
select select "vchvij2onoc"
click at [129, 115] on select "None px rem % vh vw" at bounding box center [134, 119] width 10 height 8
select select "DISABLED_OPTION_VALUE"
click at [84, 107] on span "Default" at bounding box center [91, 107] width 16 height 8
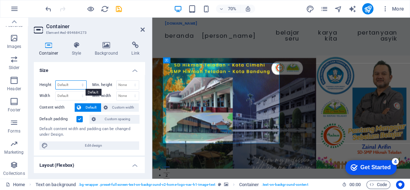
click at [77, 84] on select "Default px rem % vh vw" at bounding box center [71, 85] width 31 height 8
select select "px"
click at [75, 81] on select "Default px rem % vh vw" at bounding box center [71, 85] width 31 height 8
type input "323"
click at [123, 84] on select "None px rem % vh vw" at bounding box center [127, 85] width 23 height 8
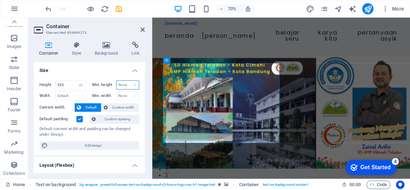
select select "px"
click at [127, 81] on select "None px rem % vh vw" at bounding box center [127, 85] width 23 height 8
type input "0"
click at [68, 96] on select "Default px rem % em vh vw" at bounding box center [71, 95] width 31 height 8
select select "px"
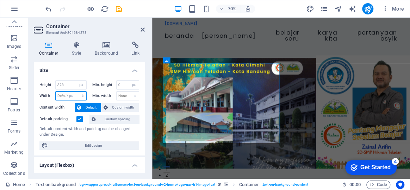
click at [75, 91] on select "Default px rem % em vh vw" at bounding box center [71, 95] width 31 height 8
type input "472"
click at [121, 96] on select "None px rem % vh vw" at bounding box center [127, 95] width 23 height 8
select select "px"
click at [127, 91] on select "None px rem % vh vw" at bounding box center [127, 95] width 23 height 8
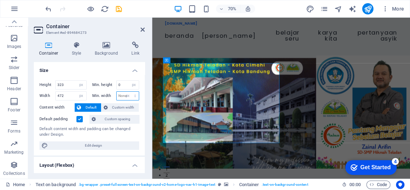
type input "0"
click at [64, 84] on input "323" at bounding box center [71, 85] width 31 height 8
type input "3"
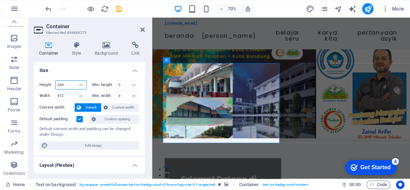
type input "200"
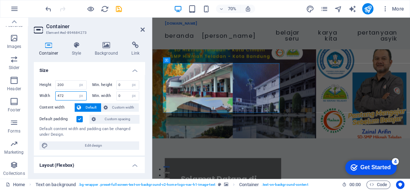
click at [67, 96] on input "472" at bounding box center [71, 95] width 31 height 8
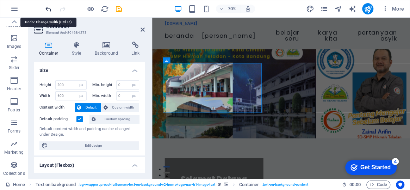
click at [48, 10] on icon "undo" at bounding box center [48, 9] width 8 height 8
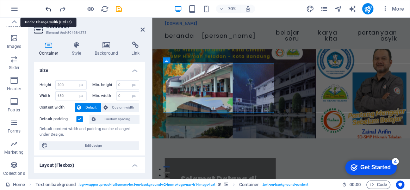
click at [48, 10] on icon "undo" at bounding box center [48, 9] width 8 height 8
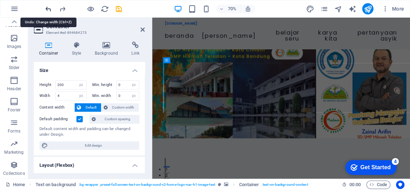
click at [48, 10] on icon "undo" at bounding box center [48, 9] width 8 height 8
type input "472"
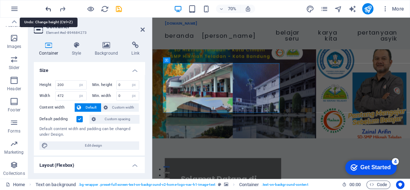
click at [48, 10] on icon "undo" at bounding box center [48, 9] width 8 height 8
type input "323"
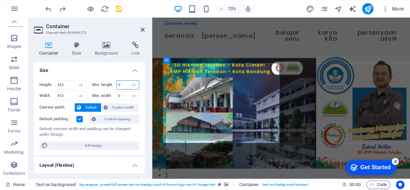
click at [125, 84] on input "0" at bounding box center [127, 85] width 23 height 8
type input "5"
drag, startPoint x: 122, startPoint y: 95, endPoint x: 114, endPoint y: 95, distance: 8.8
click at [114, 95] on div "Min. width 0 None px rem % vh vw" at bounding box center [115, 95] width 47 height 9
type input "5"
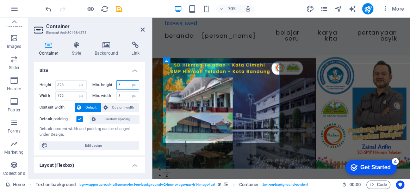
click at [122, 83] on input "5" at bounding box center [127, 85] width 23 height 8
drag, startPoint x: 122, startPoint y: 83, endPoint x: 112, endPoint y: 83, distance: 9.9
click at [112, 83] on div "Min. height 5 None px rem % vh vw" at bounding box center [115, 84] width 47 height 9
click at [130, 84] on select "None px rem % vh vw" at bounding box center [134, 85] width 10 height 8
select select "v6mho3kmn4g"
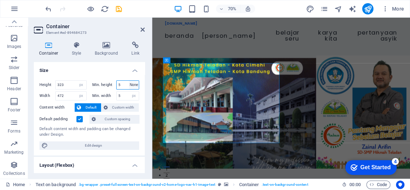
click at [129, 81] on select "None px rem % vh vw" at bounding box center [134, 85] width 10 height 8
select select "DISABLED_OPTION_VALUE"
click at [132, 93] on select "None px rem % vh vw" at bounding box center [134, 95] width 10 height 8
select select "b7o43ab2vag"
click at [129, 91] on select "None px rem % vh vw" at bounding box center [134, 95] width 10 height 8
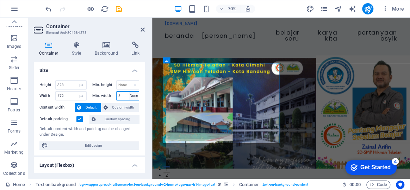
select select "DISABLED_OPTION_VALUE"
click at [120, 106] on span "Custom width" at bounding box center [123, 107] width 27 height 8
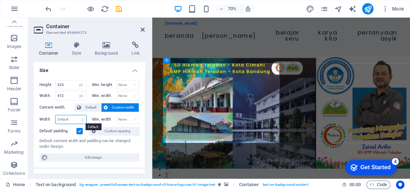
click at [75, 120] on select "Default px rem % em vh vw" at bounding box center [71, 119] width 31 height 8
select select "px"
click at [75, 115] on select "Default px rem % em vh vw" at bounding box center [71, 119] width 31 height 8
type input "472"
click at [125, 120] on select "None px rem % vh vw" at bounding box center [127, 119] width 23 height 8
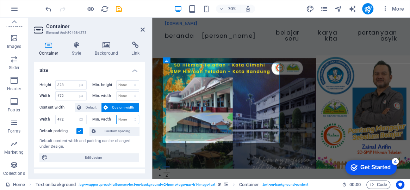
select select "px"
click at [127, 115] on select "None px rem % vh vw" at bounding box center [127, 119] width 23 height 8
type input "0"
drag, startPoint x: 66, startPoint y: 119, endPoint x: 53, endPoint y: 120, distance: 12.3
click at [53, 120] on div "Width 472 Default px rem % em vh vw" at bounding box center [62, 119] width 47 height 9
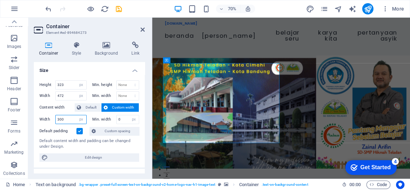
type input "300"
click at [347, 137] on figure at bounding box center [336, 148] width 368 height 170
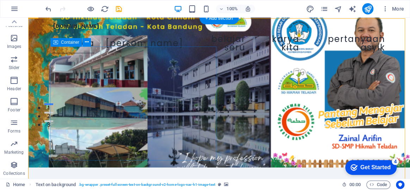
scroll to position [96, 0]
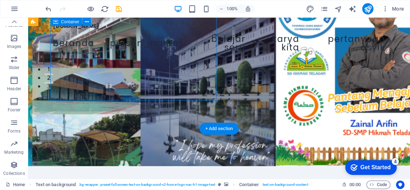
select select "px"
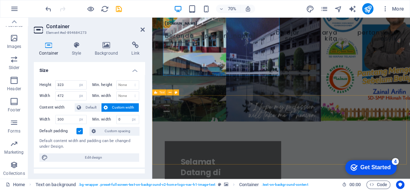
scroll to position [64, 0]
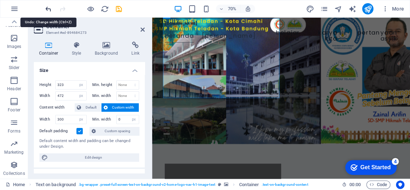
click at [50, 9] on icon "undo" at bounding box center [48, 9] width 8 height 8
type input "472"
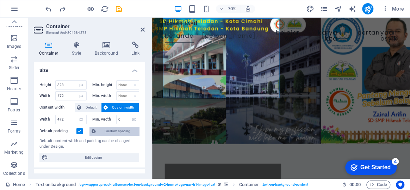
click at [115, 131] on span "Custom spacing" at bounding box center [117, 131] width 39 height 8
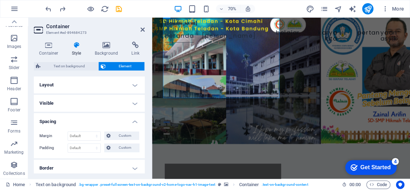
click at [132, 84] on h4 "Layout" at bounding box center [89, 84] width 111 height 17
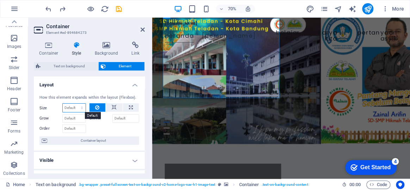
click at [74, 111] on select "Default auto px % 1/1 1/2 1/3 1/4 1/5 1/6 1/7 1/8 1/9 1/10" at bounding box center [74, 107] width 23 height 8
select select "px"
click at [75, 103] on select "Default auto px % 1/1 1/2 1/3 1/4 1/5 1/6 1/7 1/8 1/9 1/10" at bounding box center [74, 107] width 23 height 8
type input "0"
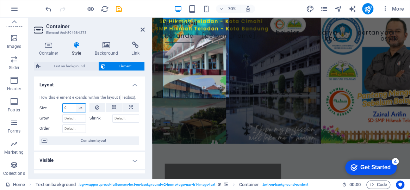
click at [77, 108] on select "Default auto px % 1/1 1/2 1/3 1/4 1/5 1/6 1/7 1/8 1/9 1/10" at bounding box center [81, 107] width 10 height 8
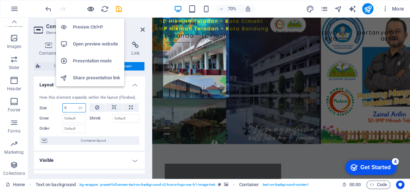
select select "dafo68uuju8"
click at [76, 103] on select "Default auto px % 1/1 1/2 1/3 1/4 1/5 1/6 1/7 1/8 1/9 1/10" at bounding box center [81, 107] width 10 height 8
select select "DISABLED_OPTION_VALUE"
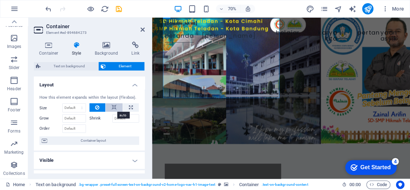
click at [112, 110] on icon at bounding box center [114, 107] width 5 height 8
click at [129, 108] on icon at bounding box center [131, 107] width 4 height 8
type input "100"
select select "%"
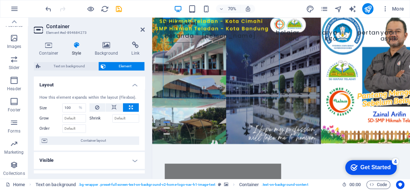
drag, startPoint x: 326, startPoint y: 103, endPoint x: 320, endPoint y: 135, distance: 32.5
click at [320, 135] on div "Selamat Datang di Website Kami! Sebuah ruang untuk berbagi cerita tentang bagai…" at bounding box center [336, 161] width 368 height 414
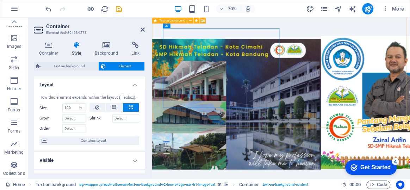
scroll to position [32, 0]
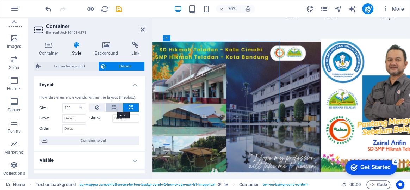
click at [115, 107] on icon at bounding box center [114, 107] width 5 height 8
select select "DISABLED_OPTION_VALUE"
drag, startPoint x: 253, startPoint y: 96, endPoint x: 347, endPoint y: 72, distance: 96.3
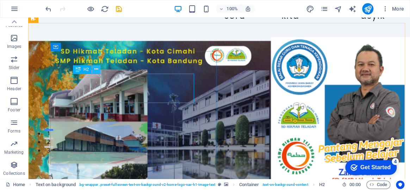
click at [97, 70] on icon at bounding box center [96, 68] width 4 height 7
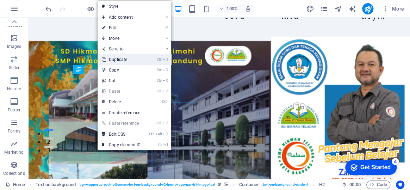
click at [118, 56] on link "Ctrl D Duplicate" at bounding box center [120, 59] width 47 height 11
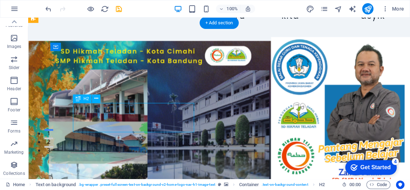
drag, startPoint x: 150, startPoint y: 113, endPoint x: 171, endPoint y: 130, distance: 27.0
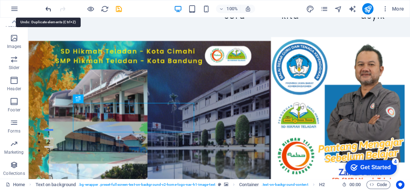
click at [49, 7] on icon "undo" at bounding box center [48, 9] width 8 height 8
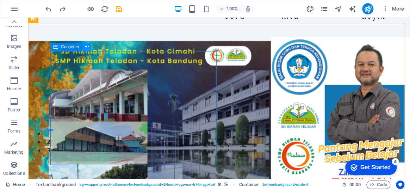
click at [86, 49] on icon at bounding box center [87, 46] width 4 height 7
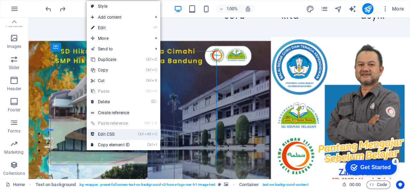
click at [121, 134] on link "Ctrl Alt C Edit CSS" at bounding box center [110, 134] width 47 height 11
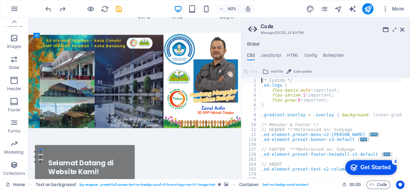
scroll to position [0, 0]
click at [394, 30] on icon at bounding box center [394, 30] width 0 height 6
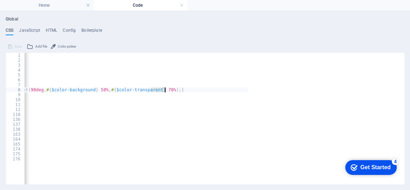
click at [297, 91] on div "/* Custom */ .ed-logo { flex-basis : auto !important; flex-shrink : 1 !importan…" at bounding box center [210, 118] width 372 height 131
click at [150, 90] on div "/* Custom */ .ed-logo { flex-basis : auto !important; flex-shrink : 1 !importan…" at bounding box center [210, 118] width 372 height 131
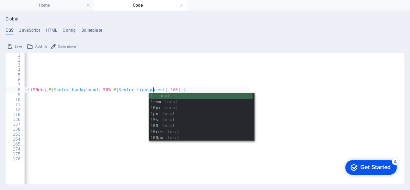
scroll to position [0, 22]
type textarea ".gradient-overlay > .overlay { background: linear-gradient(90deg, #{$color-back…"
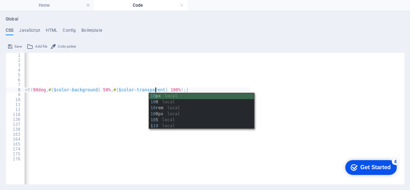
click at [174, 84] on div "/* Custom */ .ed-logo { flex-basis : auto !important; flex-shrink : 1 !importan…" at bounding box center [65, 104] width 372 height 102
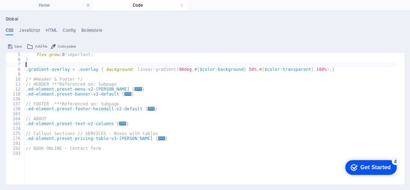
scroll to position [1, 0]
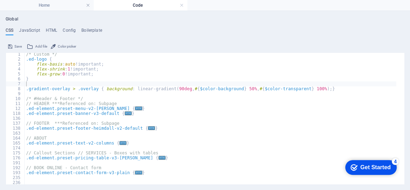
click at [15, 44] on span "Save" at bounding box center [17, 46] width 7 height 8
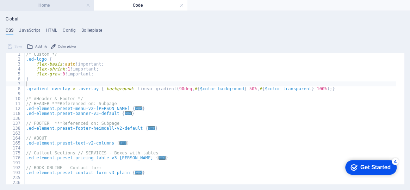
click at [56, 4] on h4 "Home" at bounding box center [47, 5] width 94 height 8
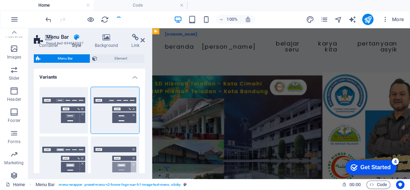
scroll to position [0, 0]
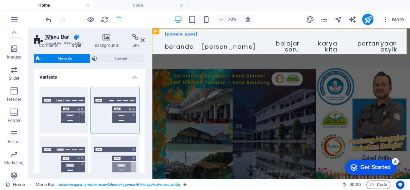
click at [358, 157] on figure at bounding box center [336, 159] width 368 height 170
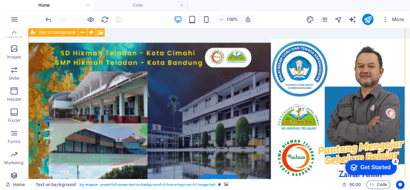
scroll to position [32, 0]
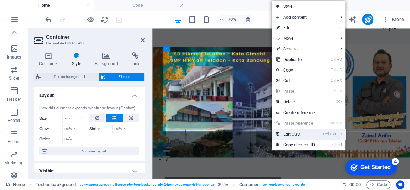
click at [299, 133] on link "Ctrl Alt C Edit CSS" at bounding box center [294, 134] width 47 height 11
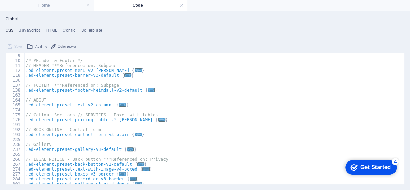
scroll to position [0, 0]
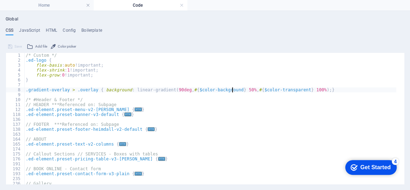
click at [232, 89] on div "/* Custom */ .ed-logo { flex-basis : auto !important; flex-shrink : 1 !importan…" at bounding box center [210, 123] width 372 height 141
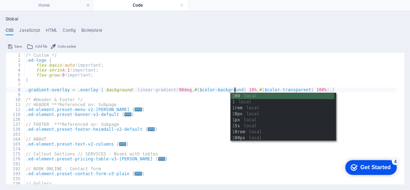
scroll to position [0, 17]
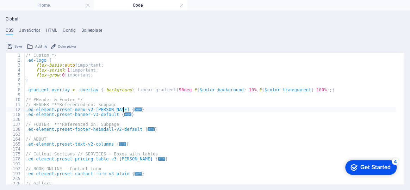
click at [152, 112] on div "/* Custom */ .ed-logo { flex-basis : auto !important; flex-shrink : 1 !importan…" at bounding box center [210, 123] width 372 height 141
type textarea "}"
click at [16, 46] on span "Save" at bounding box center [17, 46] width 7 height 8
select select "rem"
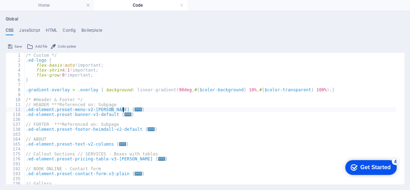
select select "sticky_menu"
select select "px"
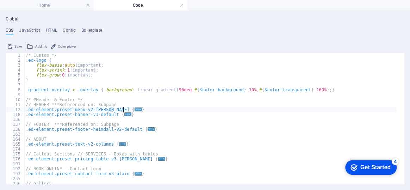
select select "preset-menu-v2-home-logo-nav-h1-image-text-menu"
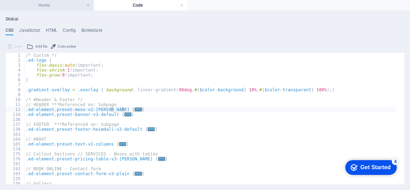
click at [40, 6] on h4 "Home" at bounding box center [47, 5] width 94 height 8
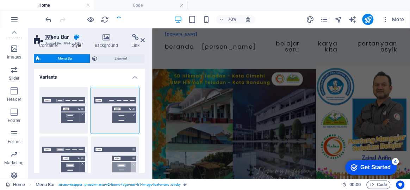
scroll to position [32, 0]
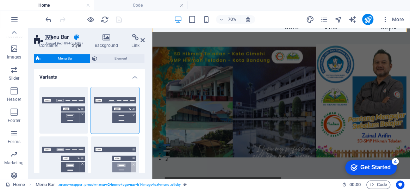
click at [360, 126] on figure at bounding box center [336, 127] width 368 height 170
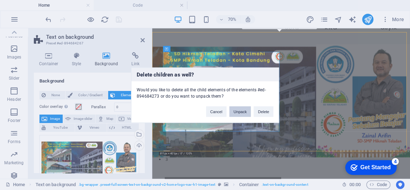
click at [240, 113] on button "Unpack" at bounding box center [239, 111] width 21 height 11
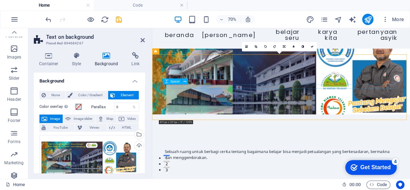
scroll to position [0, 0]
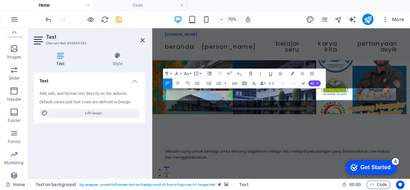
click at [312, 83] on icon "button" at bounding box center [312, 83] width 4 height 4
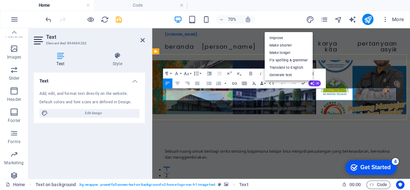
click at [408, 82] on figure at bounding box center [336, 112] width 368 height 77
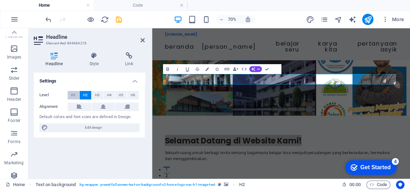
click at [73, 93] on span "H1" at bounding box center [73, 95] width 5 height 8
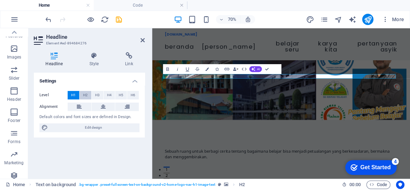
click at [84, 95] on span "H2" at bounding box center [85, 95] width 5 height 8
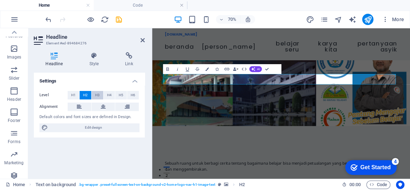
click at [95, 95] on span "H3" at bounding box center [97, 95] width 5 height 8
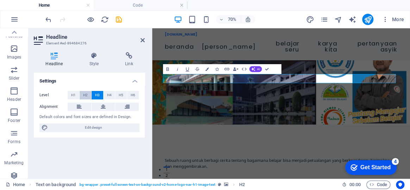
click at [86, 96] on span "H2" at bounding box center [85, 95] width 5 height 8
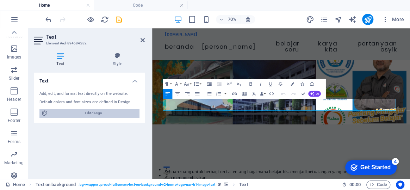
click at [99, 112] on span "Edit design" at bounding box center [93, 113] width 87 height 8
select select "px"
select select "200"
select select "px"
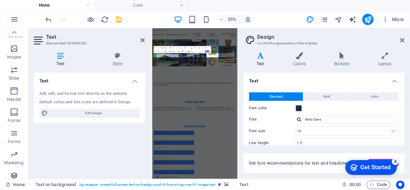
click at [404, 40] on aside "Design Control the appearance of the website Variants Text Colors Buttons Layou…" at bounding box center [323, 103] width 172 height 150
click at [401, 40] on icon at bounding box center [402, 40] width 4 height 6
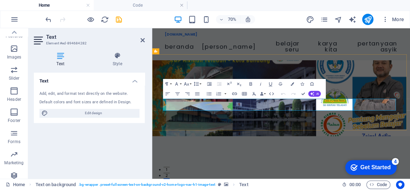
click at [366, 88] on figure at bounding box center [336, 128] width 368 height 108
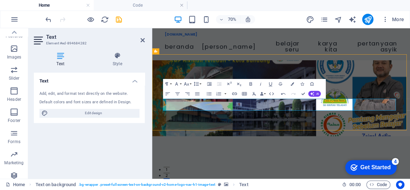
click at [366, 88] on figure at bounding box center [336, 128] width 368 height 108
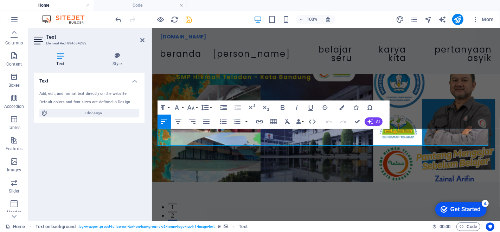
scroll to position [43, 0]
drag, startPoint x: 549, startPoint y: 28, endPoint x: 331, endPoint y: 140, distance: 245.5
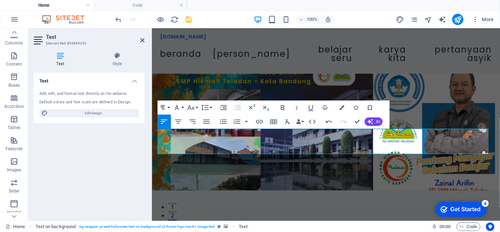
click at [258, 165] on figure at bounding box center [326, 131] width 348 height 116
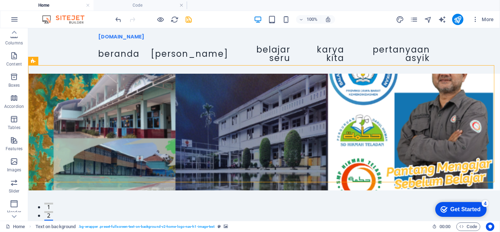
click at [258, 165] on figure at bounding box center [264, 131] width 472 height 116
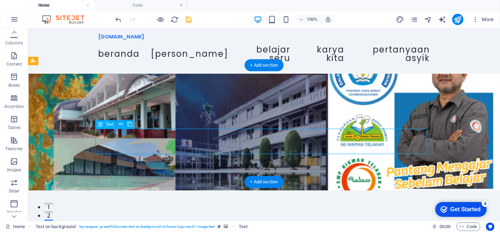
drag, startPoint x: 191, startPoint y: 144, endPoint x: 167, endPoint y: 146, distance: 24.7
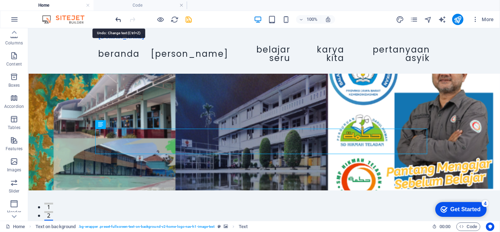
click at [121, 18] on icon "undo" at bounding box center [119, 19] width 8 height 8
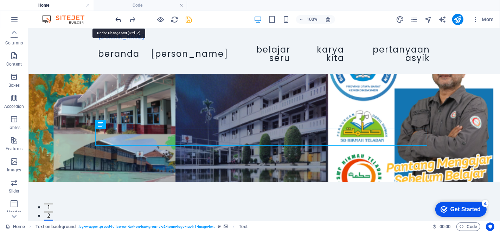
click at [121, 18] on icon "undo" at bounding box center [119, 19] width 8 height 8
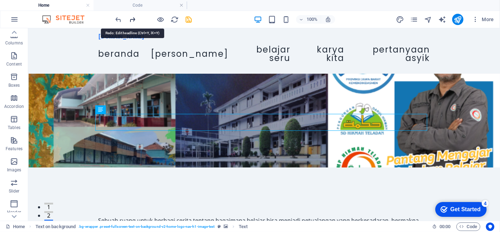
click at [133, 19] on icon "redo" at bounding box center [133, 19] width 8 height 8
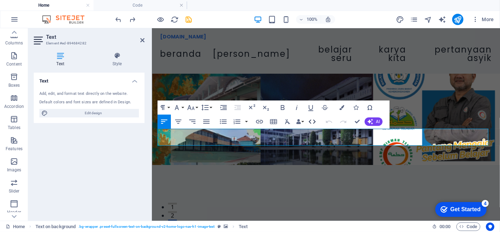
click at [310, 121] on icon "button" at bounding box center [312, 121] width 8 height 8
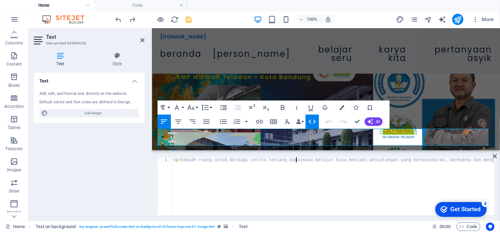
click at [297, 162] on div "< p > Sebuah ruang untuk berbagi cerita tentang bagaimana belajar bisa menjadi …" at bounding box center [338, 190] width 332 height 67
click at [312, 160] on div "< p > Sebuah ruang untuk berbagi cerita tentang bagaimana belajar bisa menjadi …" at bounding box center [329, 190] width 332 height 67
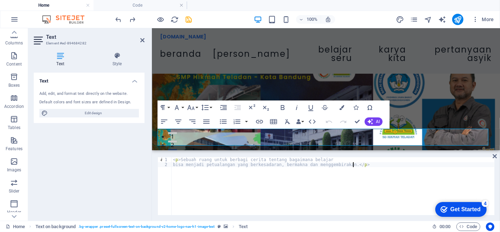
click at [329, 191] on div "< p > Sebuah ruang untuk berbagi cerita tentang bagaimana belajar bisa menjadi …" at bounding box center [333, 190] width 323 height 67
type textarea "bisa menjadi petualangan yang berkesadaran, bermakna dan menggembirakan.</p>"
click at [116, 20] on icon "undo" at bounding box center [119, 19] width 8 height 8
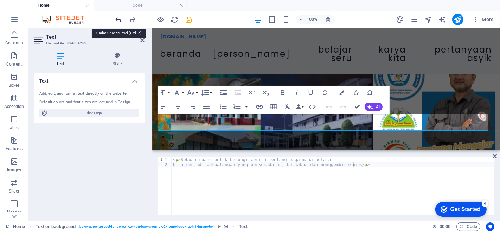
click at [116, 21] on icon "undo" at bounding box center [119, 19] width 8 height 8
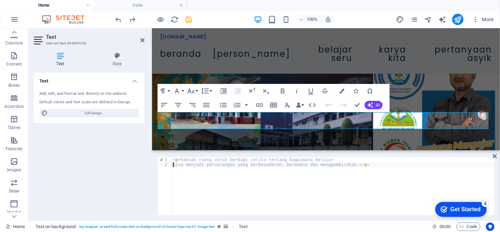
click at [173, 166] on div "< p > Sebuah ruang untuk berbagi cerita tentang bagaimana belajar bisa menjadi …" at bounding box center [333, 190] width 323 height 67
type textarea "<p>Sebuah ruang untuk berbagi cerita tentang bagaimana belajar bisa menjadi pet…"
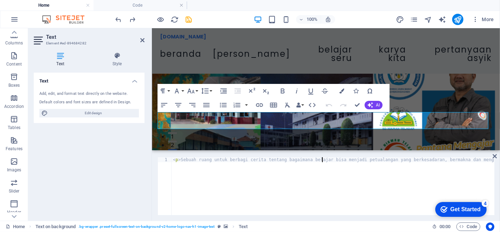
click at [415, 86] on figure at bounding box center [326, 118] width 348 height 91
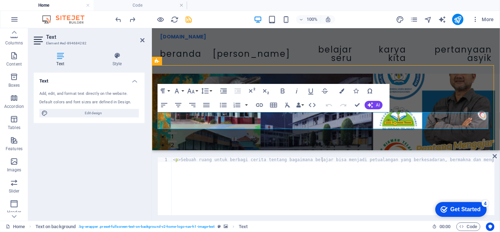
click at [415, 86] on figure at bounding box center [326, 118] width 348 height 91
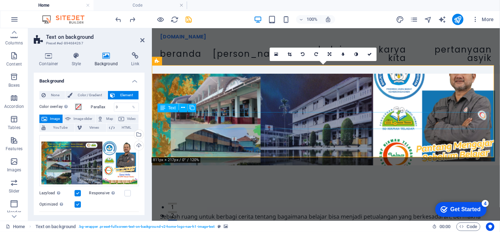
drag, startPoint x: 290, startPoint y: 123, endPoint x: 413, endPoint y: 122, distance: 123.9
click at [413, 211] on div "Sebuah ruang untuk berbagi cerita tentang bagaimana belajar bisa menjadi petual…" at bounding box center [326, 219] width 332 height 17
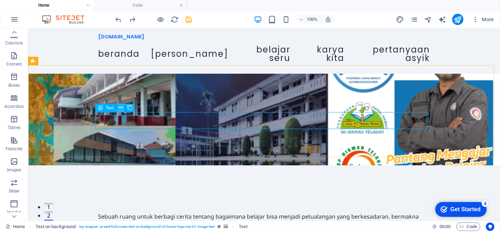
click at [122, 107] on icon at bounding box center [121, 107] width 4 height 7
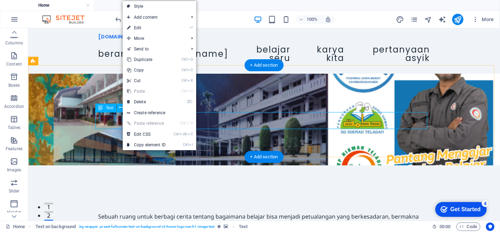
click at [107, 211] on div "Sebuah ruang untuk berbagi cerita tentang bagaimana belajar bisa menjadi petual…" at bounding box center [264, 219] width 332 height 17
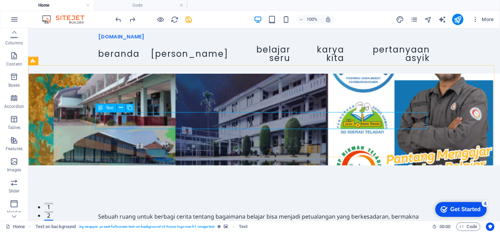
click at [108, 107] on span "Text" at bounding box center [110, 108] width 8 height 4
click at [98, 211] on div "Sebuah ruang untuk berbagi cerita tentang bagaimana belajar bisa menjadi petual…" at bounding box center [264, 219] width 332 height 17
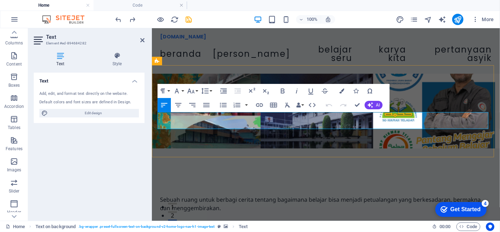
click at [167, 195] on p "Sebuah ruang untuk berbagi cerita tentang bagaimana belajar bisa menjadi petual…" at bounding box center [326, 203] width 332 height 17
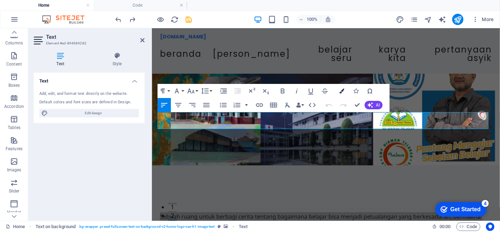
click at [342, 91] on icon "button" at bounding box center [342, 90] width 5 height 5
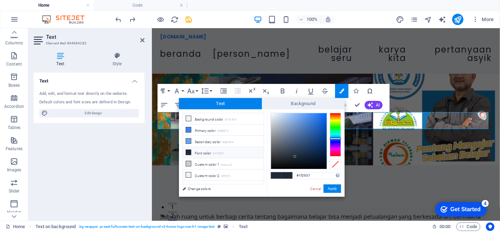
drag, startPoint x: 342, startPoint y: 91, endPoint x: 335, endPoint y: 90, distance: 7.2
click at [335, 90] on div "Paragraph Format Normal Heading 1 Heading 2 Heading 3 Heading 4 Heading 5 Headi…" at bounding box center [274, 98] width 232 height 28
click at [286, 175] on span at bounding box center [287, 175] width 11 height 6
type input "#ecf0f7"
drag, startPoint x: 295, startPoint y: 156, endPoint x: 273, endPoint y: 114, distance: 46.3
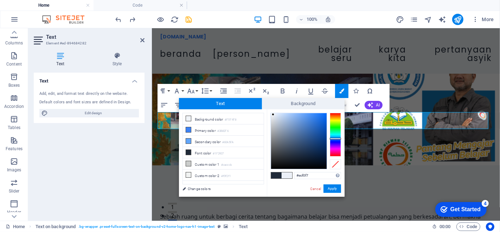
click at [273, 114] on div at bounding box center [273, 114] width 2 height 2
click at [334, 191] on button "Apply" at bounding box center [333, 188] width 18 height 8
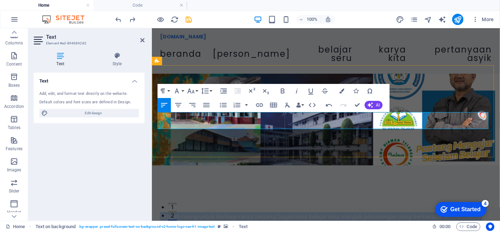
click at [283, 211] on p "Sebuah ruang untuk berbagi cerita tentang bagaimana belajar bisa menjadi petual…" at bounding box center [326, 219] width 332 height 17
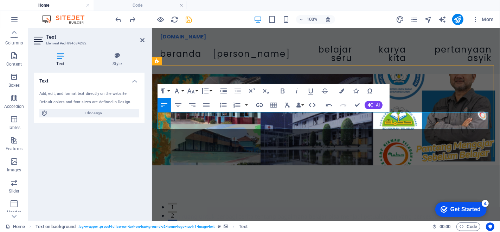
click at [274, 212] on span "Sebuah ruang untuk berbagi cerita tentang bagaimana belajar bisa menjadi petual…" at bounding box center [320, 220] width 321 height 16
click at [251, 212] on span "Sebuah ruang untuk berbagi cerita tentang bagaimana belajar bisa menjadi petual…" at bounding box center [320, 220] width 321 height 16
click at [324, 212] on span "tentang bagaimana belajar bisa menjadi petualangan yang berkesadaran, bermakna …" at bounding box center [319, 220] width 319 height 16
click at [311, 220] on span "bisa menjadi petualangan yang berkesadaran, bermakna dan menggembirakan." at bounding box center [267, 224] width 215 height 8
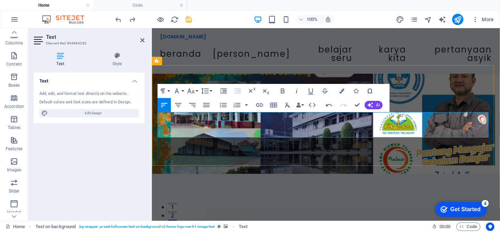
click at [277, 229] on span "bisa menjadi petualangan yang berkesadaran, bermakna" at bounding box center [236, 233] width 152 height 8
click at [356, 228] on p "bisa menjadi petualangan yang berkesadaran, bermakna" at bounding box center [326, 232] width 332 height 8
click at [488, 228] on p "bisa menjadi petualangan yang berkesadaran, bermakna" at bounding box center [326, 232] width 332 height 8
click at [346, 157] on figure at bounding box center [326, 123] width 348 height 100
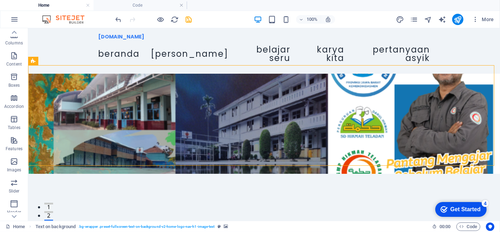
click at [346, 157] on figure at bounding box center [264, 123] width 472 height 100
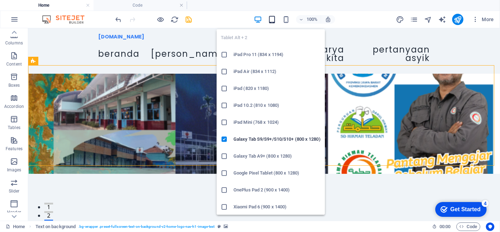
click at [272, 20] on icon "button" at bounding box center [272, 19] width 8 height 8
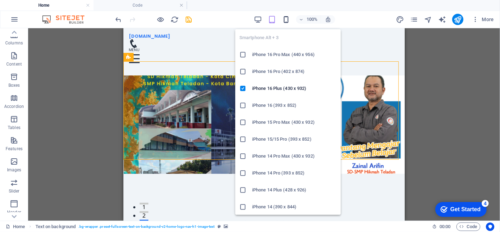
click at [290, 19] on icon "button" at bounding box center [286, 19] width 8 height 8
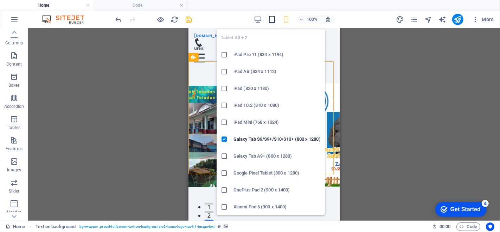
click at [273, 19] on icon "button" at bounding box center [272, 19] width 8 height 8
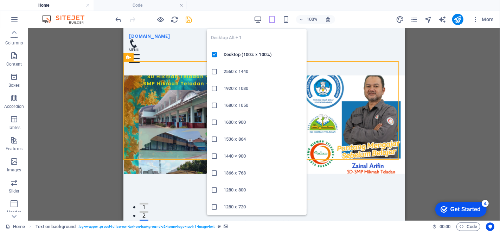
click at [255, 19] on icon "button" at bounding box center [258, 19] width 8 height 8
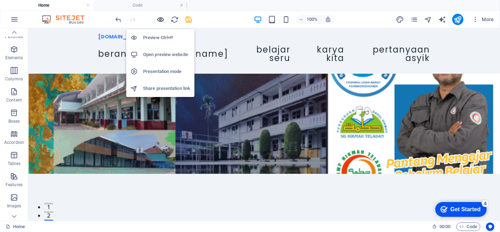
click at [160, 18] on icon "button" at bounding box center [161, 19] width 8 height 8
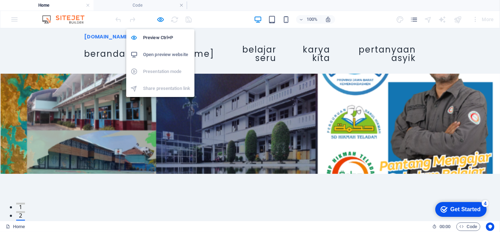
click at [163, 54] on h6 "Open preview website" at bounding box center [166, 54] width 47 height 8
